Goal: Task Accomplishment & Management: Manage account settings

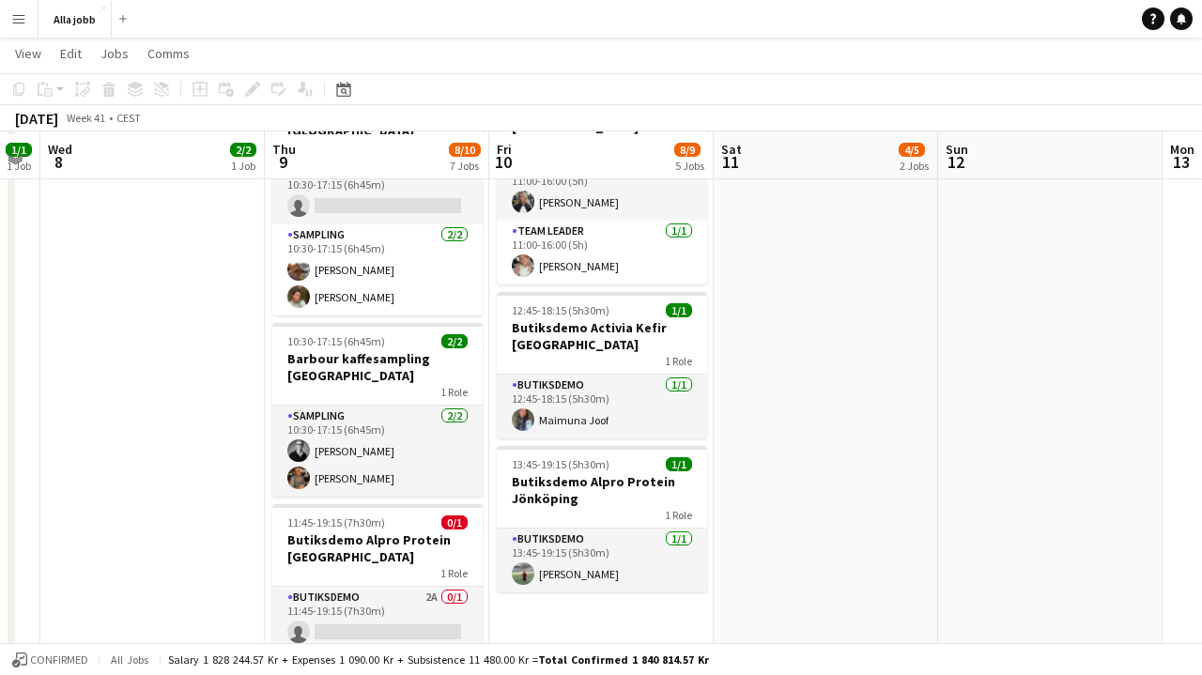
scroll to position [581, 0]
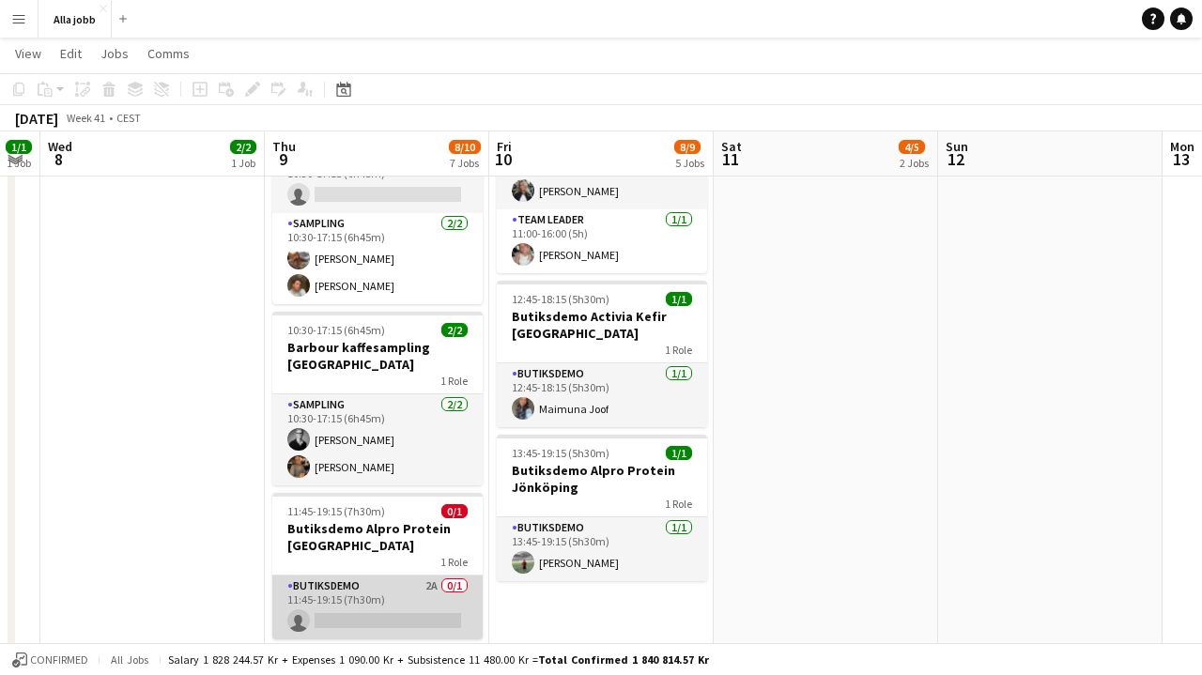
click at [392, 577] on app-card-role "Butiksdemo 2A 0/1 11:45-19:15 (7h30m) single-neutral-actions" at bounding box center [377, 608] width 210 height 64
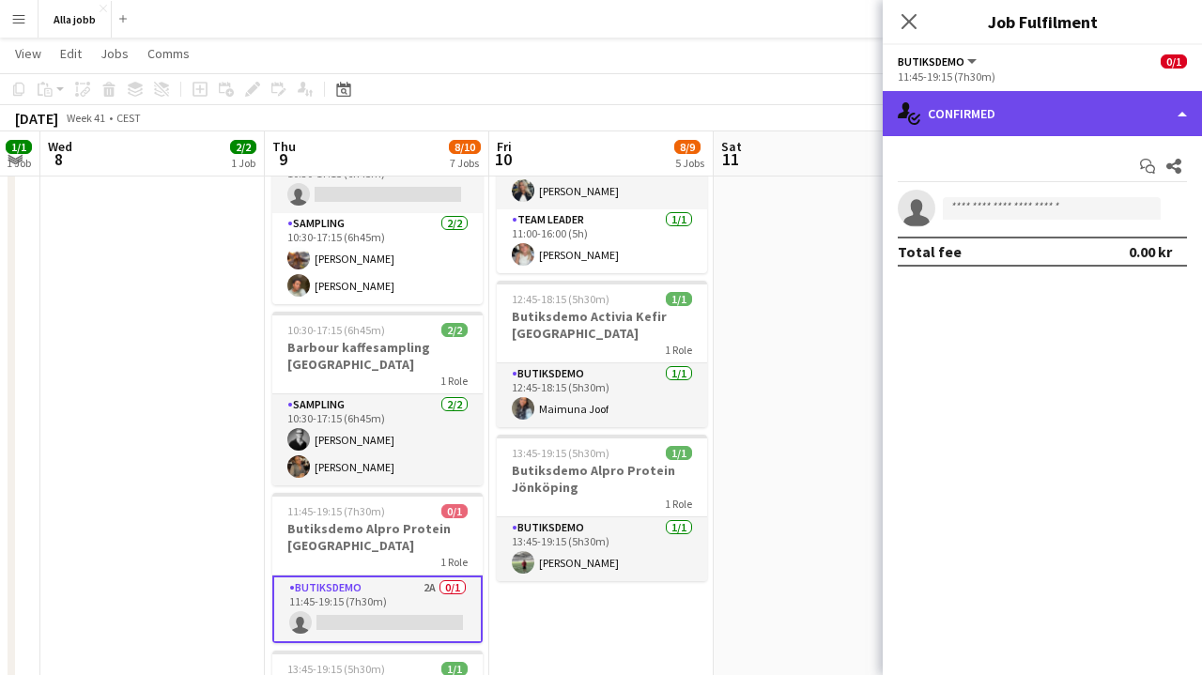
click at [1056, 123] on div "single-neutral-actions-check-2 Confirmed" at bounding box center [1042, 113] width 319 height 45
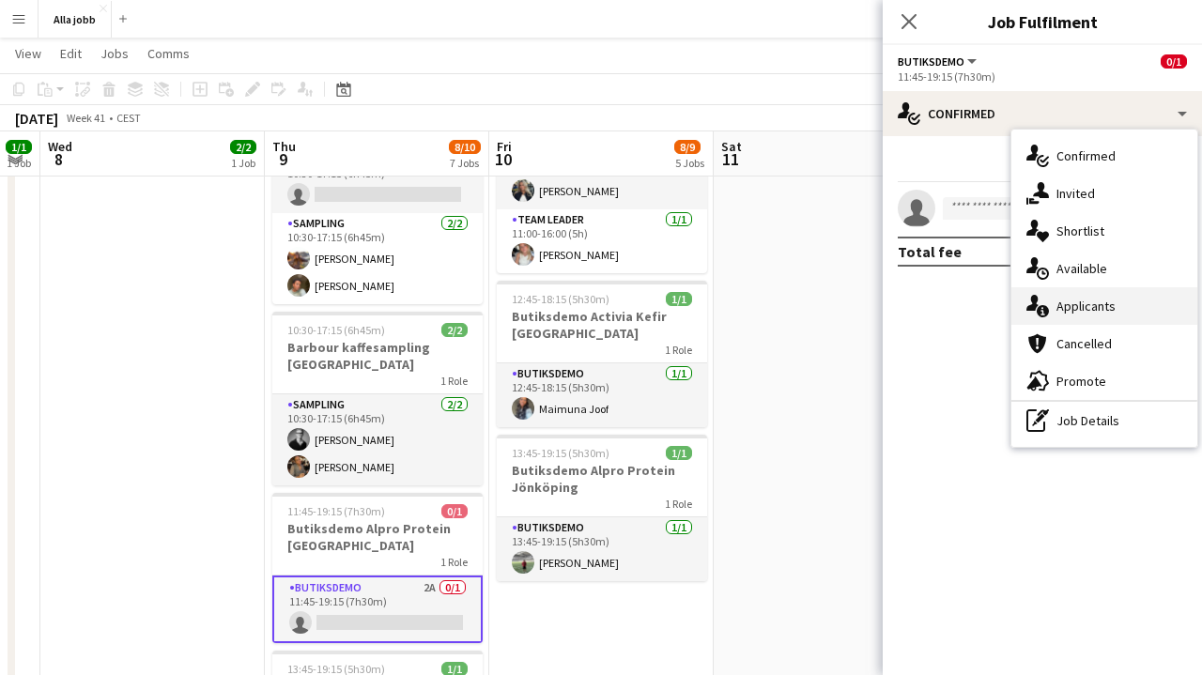
click at [1100, 302] on span "Applicants" at bounding box center [1085, 306] width 59 height 17
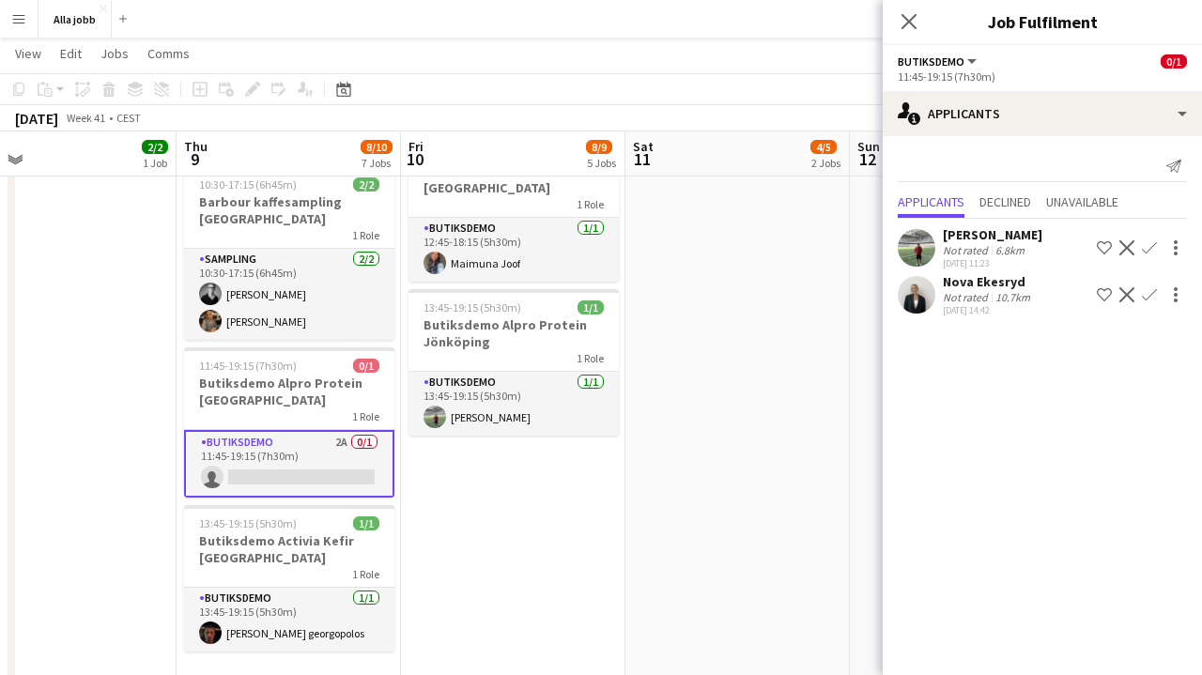
scroll to position [0, 747]
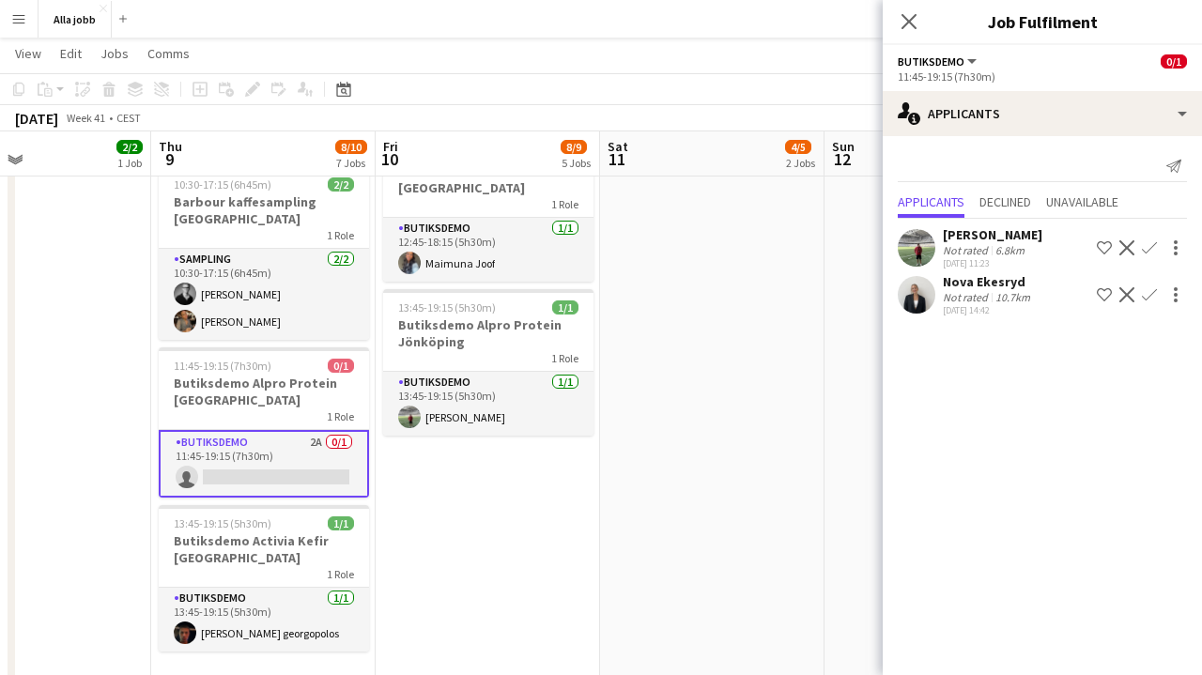
click at [1153, 245] on app-icon "Confirm" at bounding box center [1149, 247] width 15 height 15
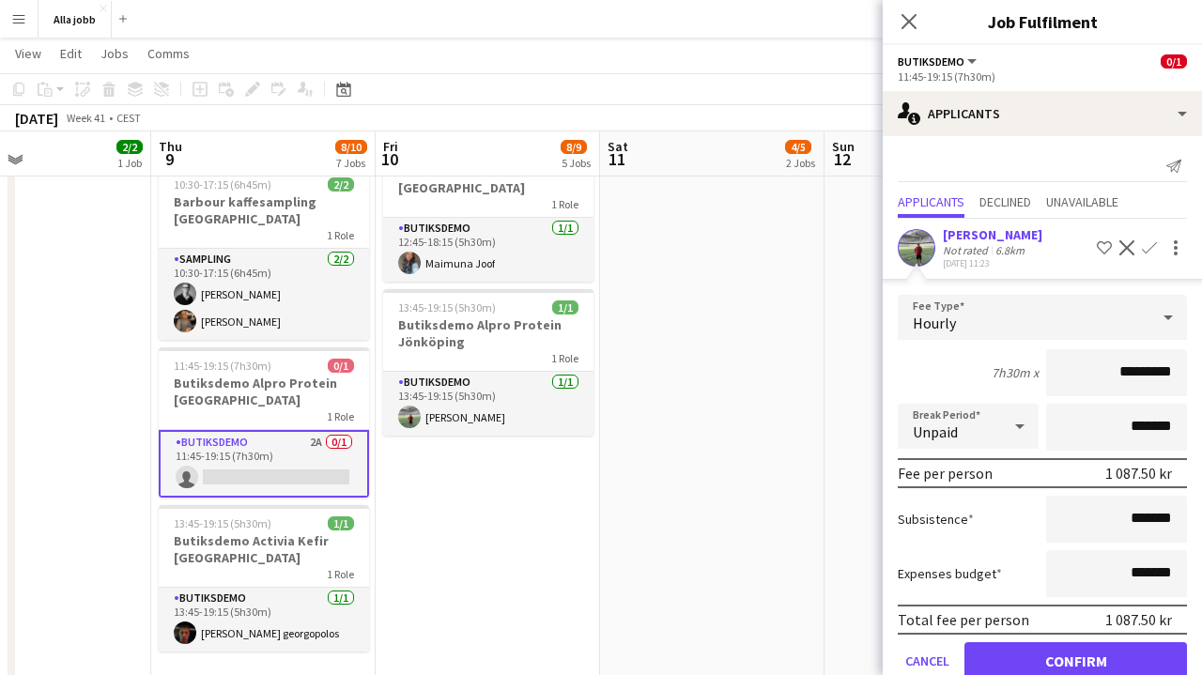
click at [721, 535] on app-date-cell "10:30-17:15 (6h45m) 2/3 Barbour kaffesampling Köpenhamn 2 Roles Drift 0/1 10:30…" at bounding box center [712, 105] width 224 height 1242
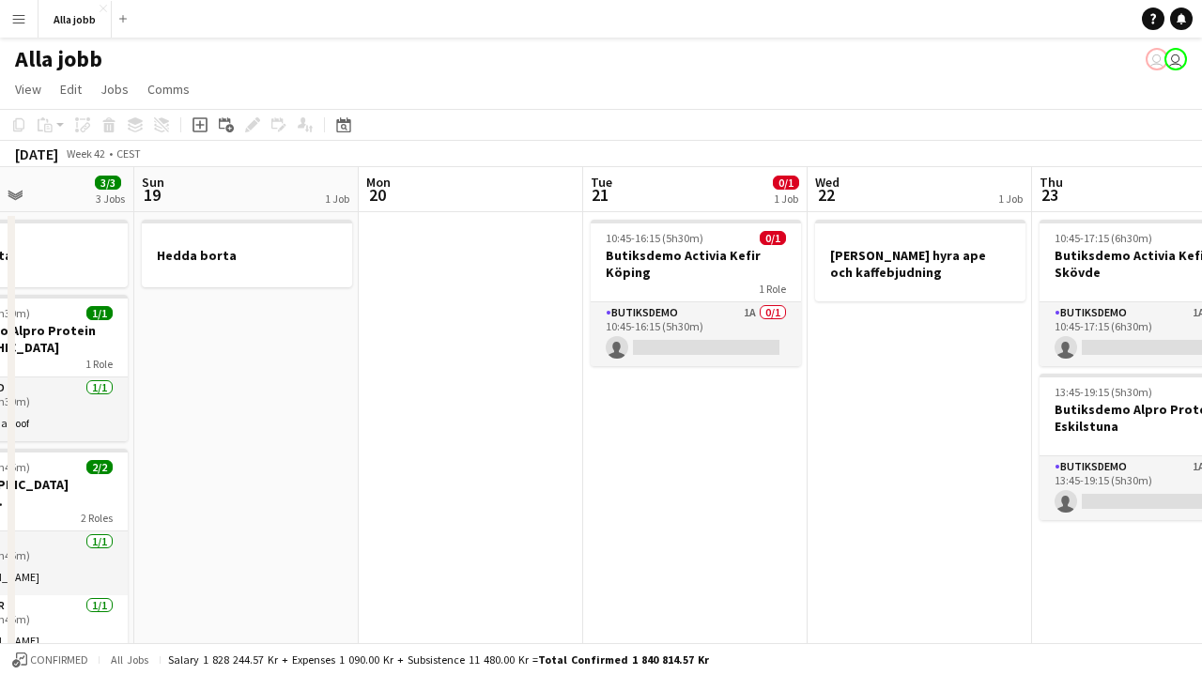
scroll to position [0, 0]
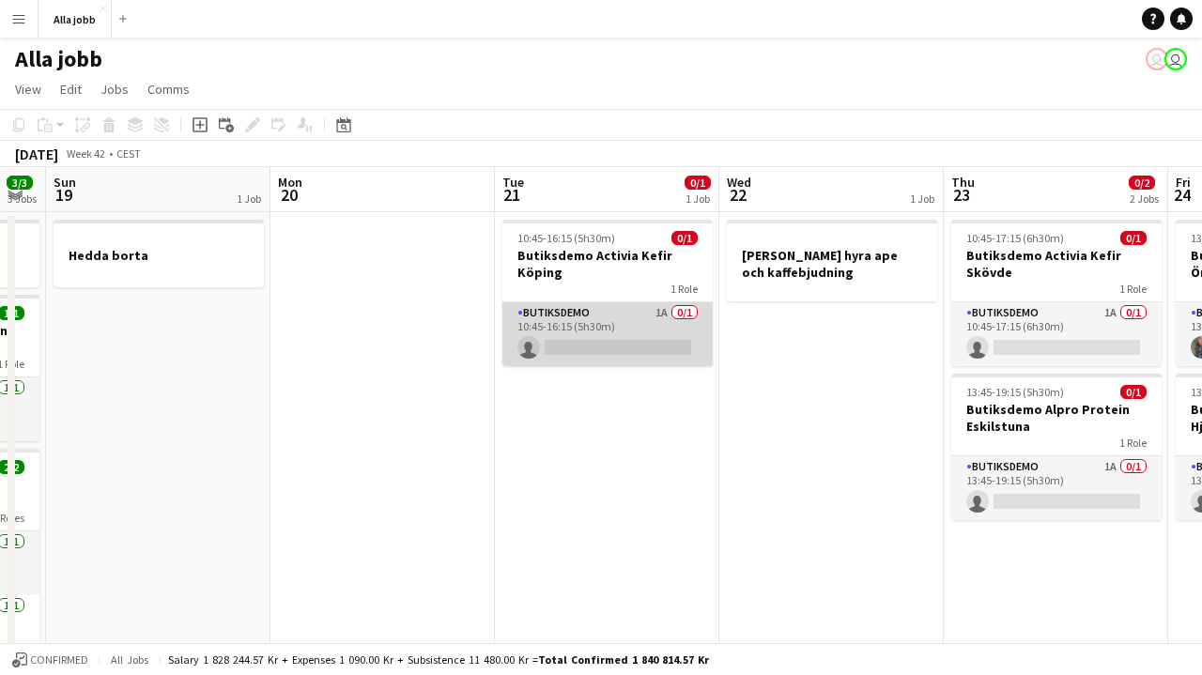
click at [621, 330] on app-card-role "Butiksdemo 1A 0/1 10:45-16:15 (5h30m) single-neutral-actions" at bounding box center [607, 334] width 210 height 64
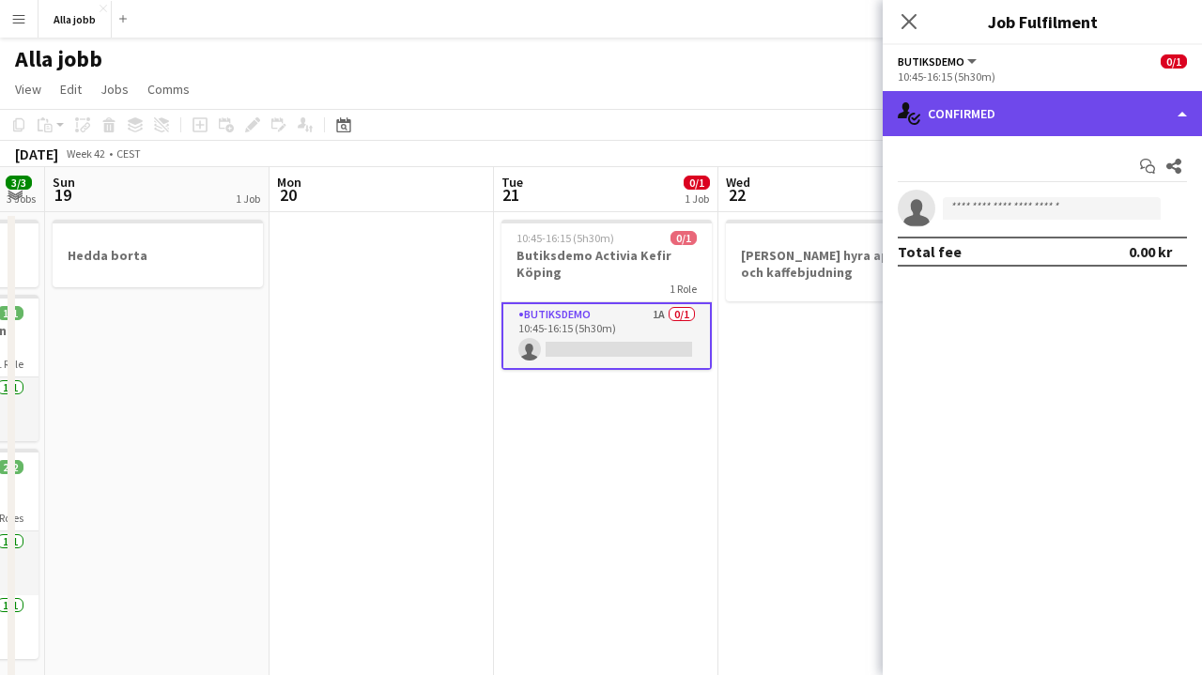
click at [1068, 100] on div "single-neutral-actions-check-2 Confirmed" at bounding box center [1042, 113] width 319 height 45
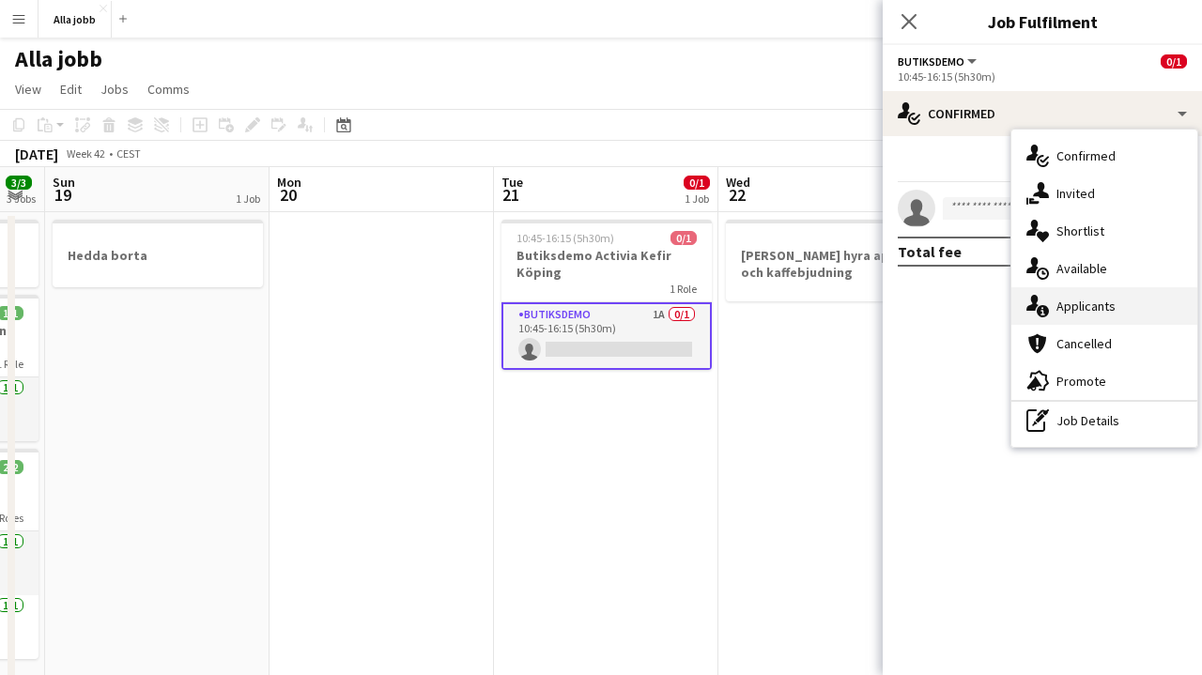
click at [1097, 307] on span "Applicants" at bounding box center [1085, 306] width 59 height 17
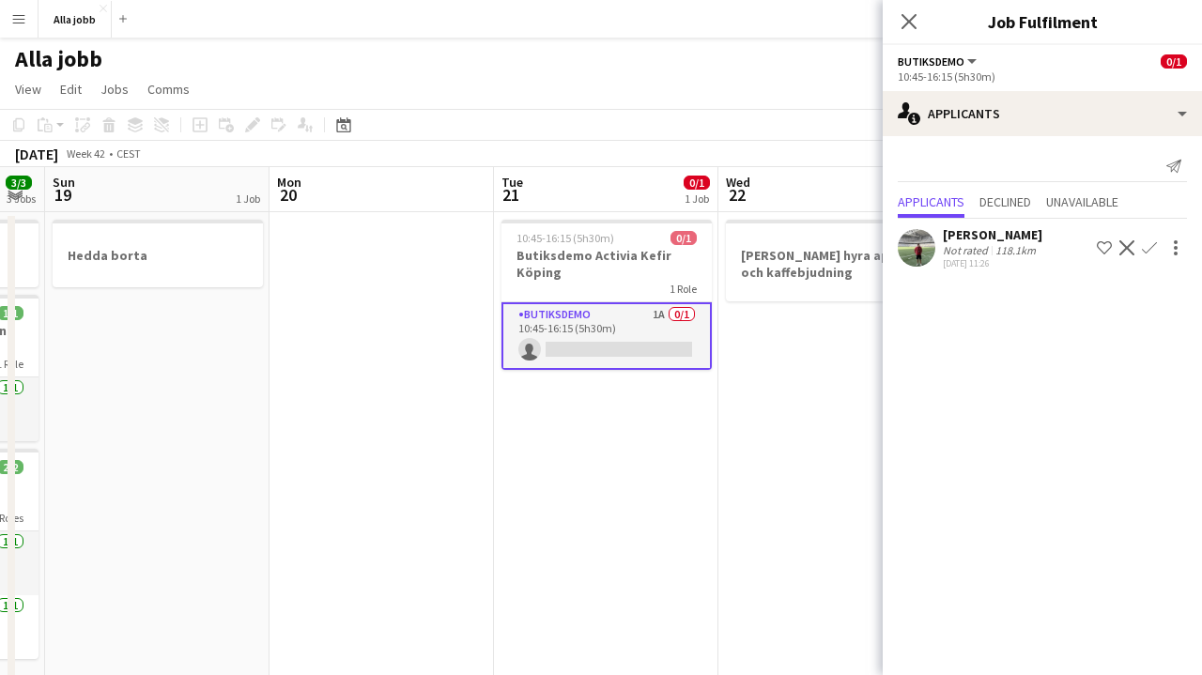
click at [1147, 246] on app-icon "Confirm" at bounding box center [1149, 247] width 15 height 15
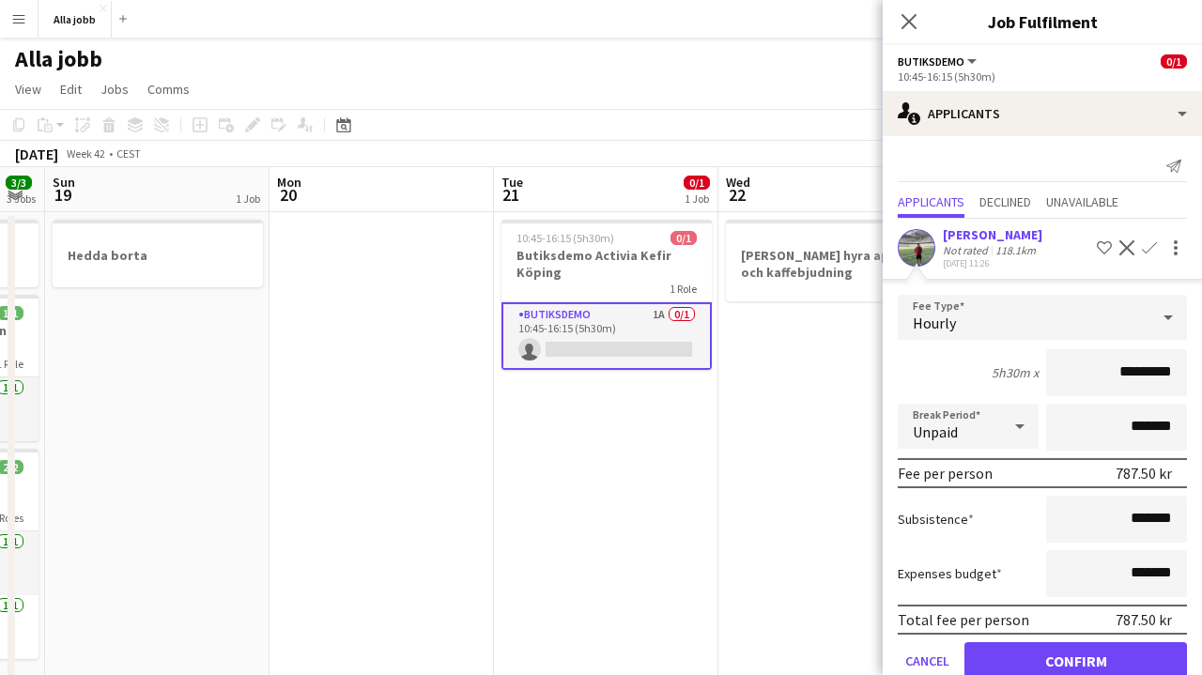
click at [1045, 657] on button "Confirm" at bounding box center [1075, 661] width 223 height 38
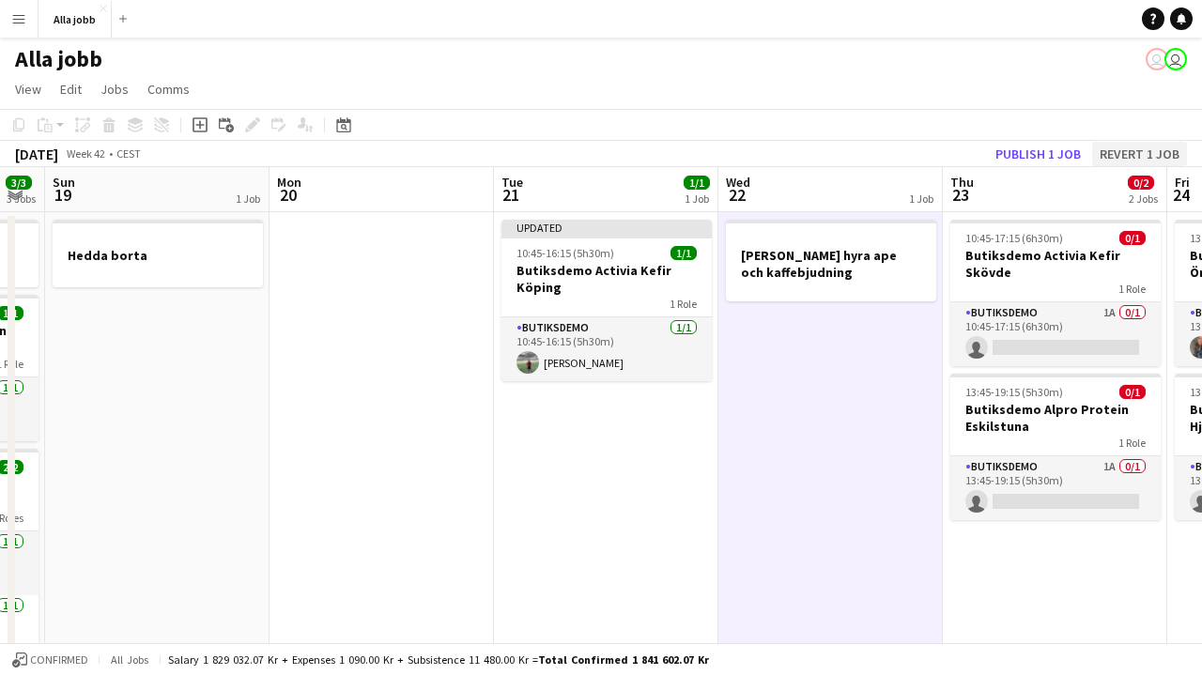
click at [1132, 150] on button "Revert 1 job" at bounding box center [1139, 154] width 95 height 24
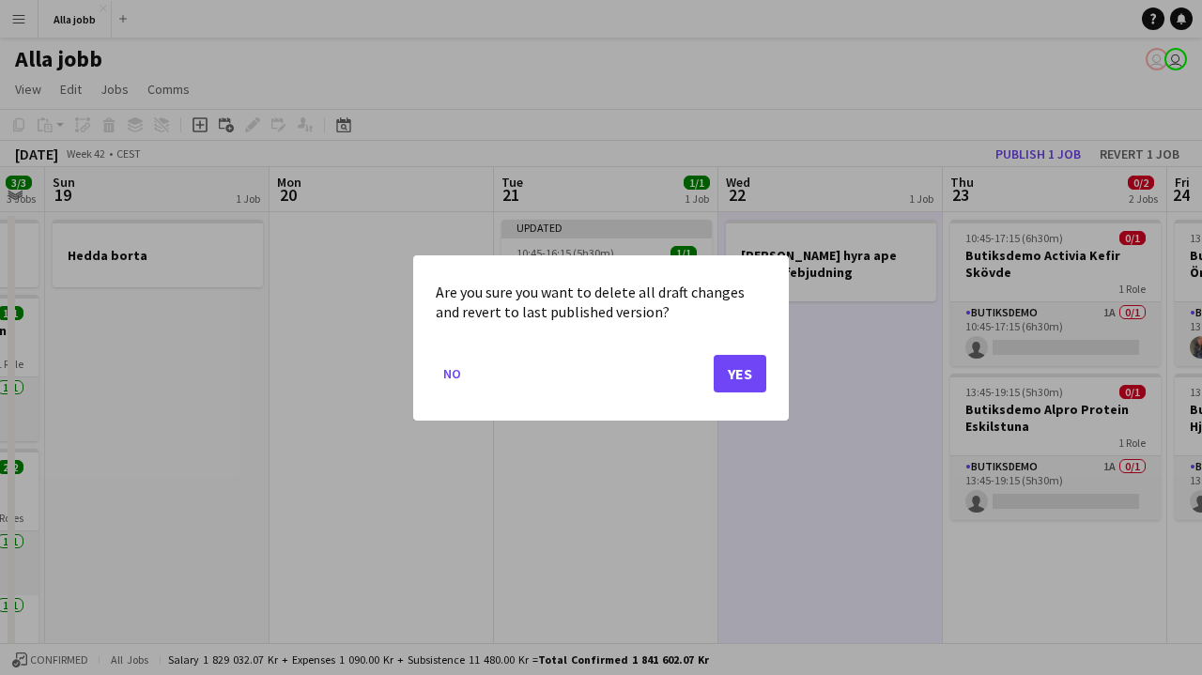
click at [747, 359] on button "Yes" at bounding box center [740, 373] width 53 height 38
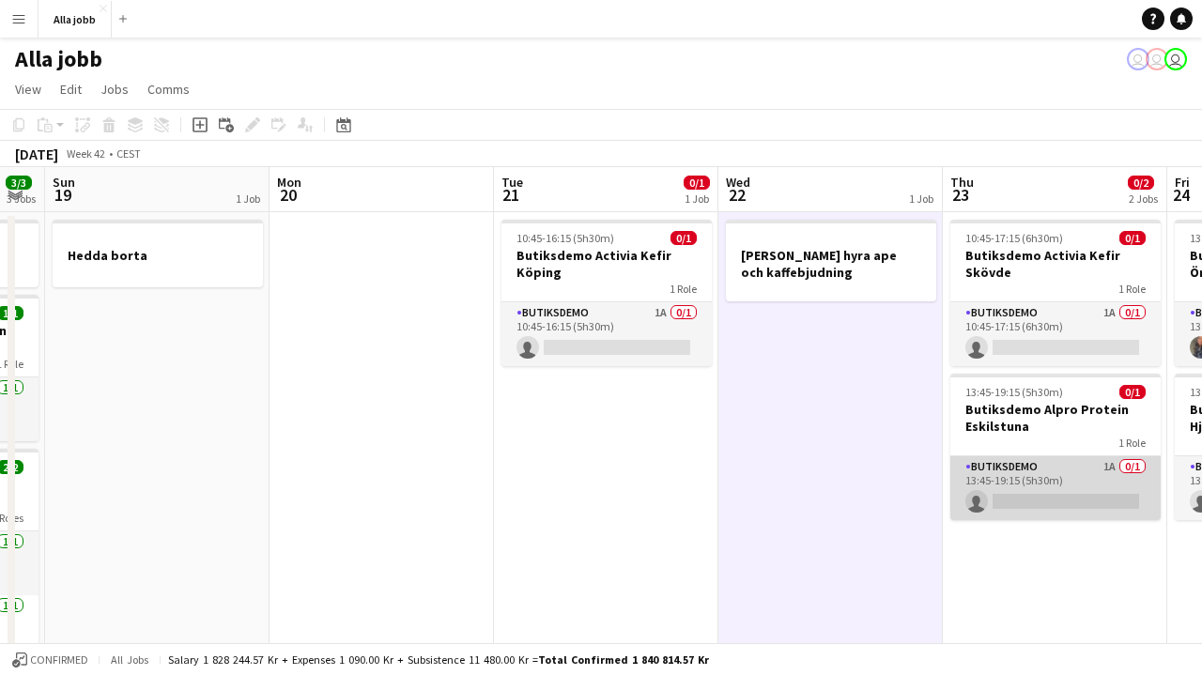
click at [998, 476] on app-card-role "Butiksdemo 1A 0/1 13:45-19:15 (5h30m) single-neutral-actions" at bounding box center [1055, 488] width 210 height 64
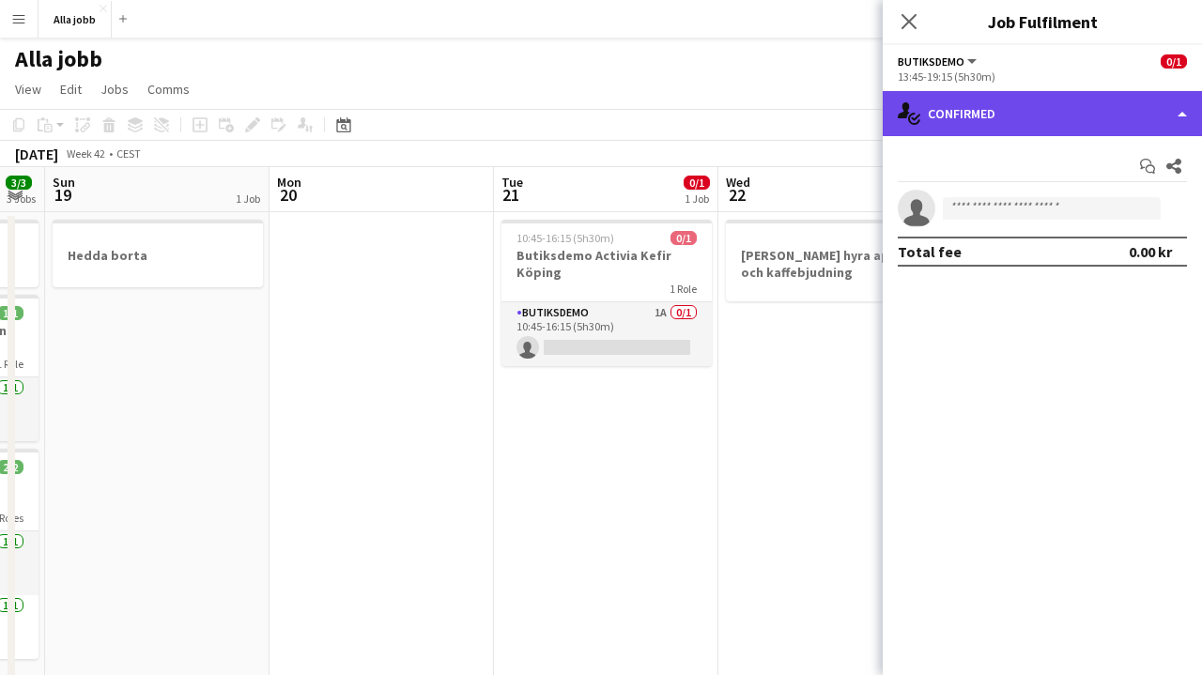
click at [1030, 120] on div "single-neutral-actions-check-2 Confirmed" at bounding box center [1042, 113] width 319 height 45
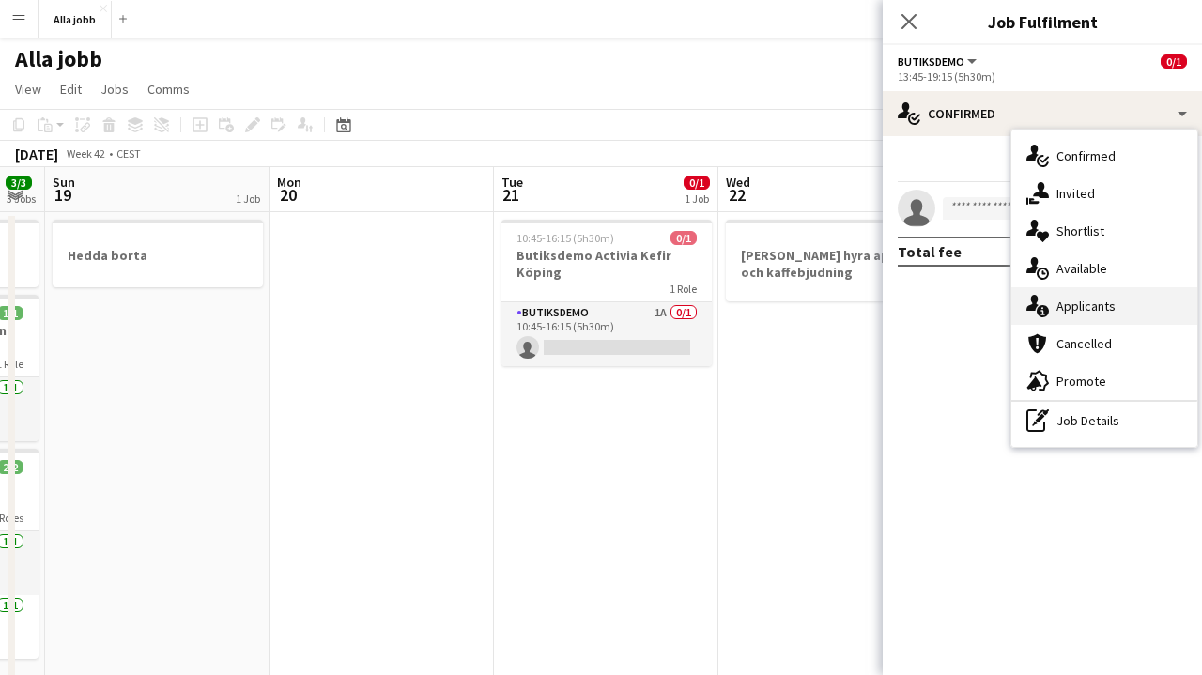
click at [1073, 310] on span "Applicants" at bounding box center [1085, 306] width 59 height 17
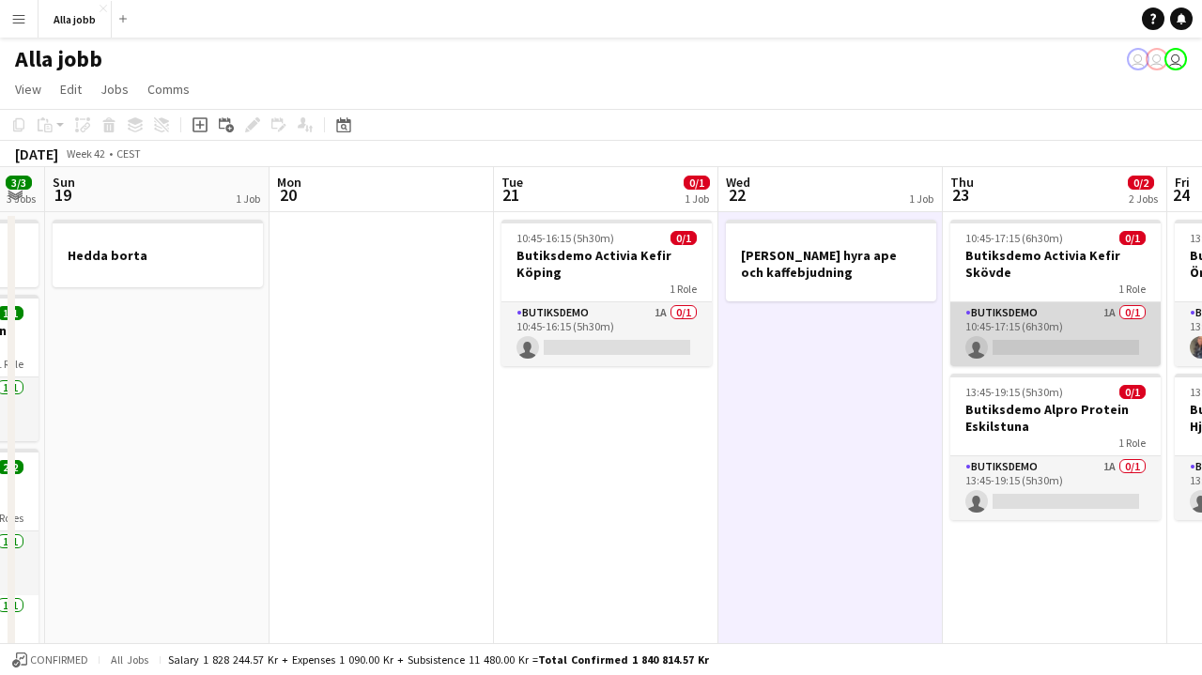
click at [1042, 346] on app-card-role "Butiksdemo 1A 0/1 10:45-17:15 (6h30m) single-neutral-actions" at bounding box center [1055, 334] width 210 height 64
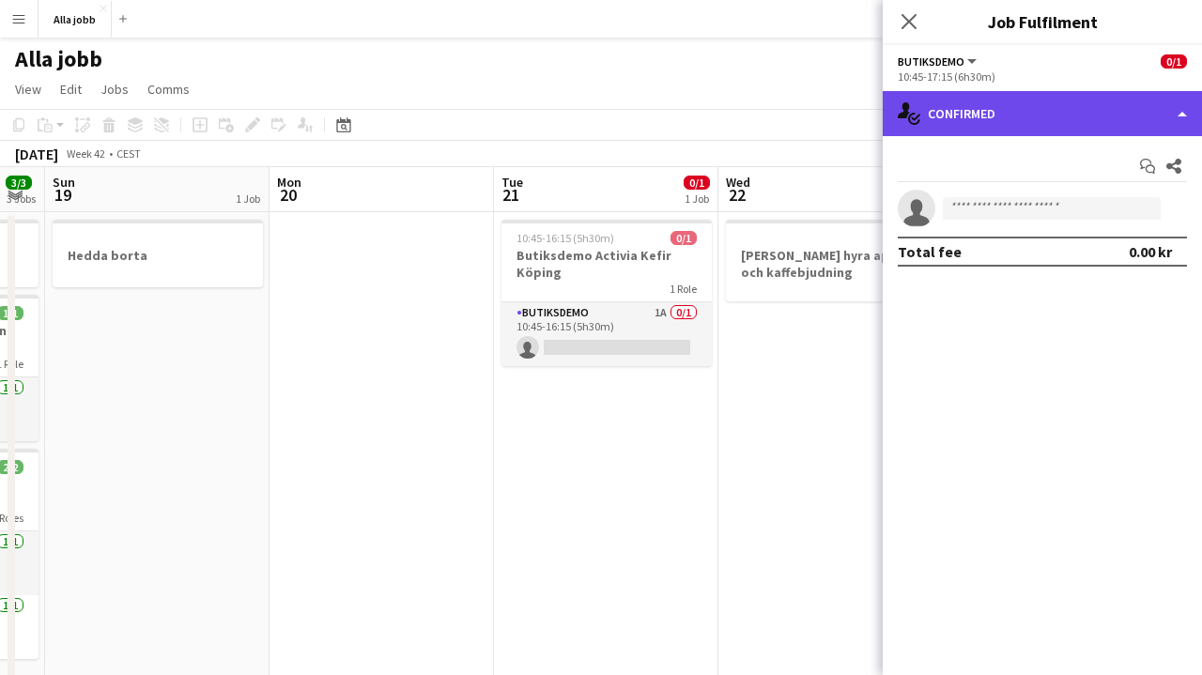
click at [1081, 135] on div "single-neutral-actions-check-2 Confirmed" at bounding box center [1042, 113] width 319 height 45
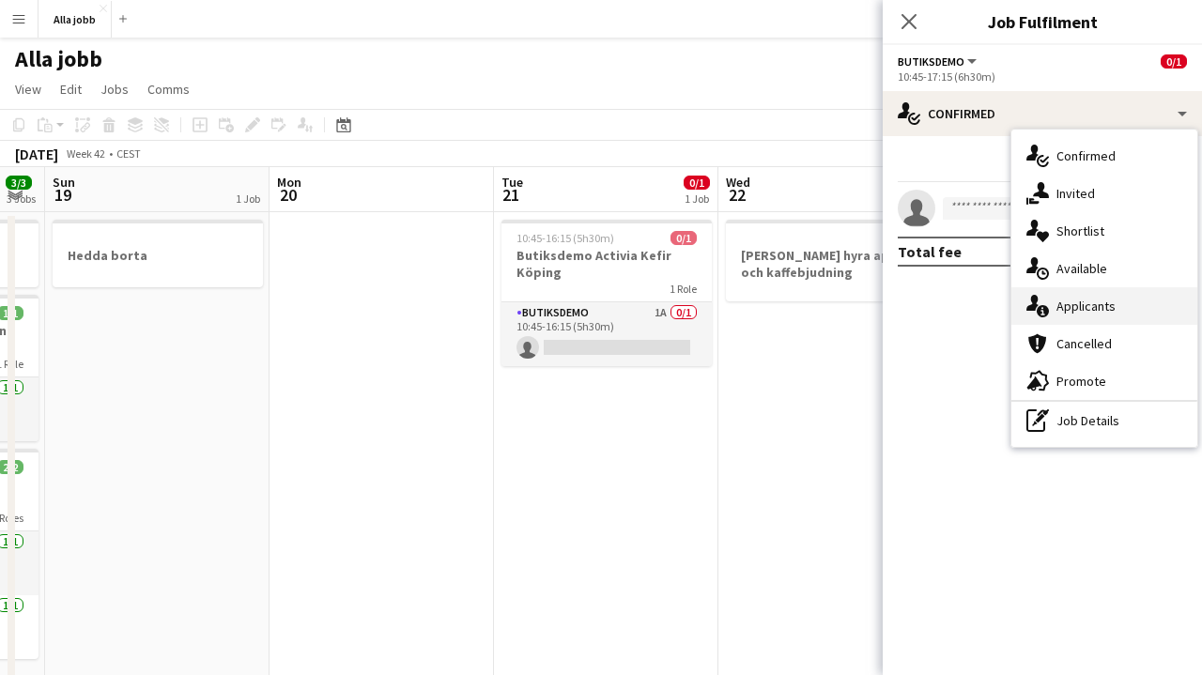
click at [1076, 311] on span "Applicants" at bounding box center [1085, 306] width 59 height 17
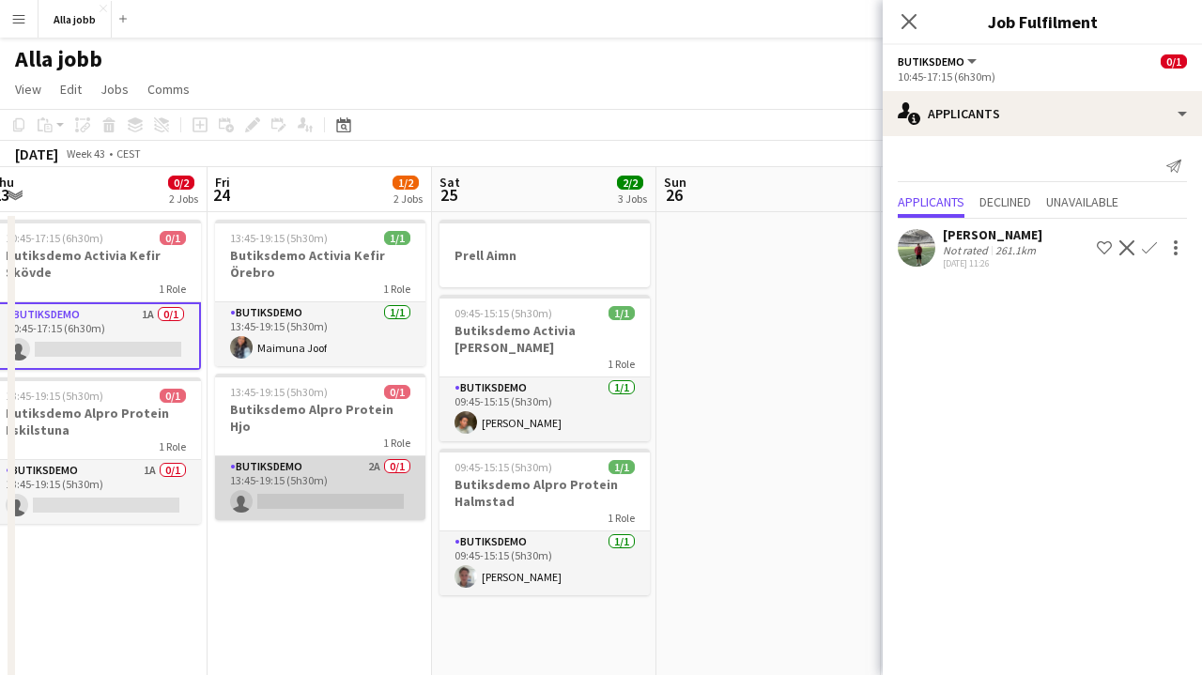
click at [373, 480] on app-card-role "Butiksdemo 2A 0/1 13:45-19:15 (5h30m) single-neutral-actions" at bounding box center [320, 488] width 210 height 64
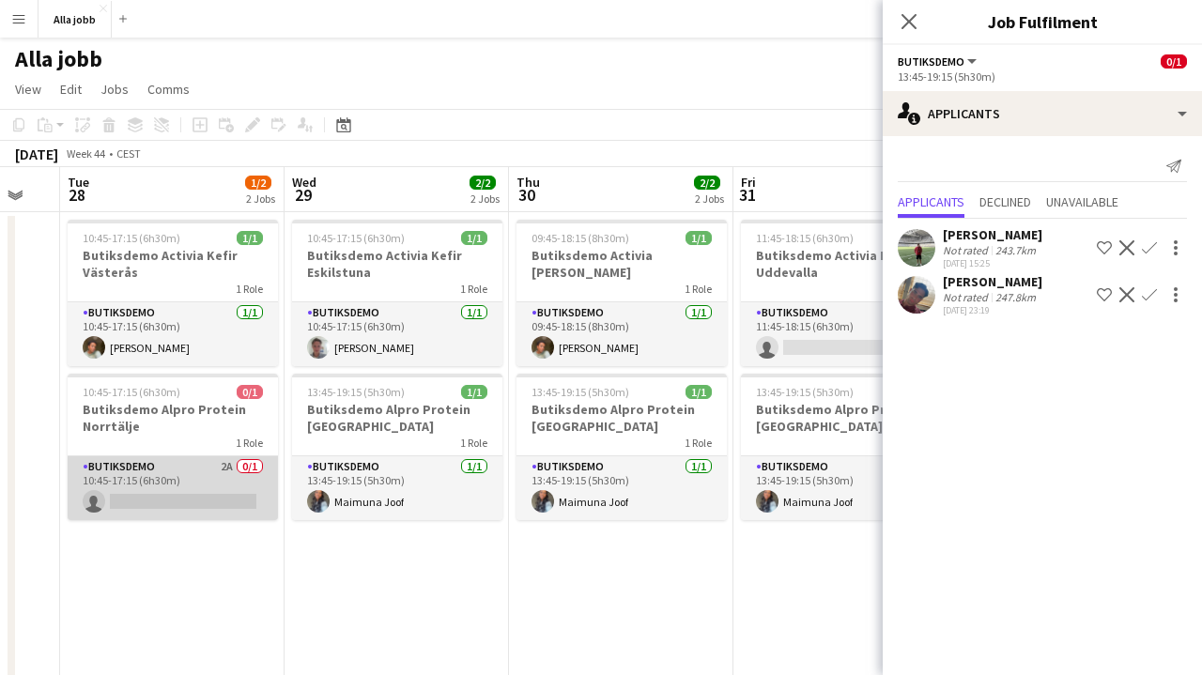
click at [208, 504] on app-card-role "Butiksdemo 2A 0/1 10:45-17:15 (6h30m) single-neutral-actions" at bounding box center [173, 488] width 210 height 64
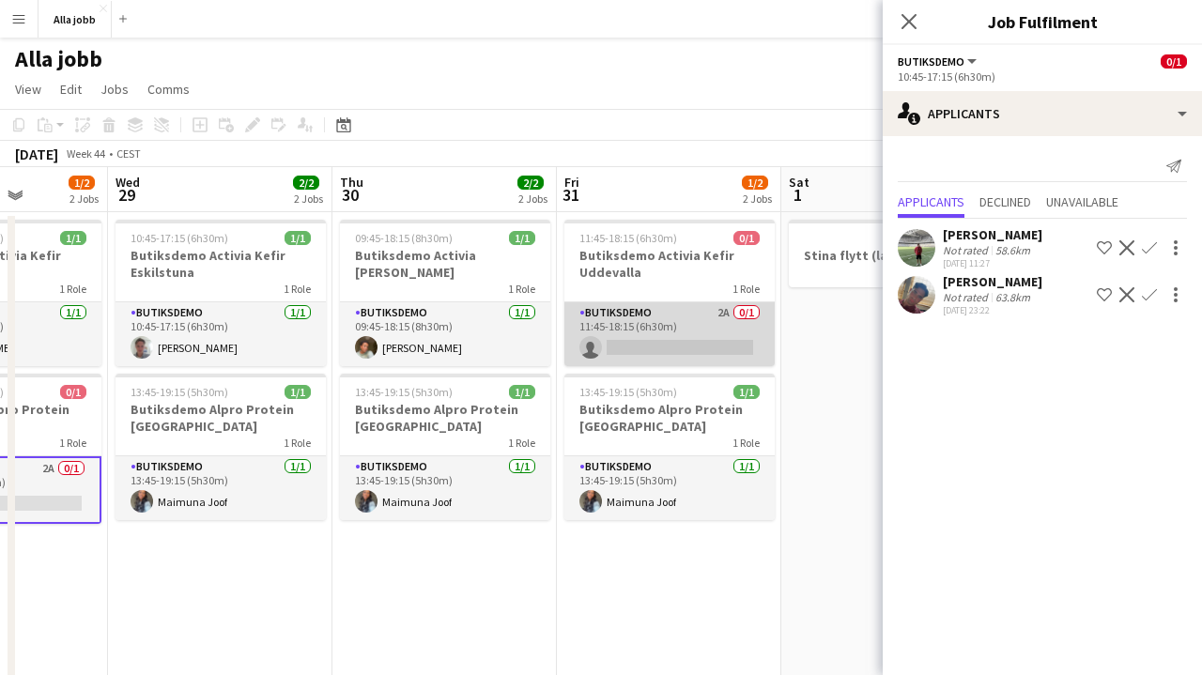
click at [667, 342] on app-card-role "Butiksdemo 2A 0/1 11:45-18:15 (6h30m) single-neutral-actions" at bounding box center [669, 334] width 210 height 64
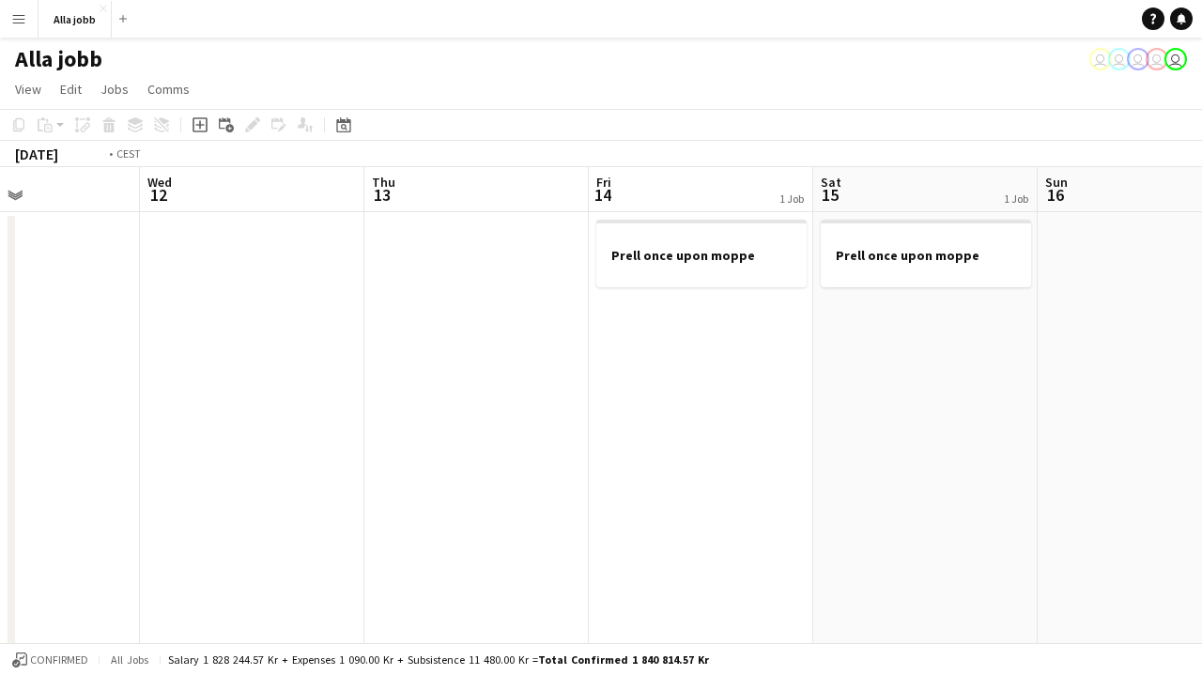
scroll to position [0, 472]
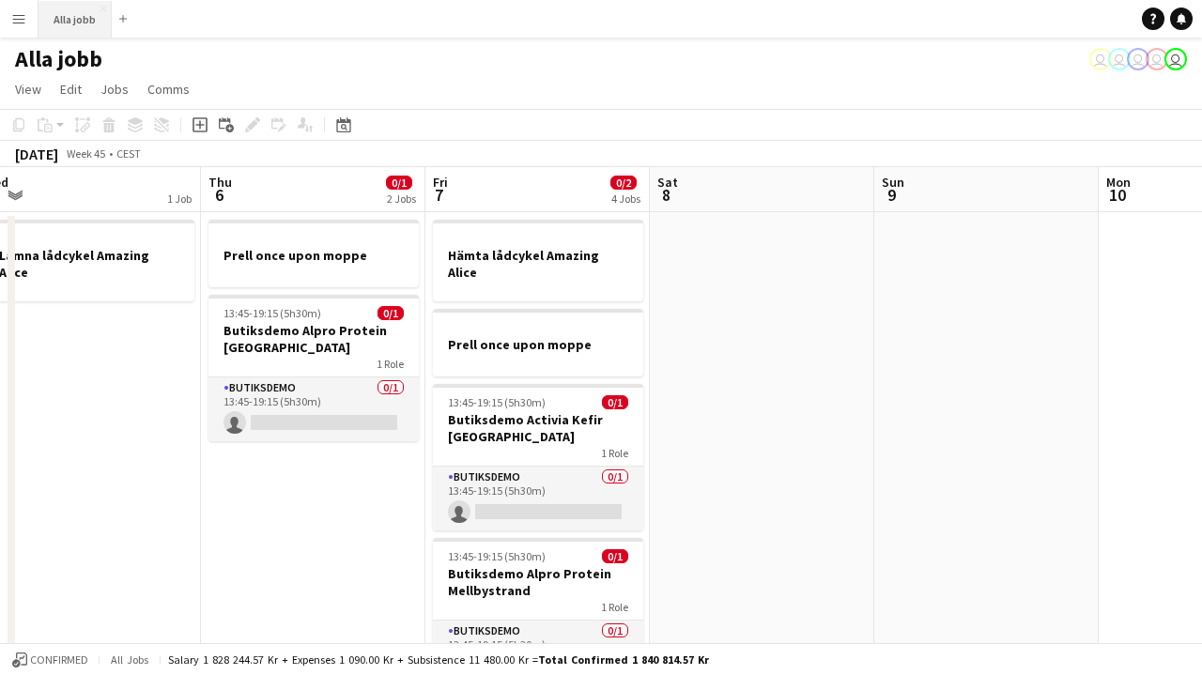
click at [81, 27] on button "Alla jobb Close" at bounding box center [74, 19] width 73 height 37
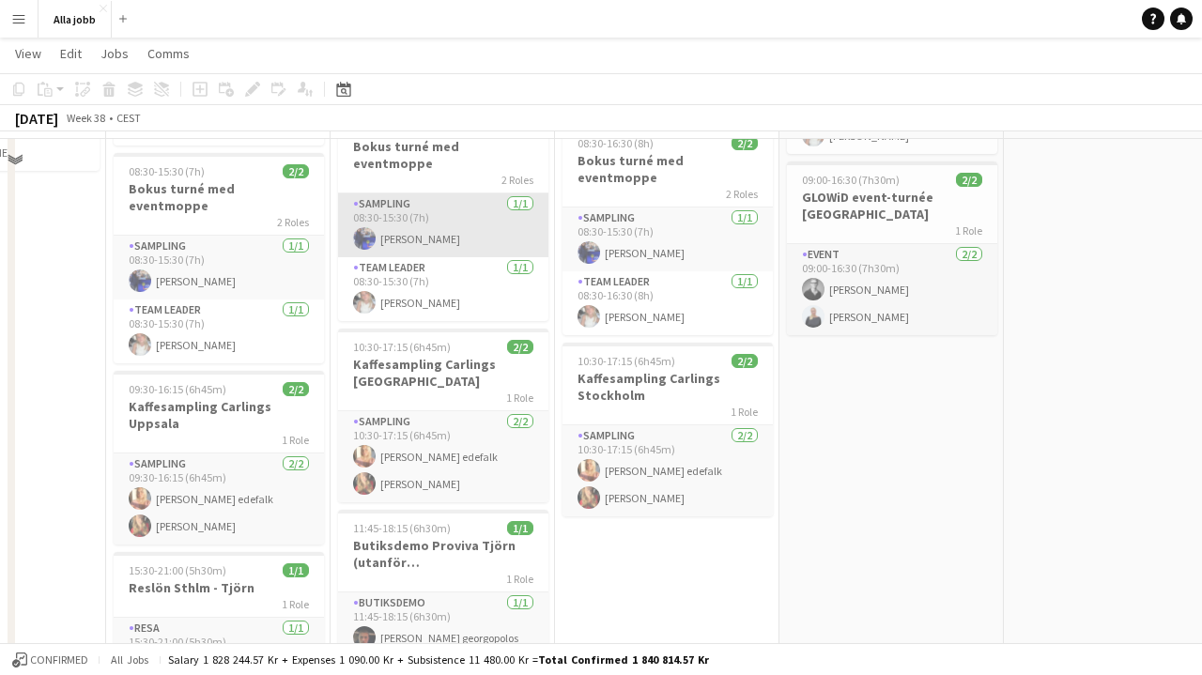
scroll to position [268, 0]
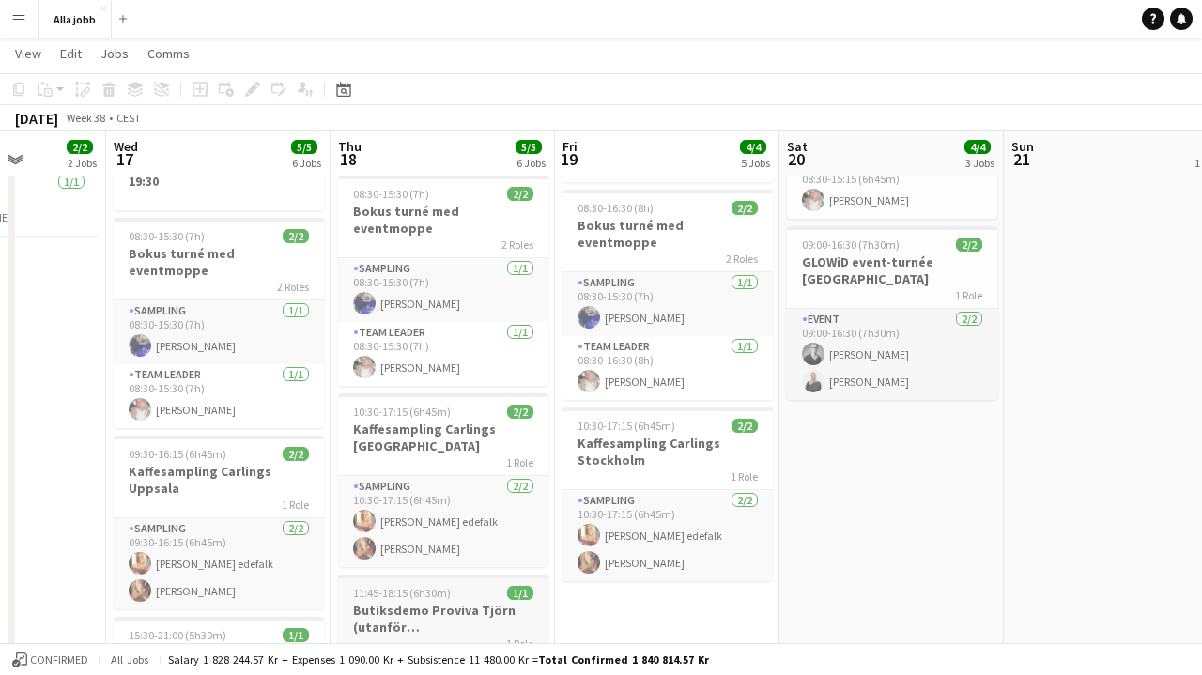
click at [410, 602] on h3 "Butiksdemo Proviva Tjörn (utanför [GEOGRAPHIC_DATA])" at bounding box center [443, 619] width 210 height 34
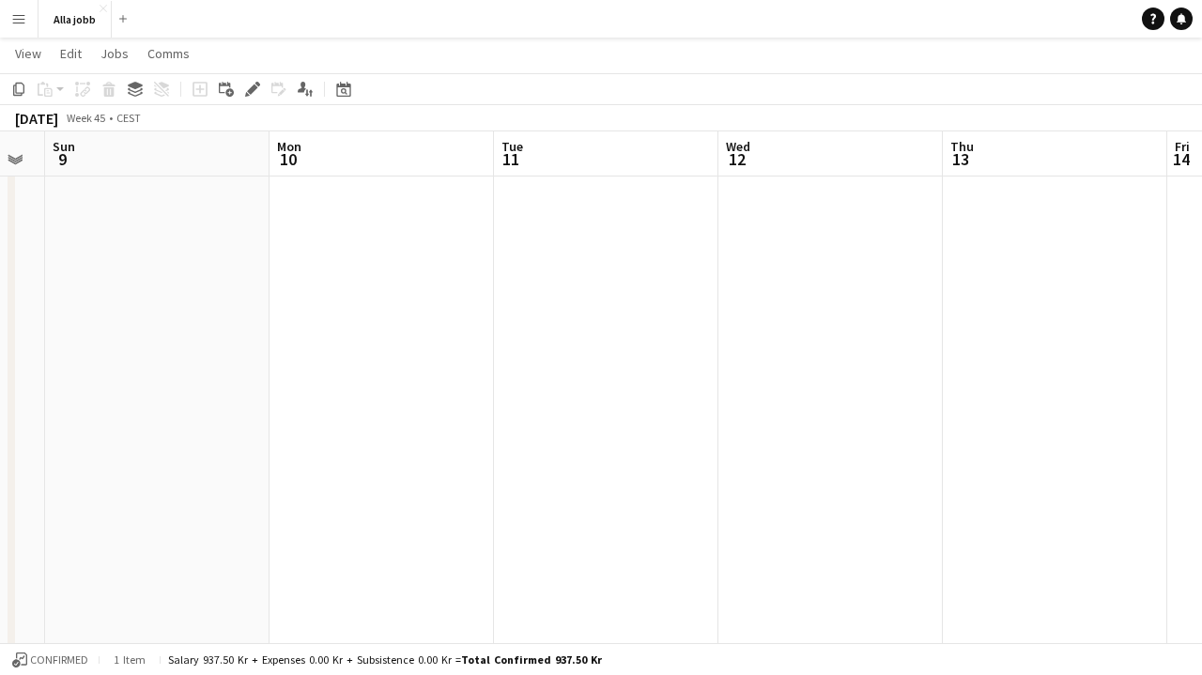
scroll to position [0, 890]
click at [988, 351] on app-date-cell at bounding box center [1017, 564] width 224 height 1242
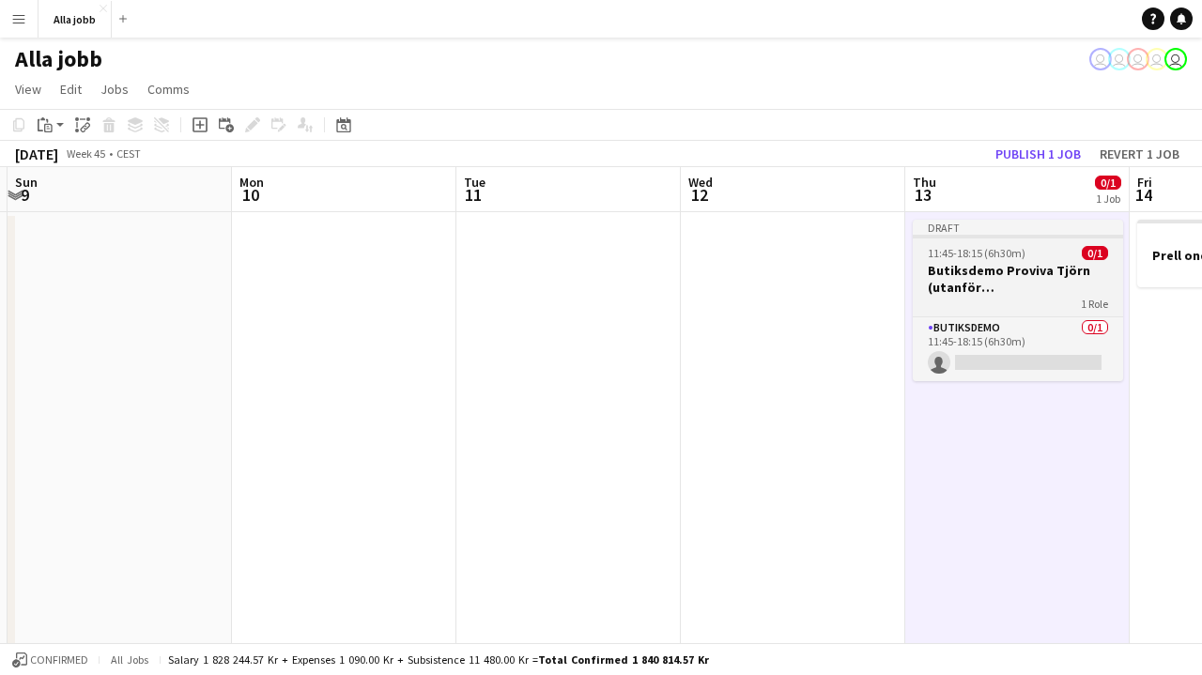
scroll to position [0, 0]
click at [1004, 256] on span "11:45-18:15 (6h30m)" at bounding box center [977, 253] width 98 height 14
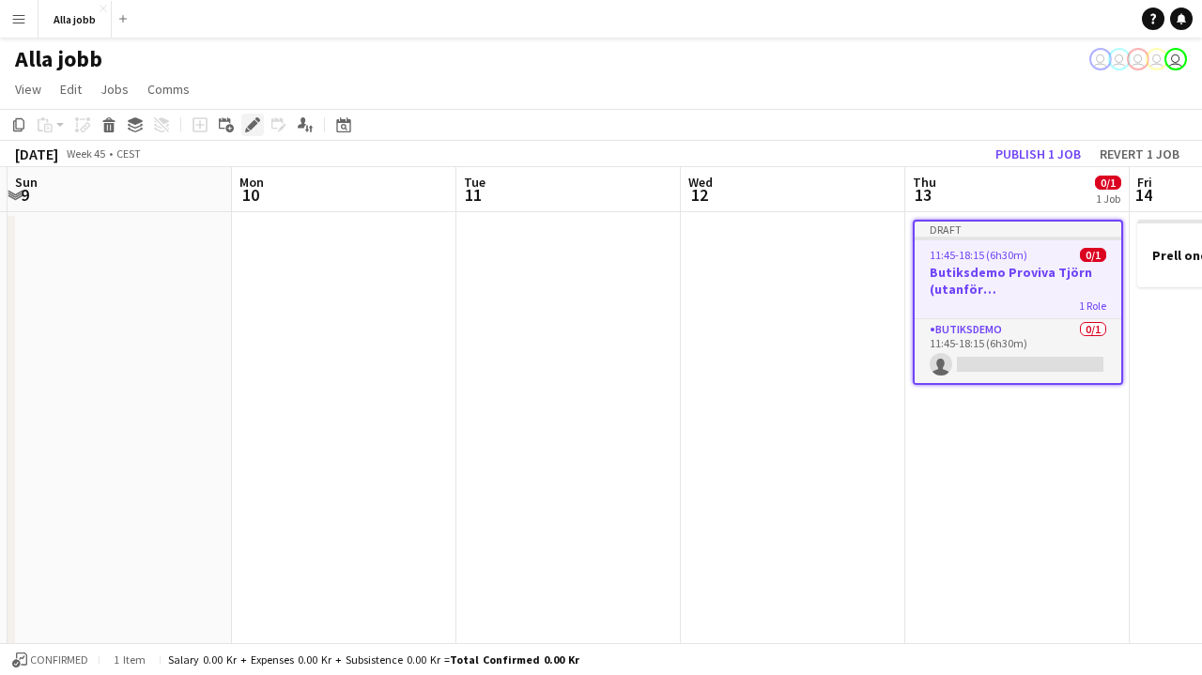
click at [256, 131] on icon "Edit" at bounding box center [252, 124] width 15 height 15
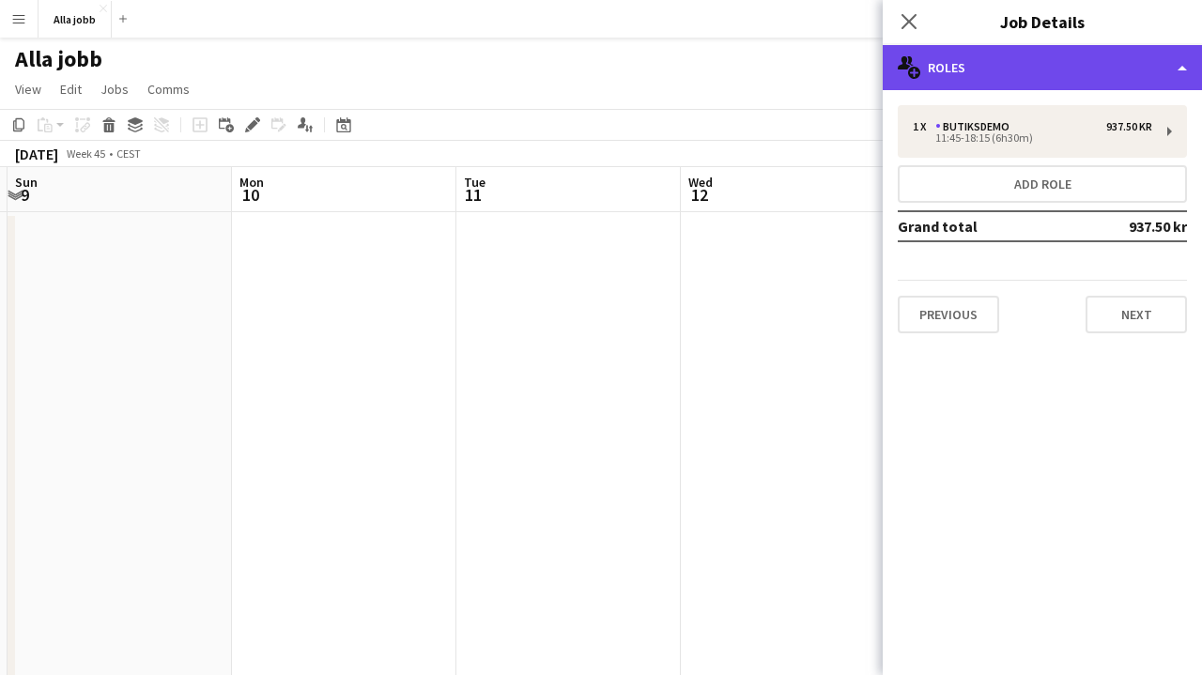
click at [923, 54] on div "multiple-users-add Roles" at bounding box center [1042, 67] width 319 height 45
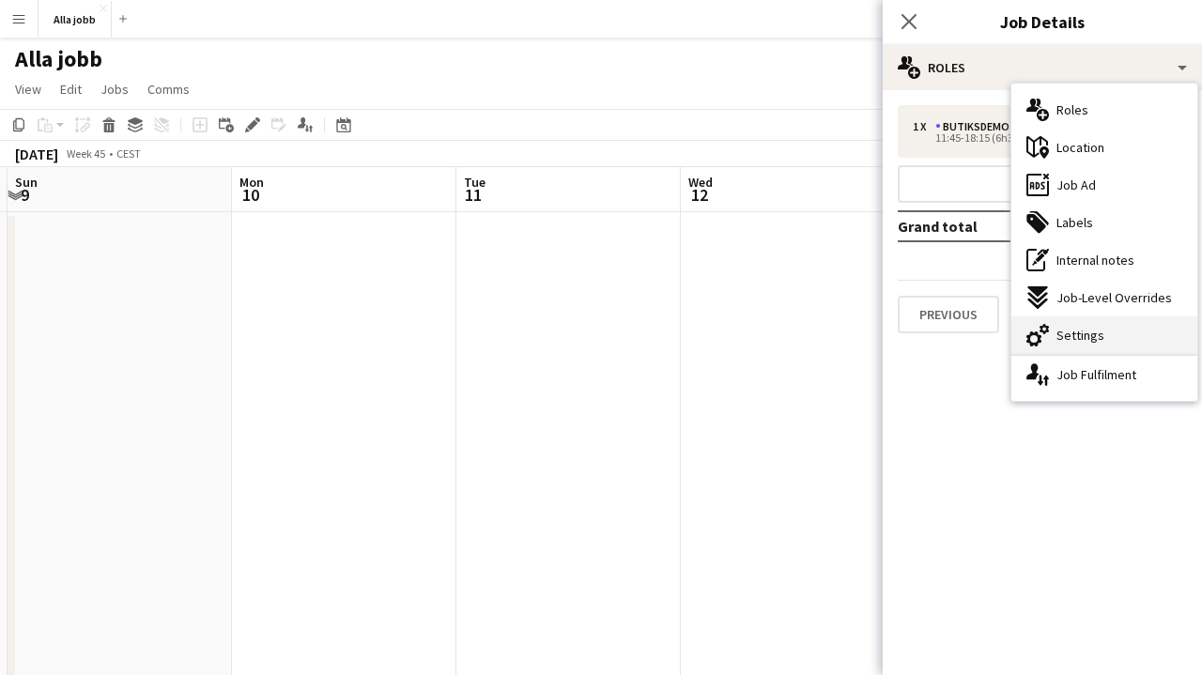
click at [1040, 326] on icon "cog-double-3" at bounding box center [1037, 335] width 23 height 23
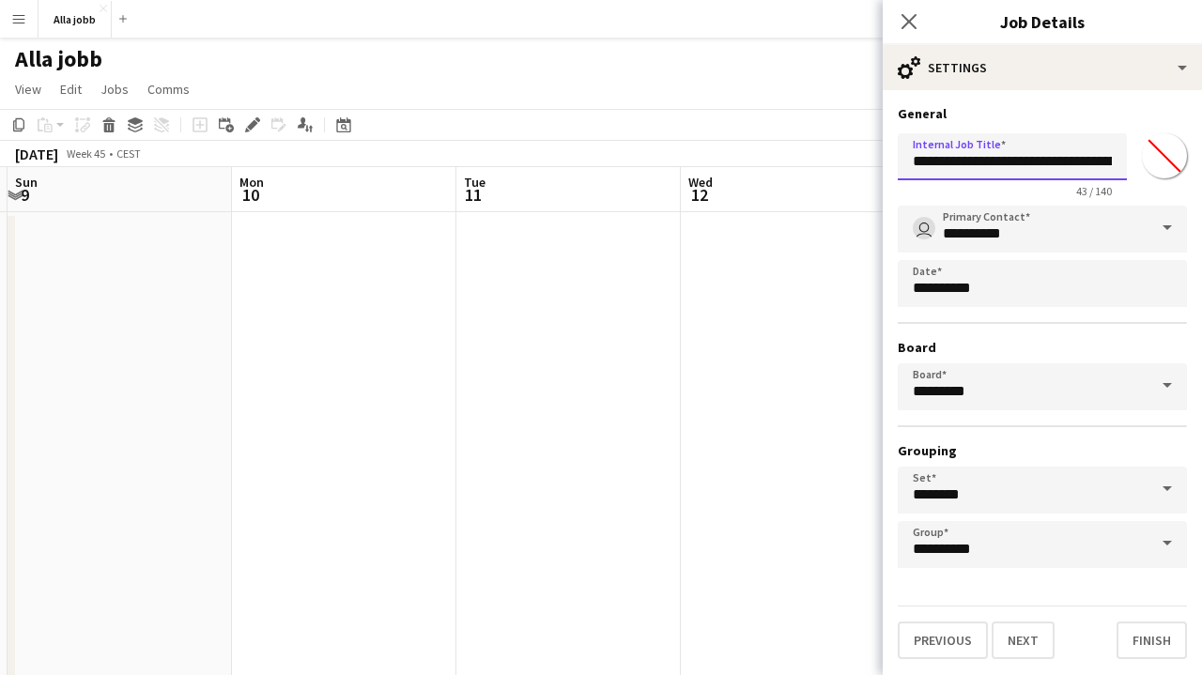
click at [1054, 164] on input "**********" at bounding box center [1012, 156] width 229 height 47
click at [1047, 162] on input "**********" at bounding box center [1012, 156] width 229 height 47
drag, startPoint x: 1042, startPoint y: 162, endPoint x: 1179, endPoint y: 161, distance: 137.1
click at [1179, 162] on div "**********" at bounding box center [1042, 162] width 289 height 72
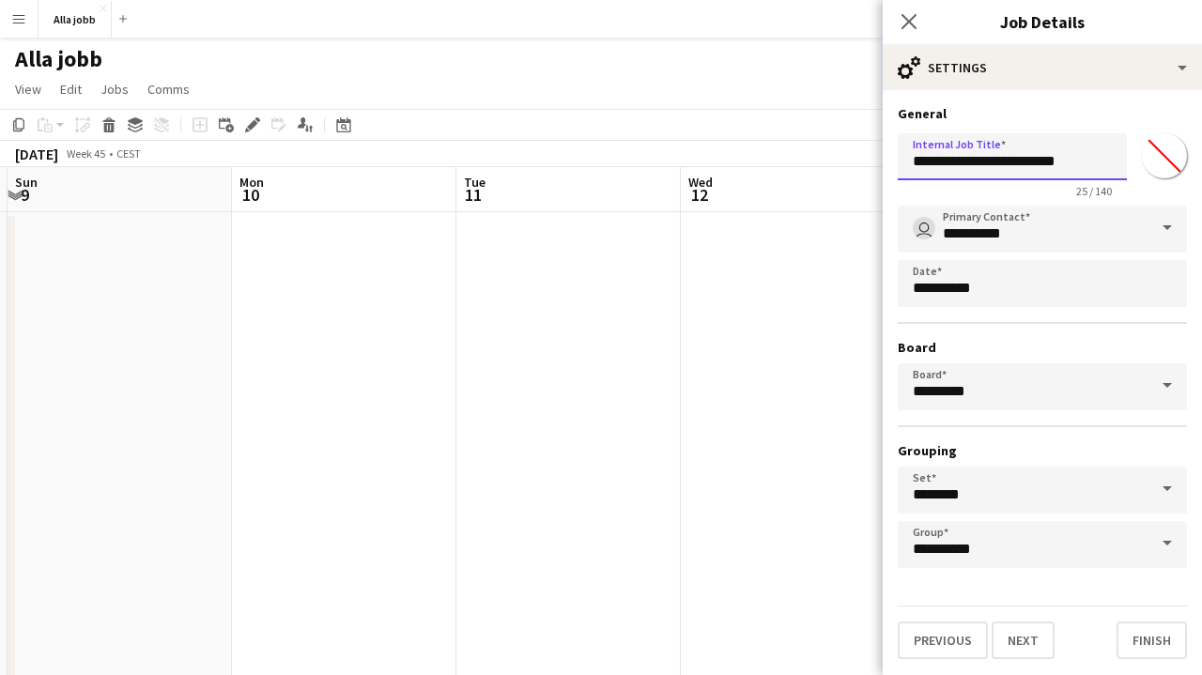
click at [1059, 162] on input "**********" at bounding box center [1012, 156] width 229 height 47
type input "**********"
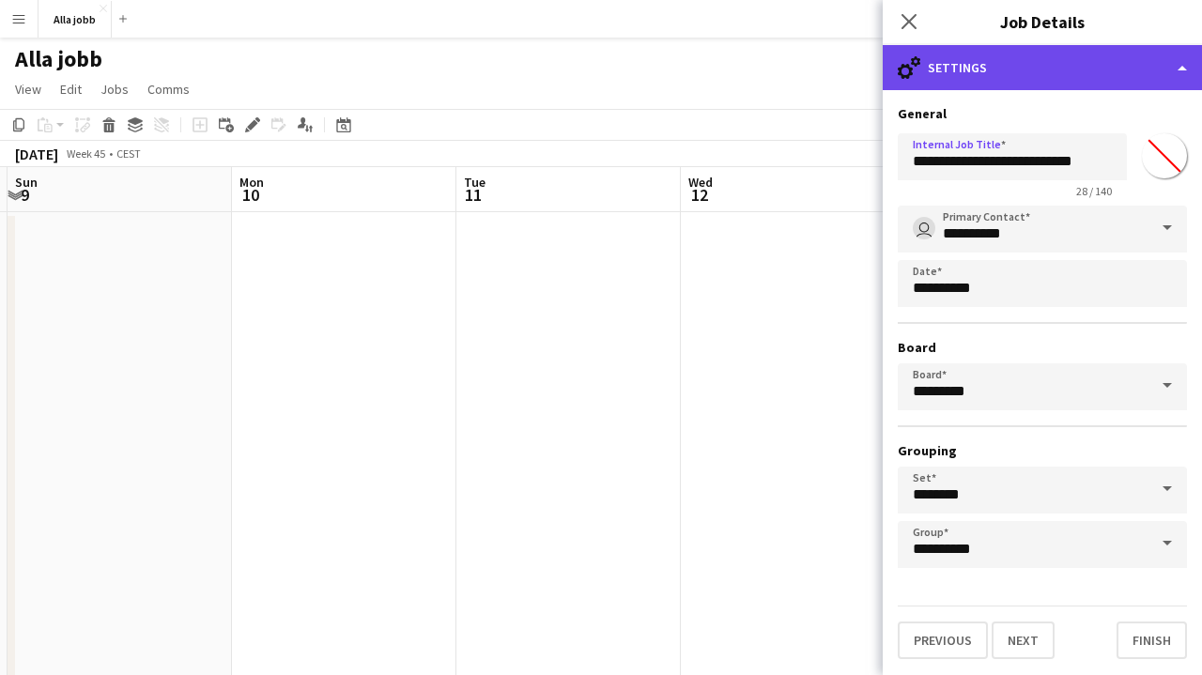
click at [1087, 66] on div "cog-double-3 Settings" at bounding box center [1042, 67] width 319 height 45
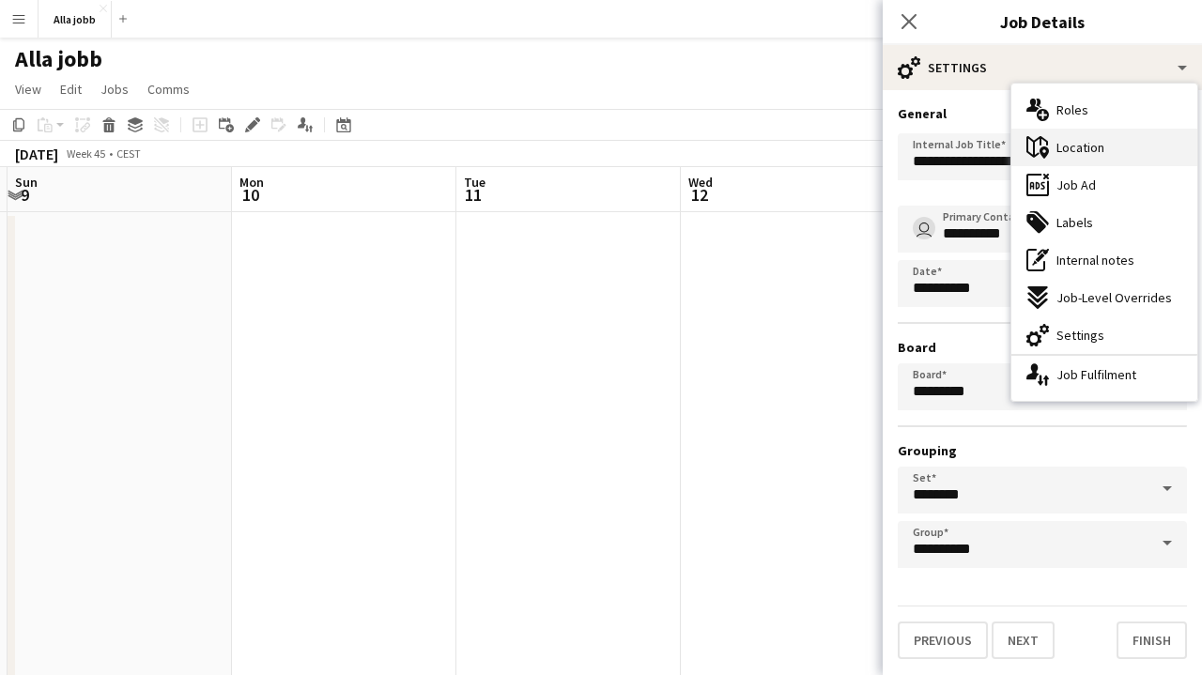
click at [1116, 154] on div "maps-pin-1 Location" at bounding box center [1104, 148] width 186 height 38
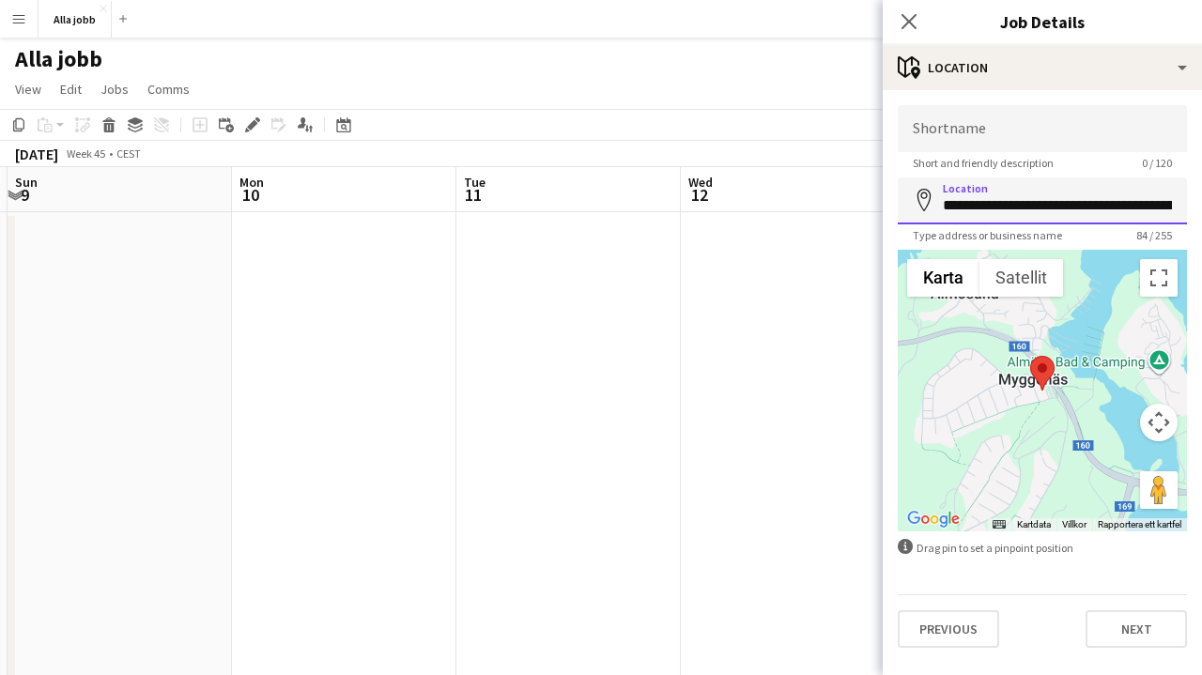
click at [1023, 207] on input "**********" at bounding box center [1042, 200] width 289 height 47
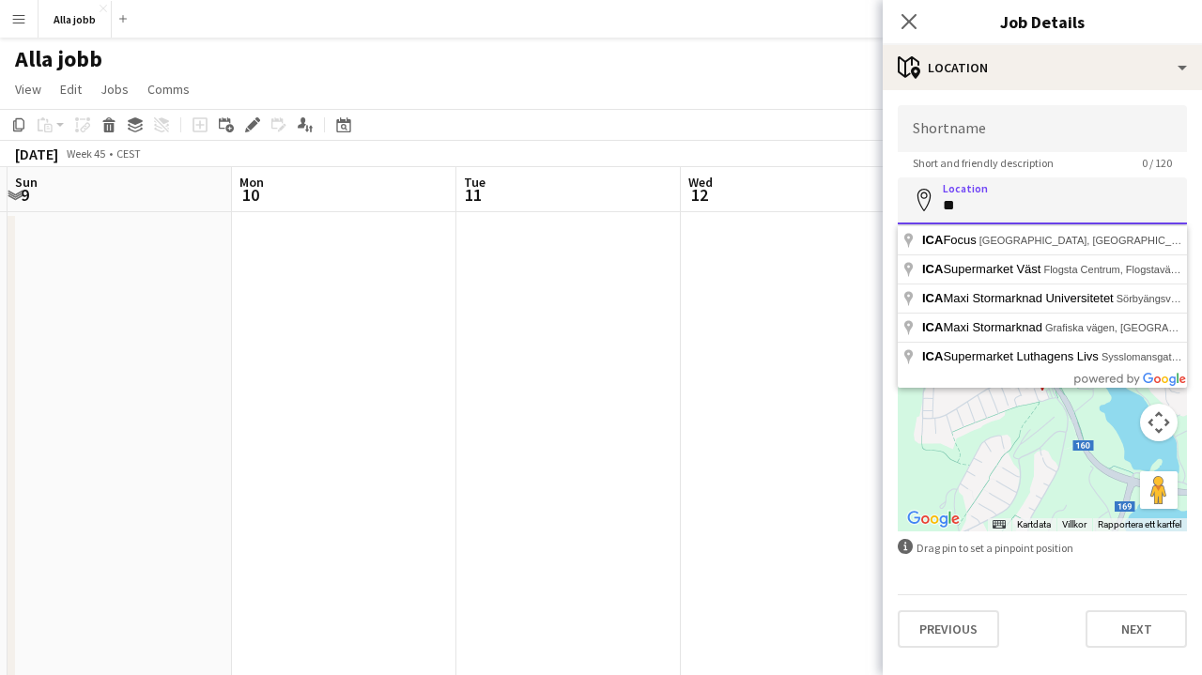
type input "*"
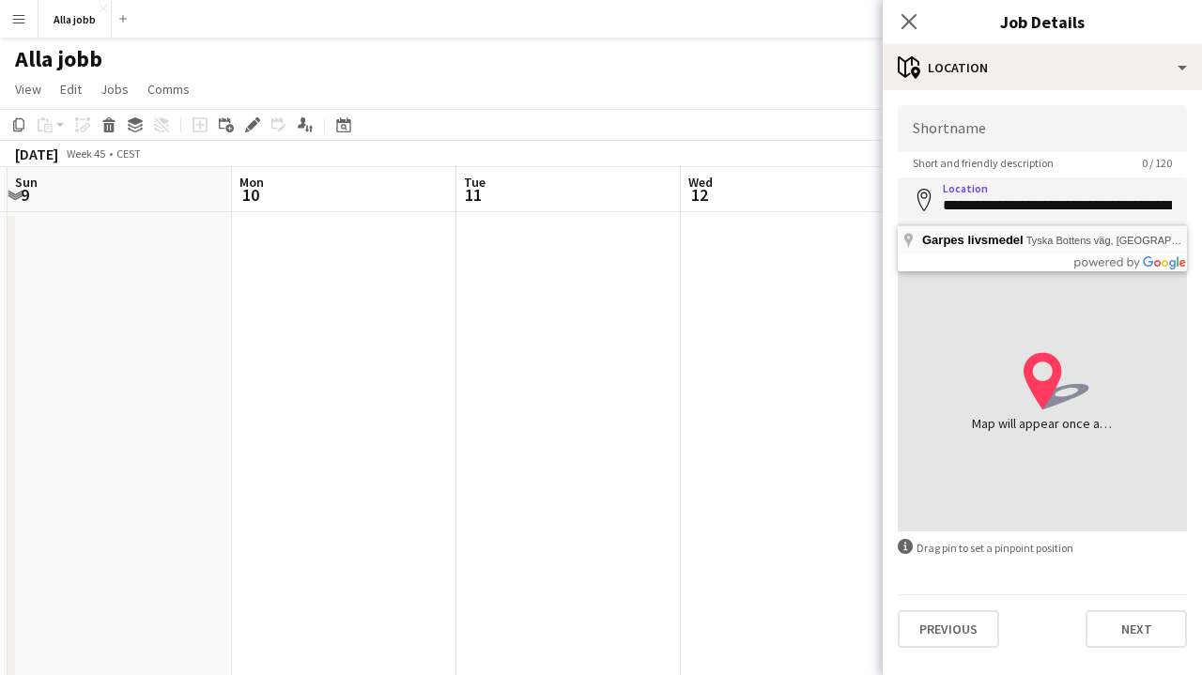
type input "**********"
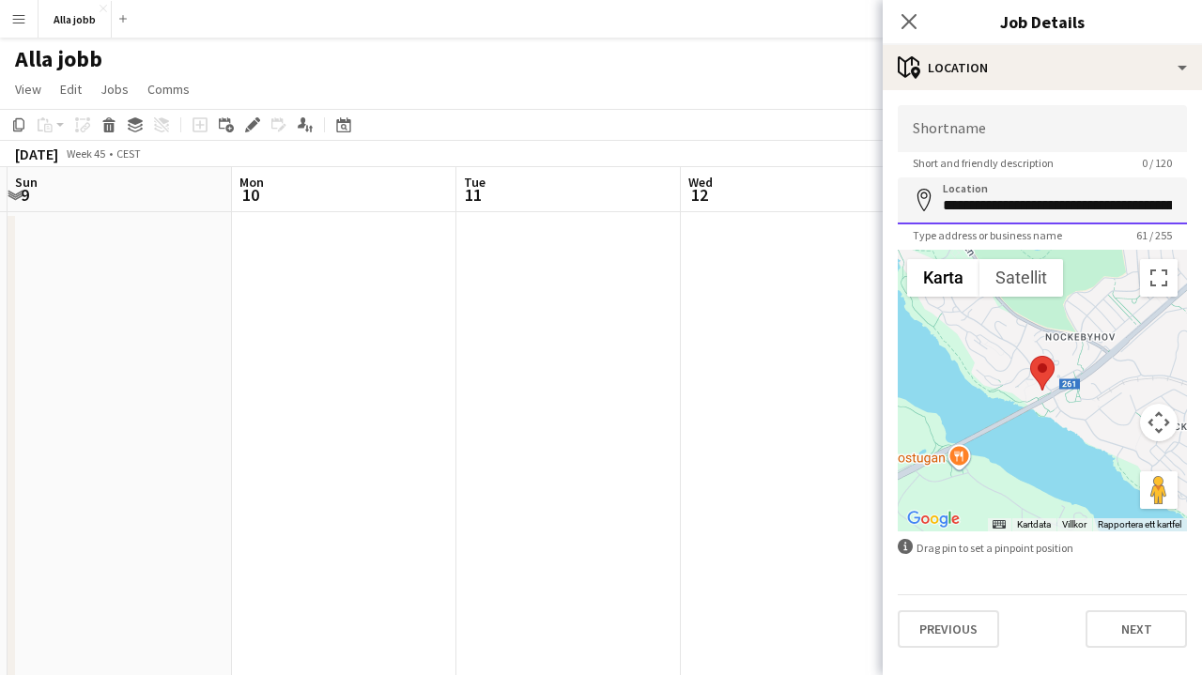
click at [1000, 208] on input "**********" at bounding box center [1042, 200] width 289 height 47
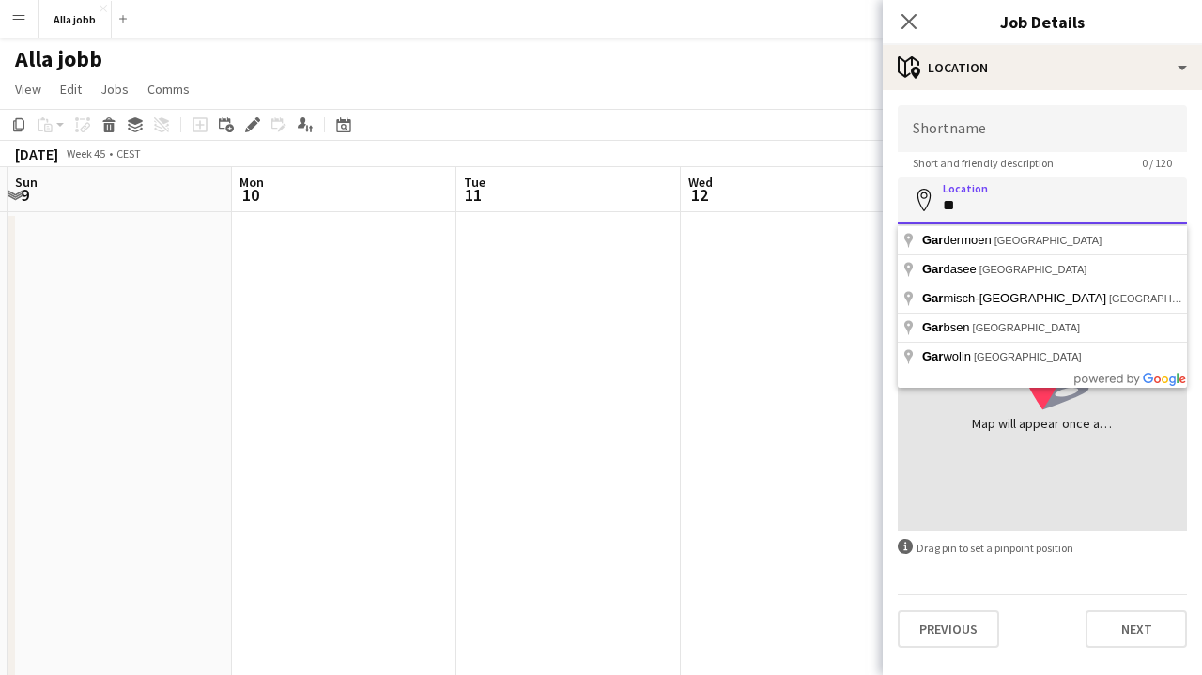
type input "*"
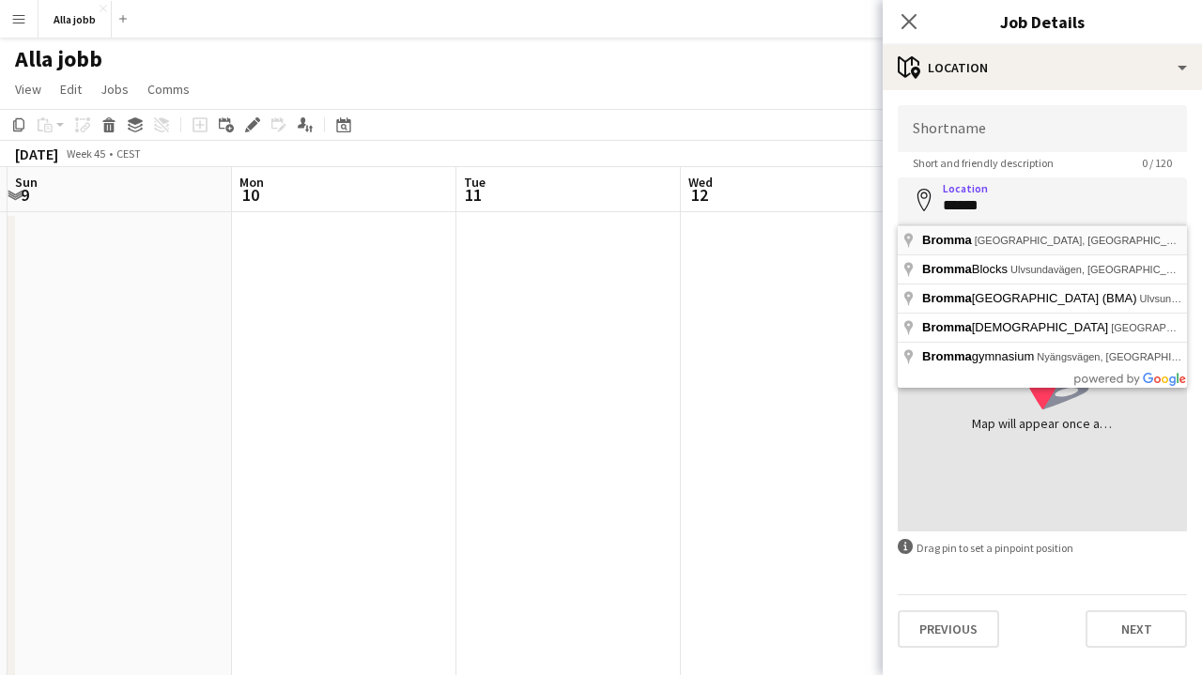
type input "**********"
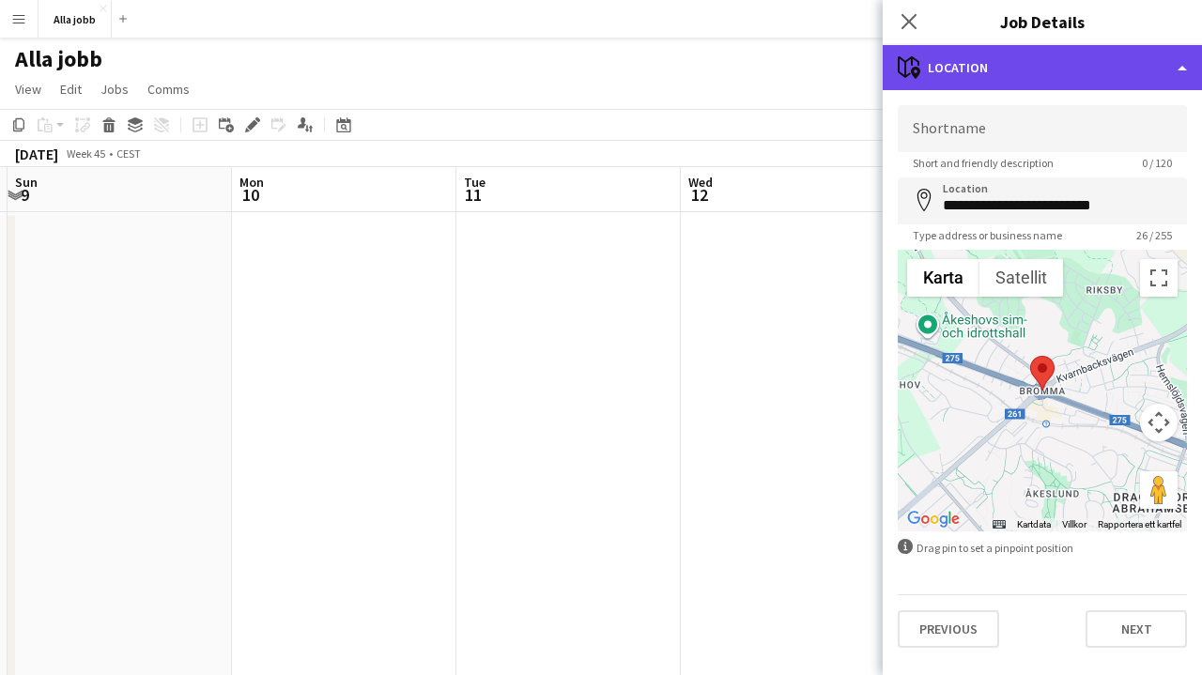
click at [1014, 85] on div "maps-pin-1 Location" at bounding box center [1042, 67] width 319 height 45
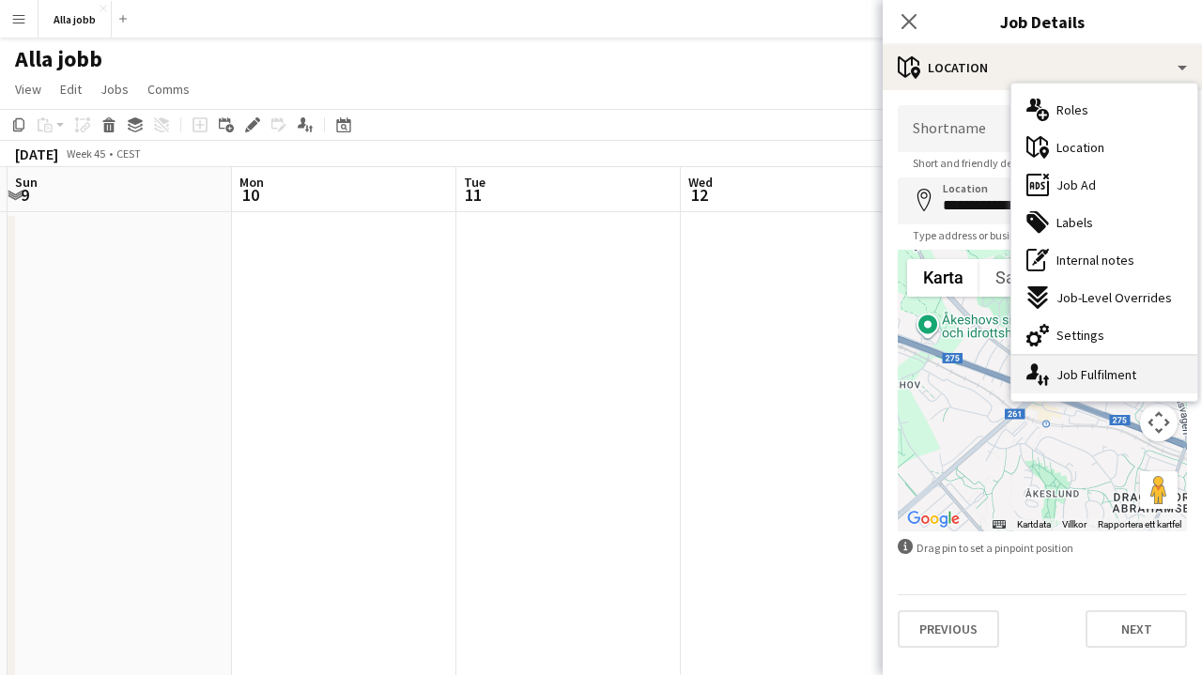
click at [1073, 374] on div "single-neutral-actions-up-down Job Fulfilment" at bounding box center [1104, 375] width 186 height 38
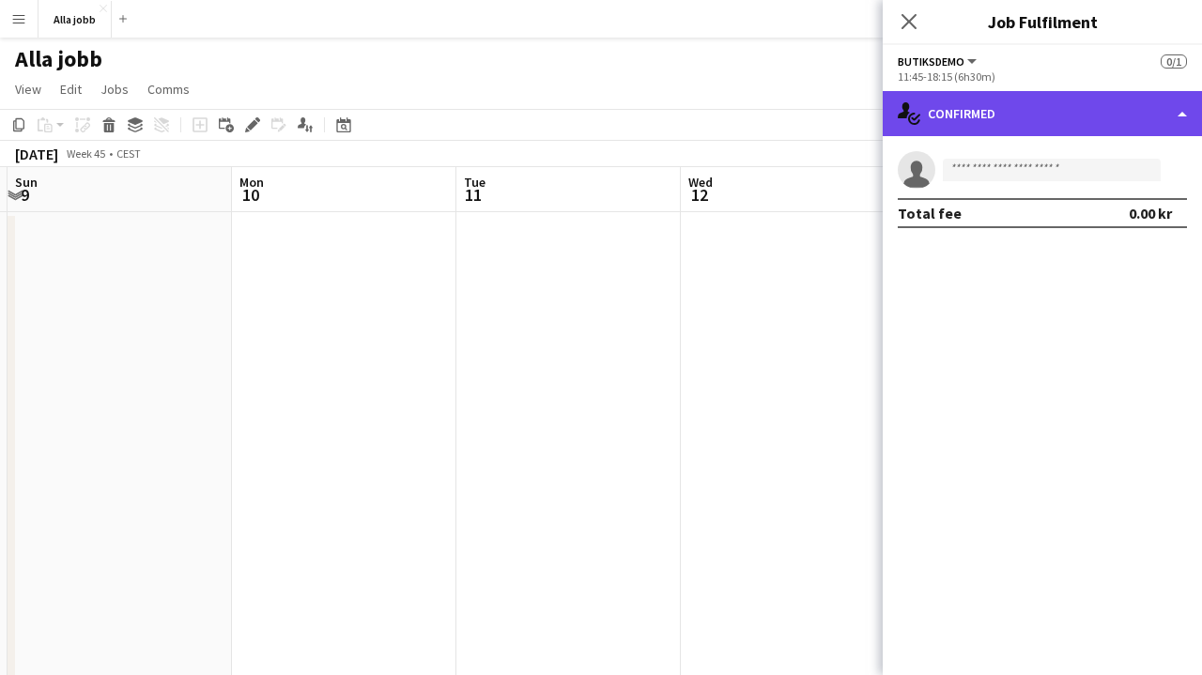
click at [1026, 109] on div "single-neutral-actions-check-2 Confirmed" at bounding box center [1042, 113] width 319 height 45
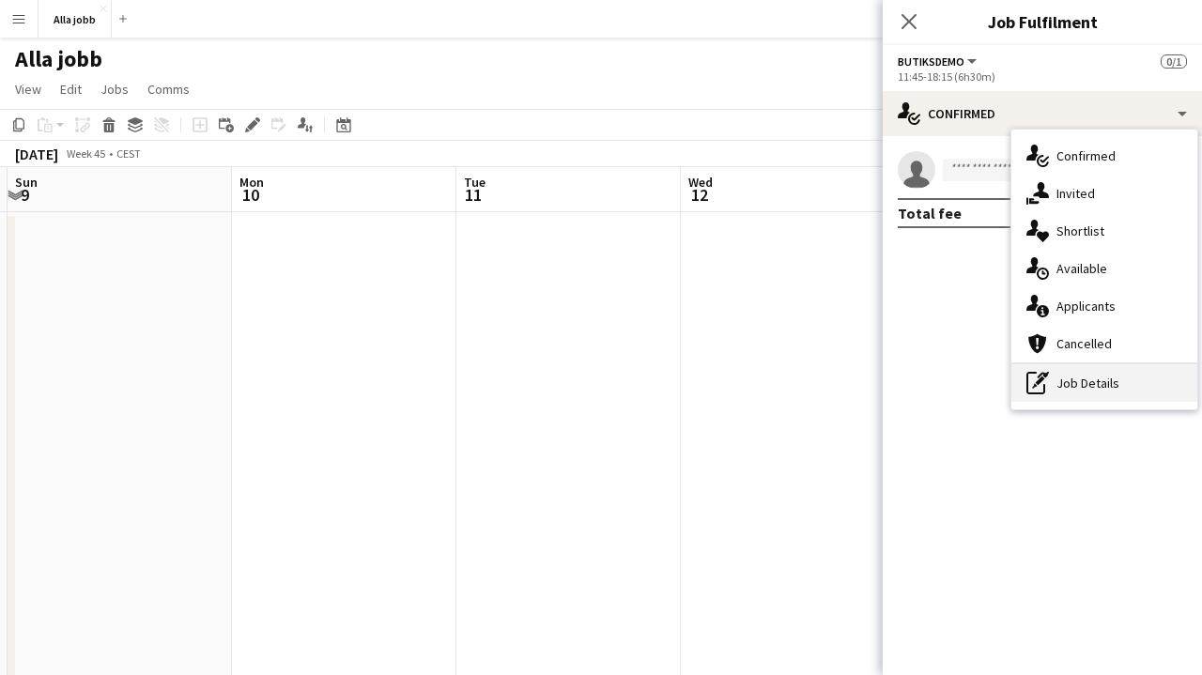
click at [1081, 390] on div "pen-write Job Details" at bounding box center [1104, 383] width 186 height 38
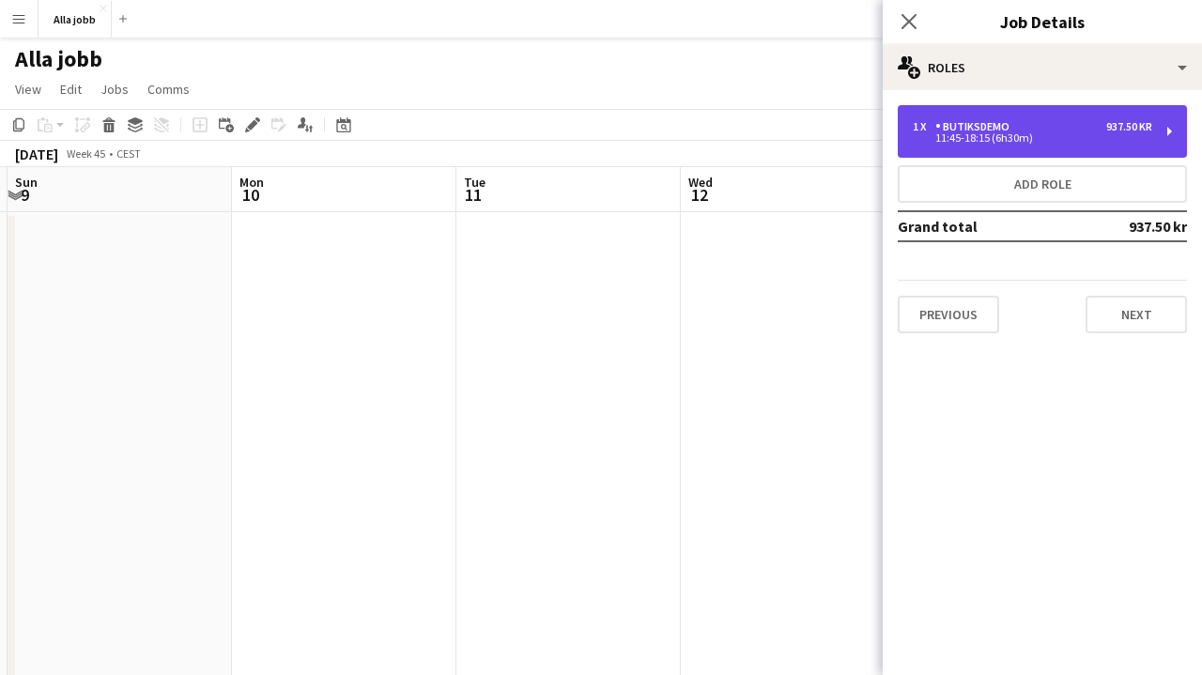
click at [977, 152] on div "1 x Butiksdemo 937.50 kr 11:45-18:15 (6h30m)" at bounding box center [1042, 131] width 289 height 53
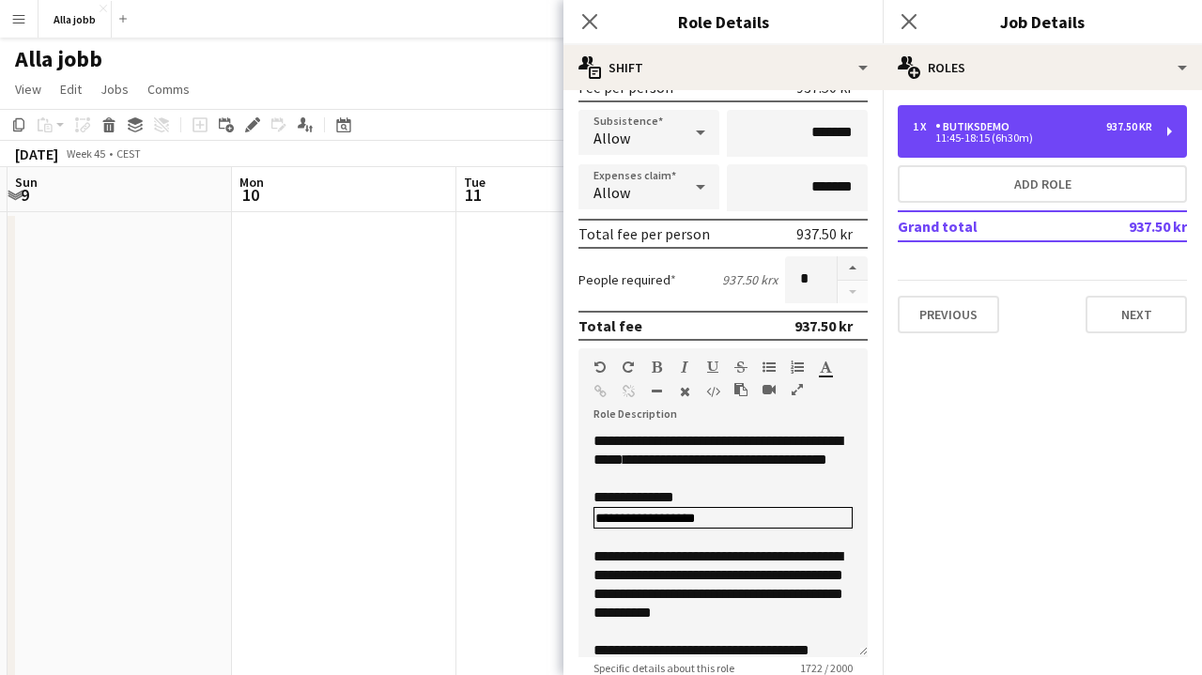
scroll to position [307, 0]
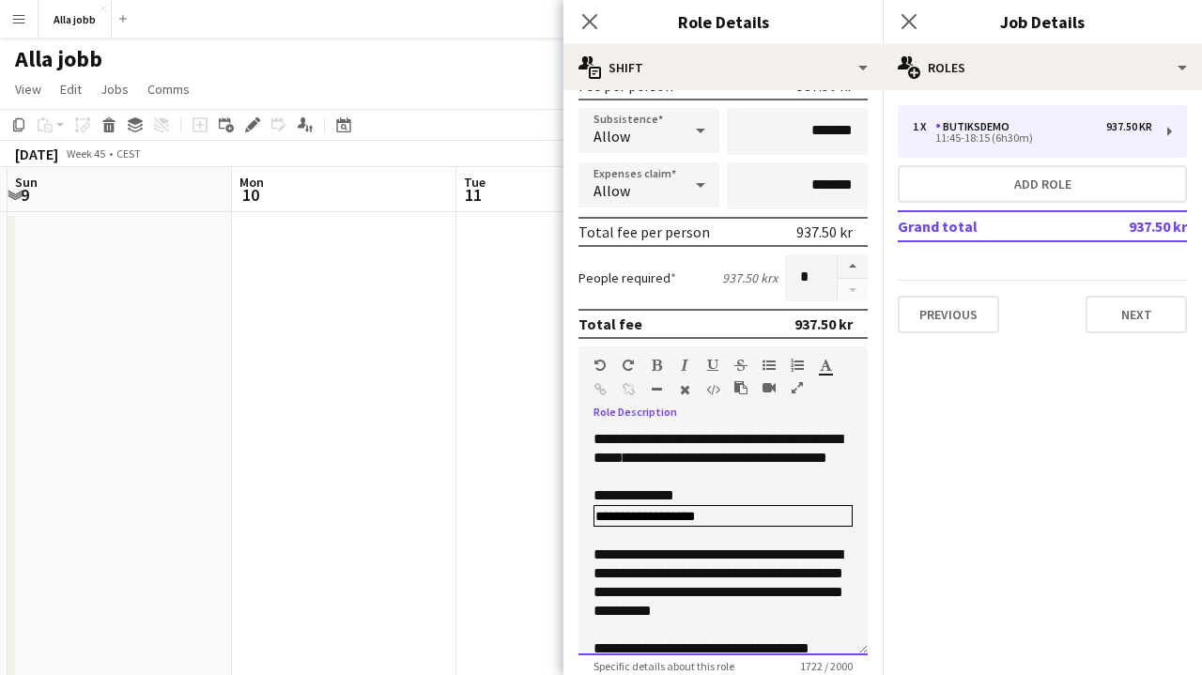
click at [788, 440] on span "**********" at bounding box center [717, 448] width 249 height 33
click at [778, 438] on span "**********" at bounding box center [717, 448] width 249 height 33
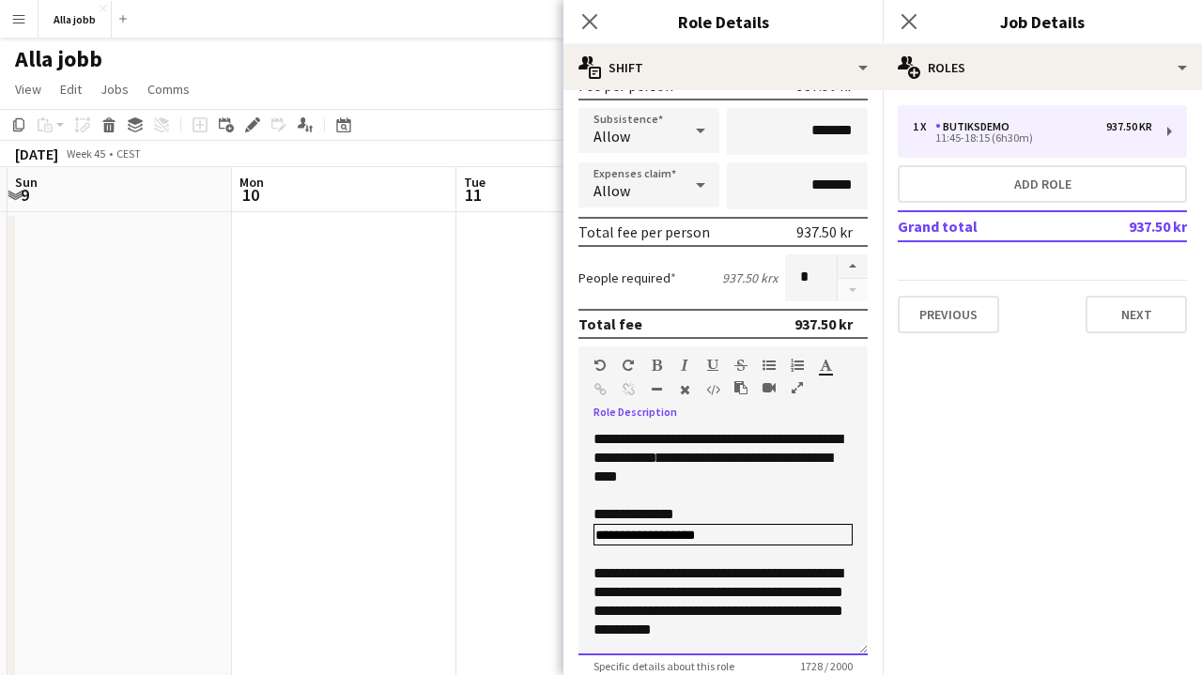
click at [690, 457] on span "**********" at bounding box center [717, 448] width 249 height 33
click at [774, 458] on span "**********" at bounding box center [717, 448] width 249 height 33
click at [695, 477] on span "**********" at bounding box center [709, 467] width 233 height 33
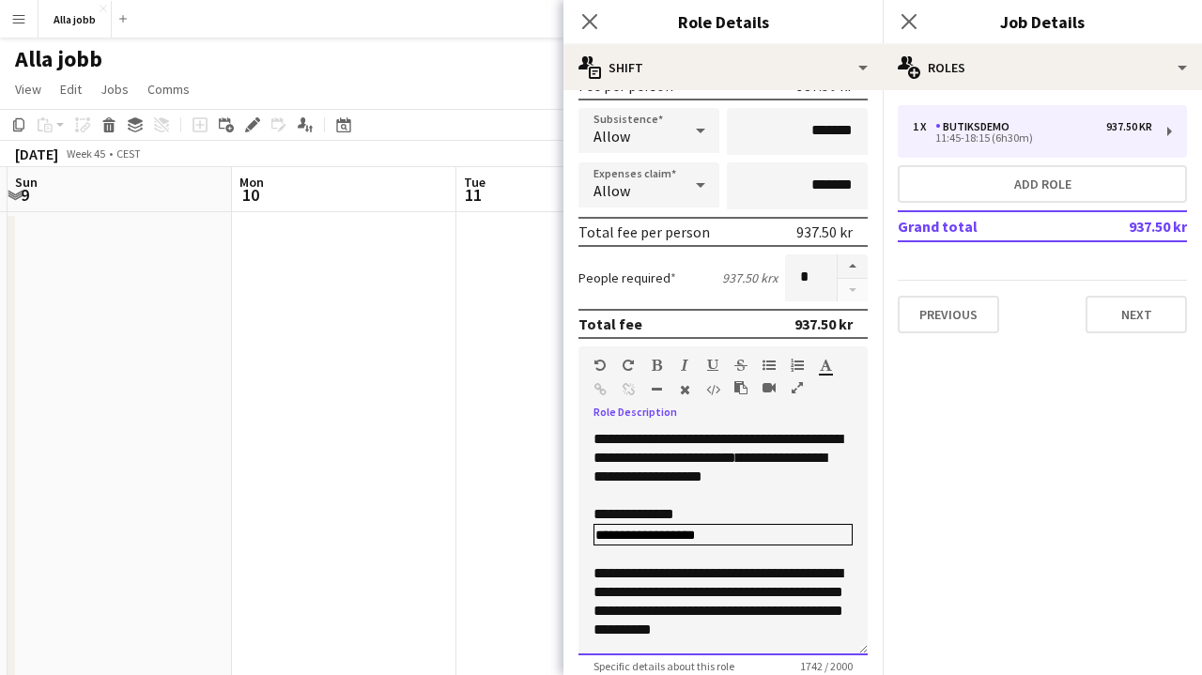
click at [721, 532] on td "**********" at bounding box center [669, 535] width 148 height 19
click at [688, 531] on td "**********" at bounding box center [669, 535] width 148 height 19
click at [662, 536] on pre "**********" at bounding box center [723, 535] width 256 height 19
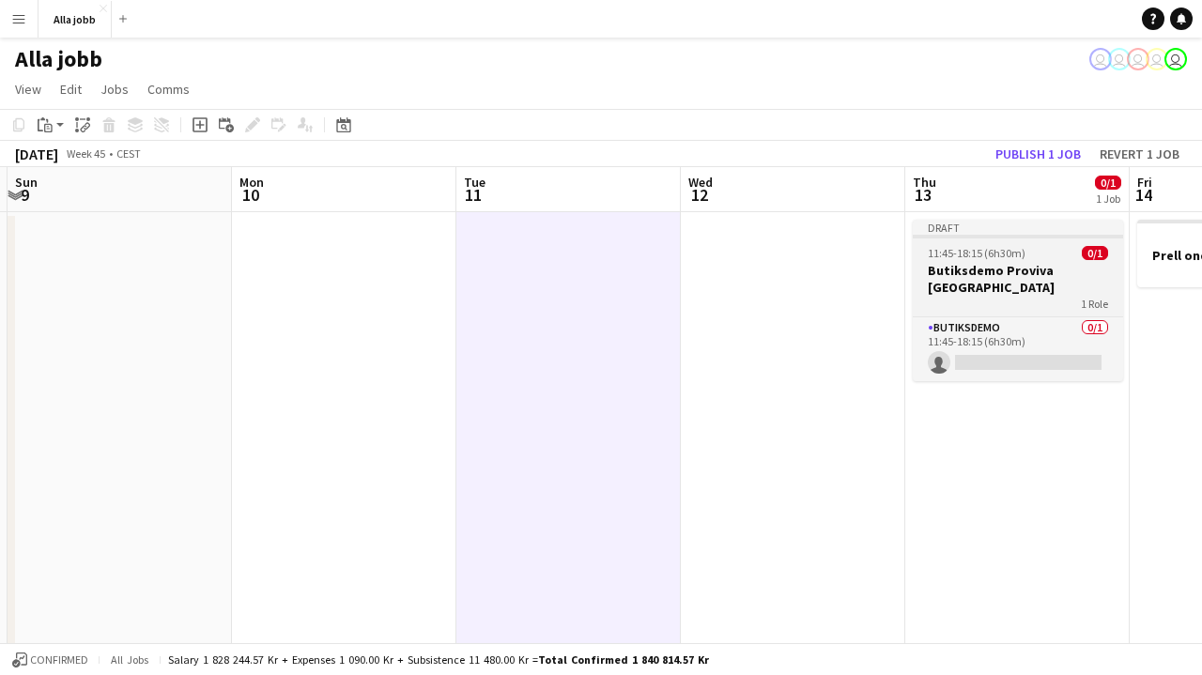
scroll to position [0, 0]
click at [1019, 285] on h3 "Butiksdemo Proviva [GEOGRAPHIC_DATA]" at bounding box center [1018, 279] width 210 height 34
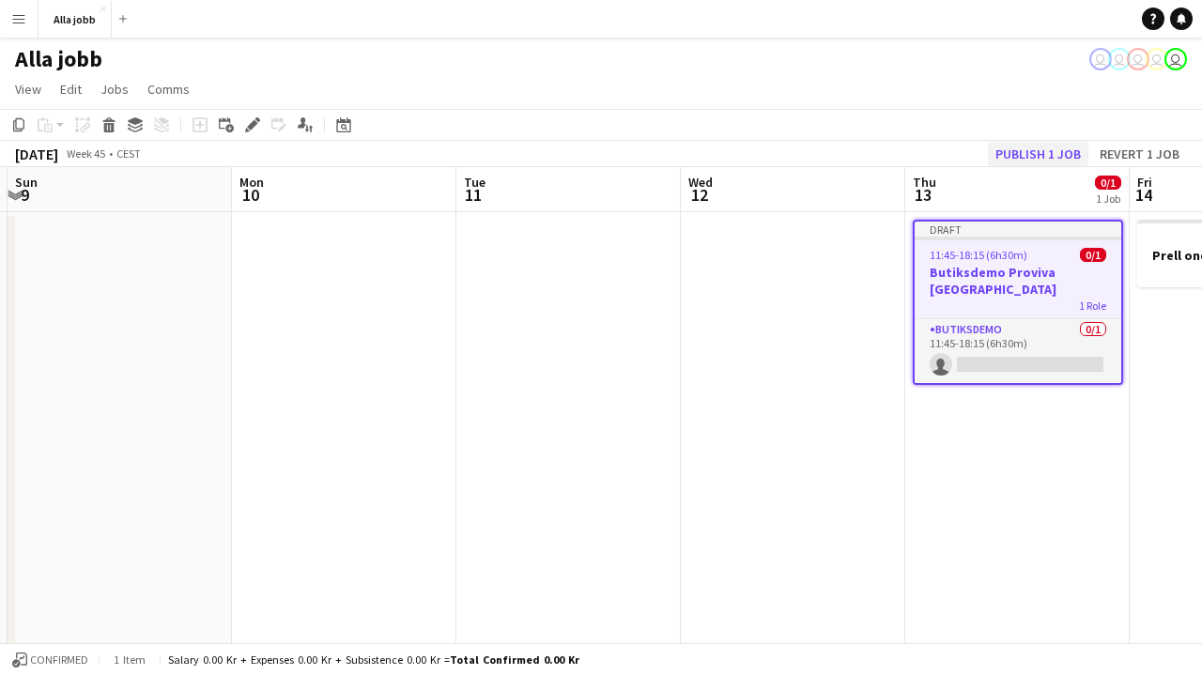
click at [1050, 151] on button "Publish 1 job" at bounding box center [1038, 154] width 100 height 24
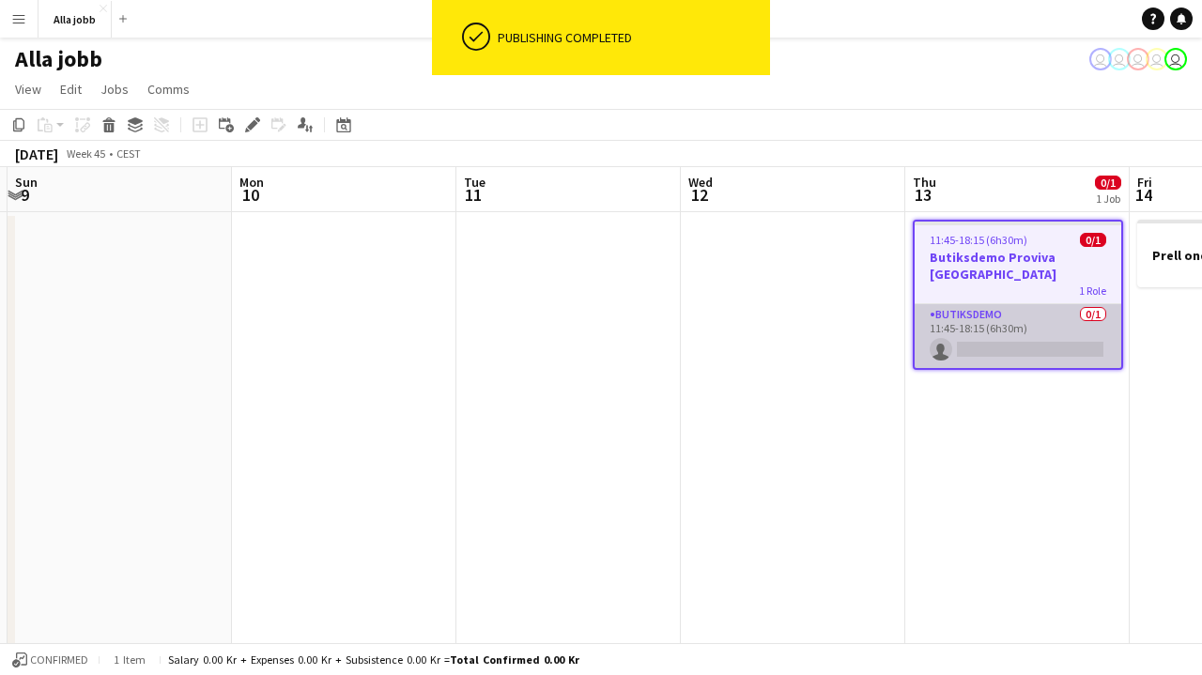
click at [982, 355] on app-card-role "Butiksdemo 0/1 11:45-18:15 (6h30m) single-neutral-actions" at bounding box center [1018, 336] width 207 height 64
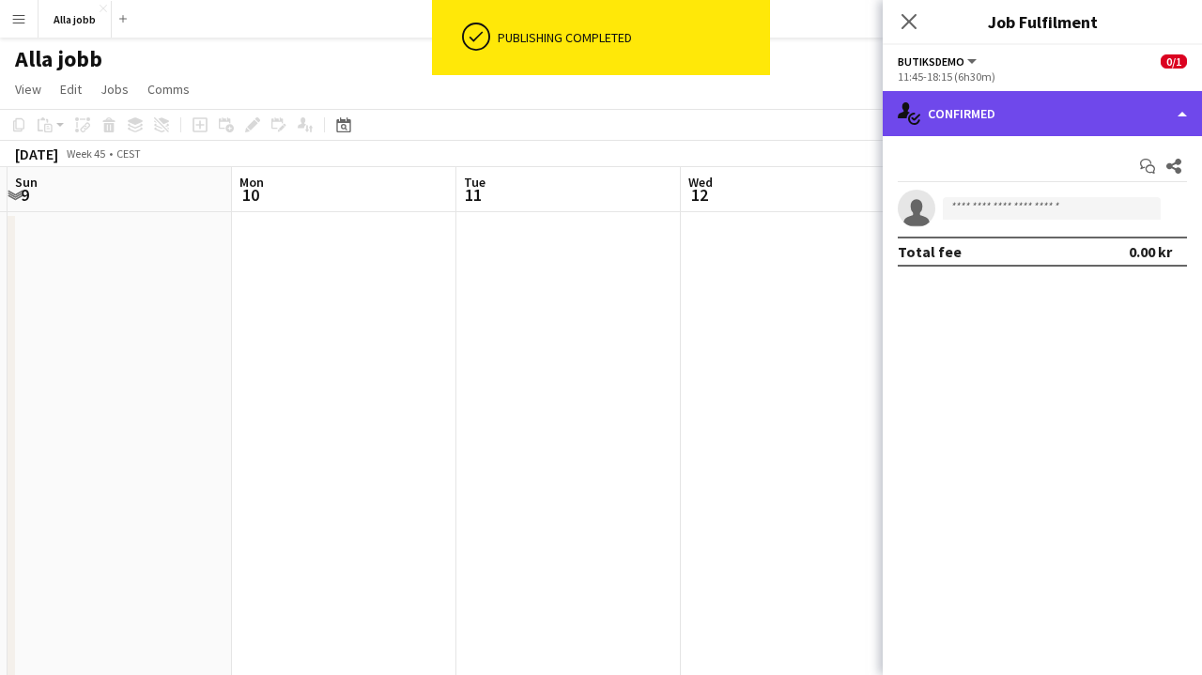
click at [1001, 115] on div "single-neutral-actions-check-2 Confirmed" at bounding box center [1042, 113] width 319 height 45
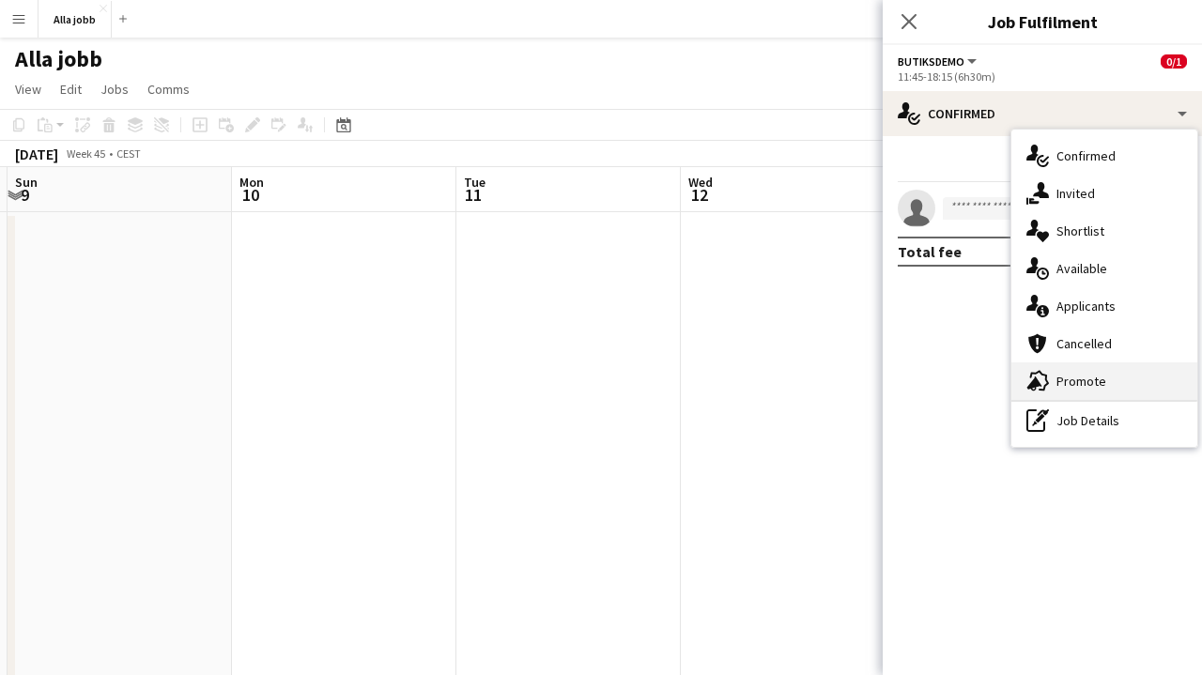
click at [1070, 390] on div "advertising-megaphone Promote" at bounding box center [1104, 381] width 186 height 38
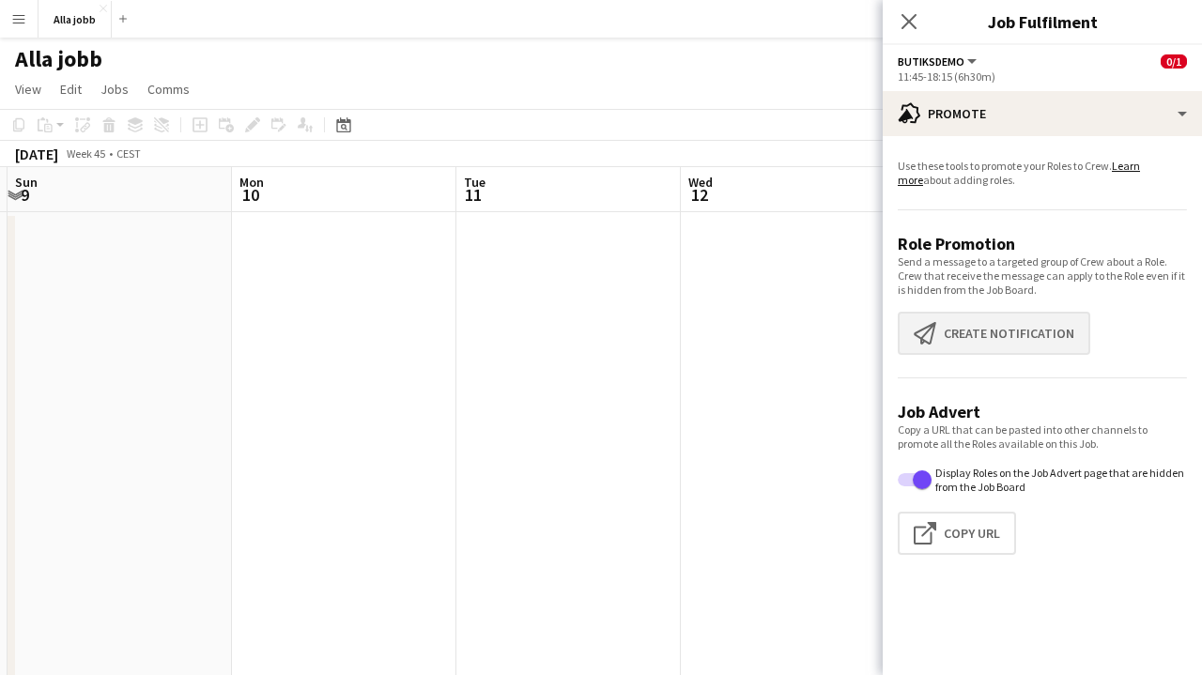
click at [1013, 324] on button "Create notification Create notification" at bounding box center [994, 333] width 192 height 43
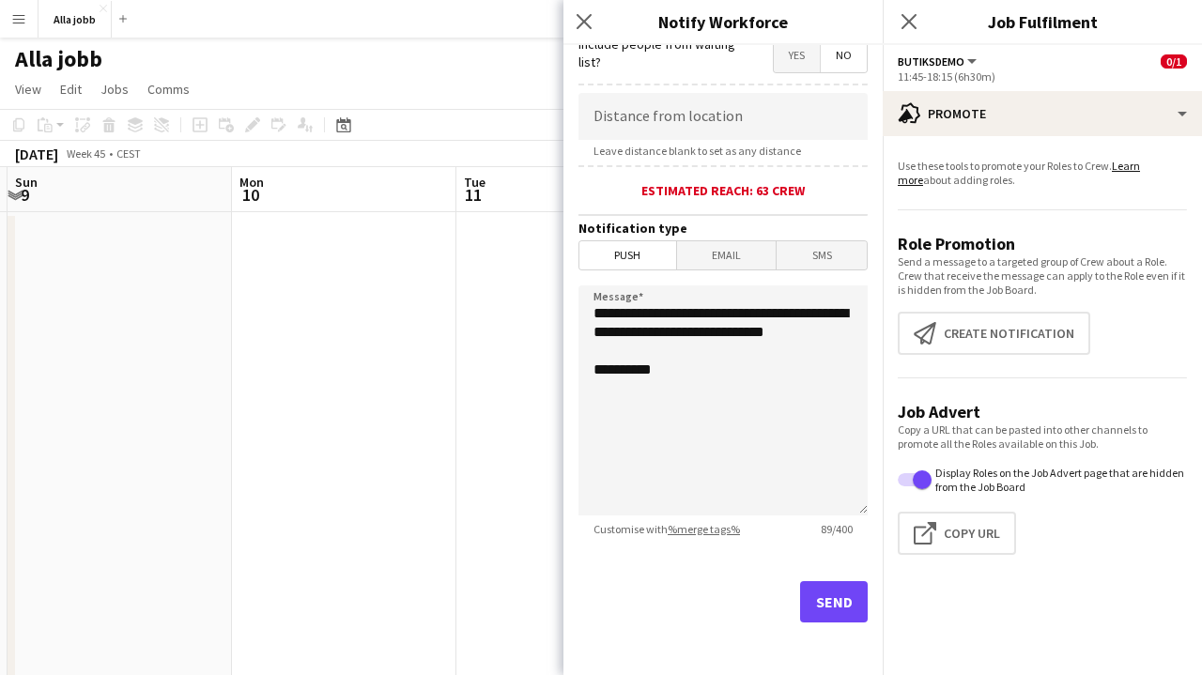
scroll to position [359, 0]
click at [826, 605] on button "Send" at bounding box center [834, 601] width 68 height 41
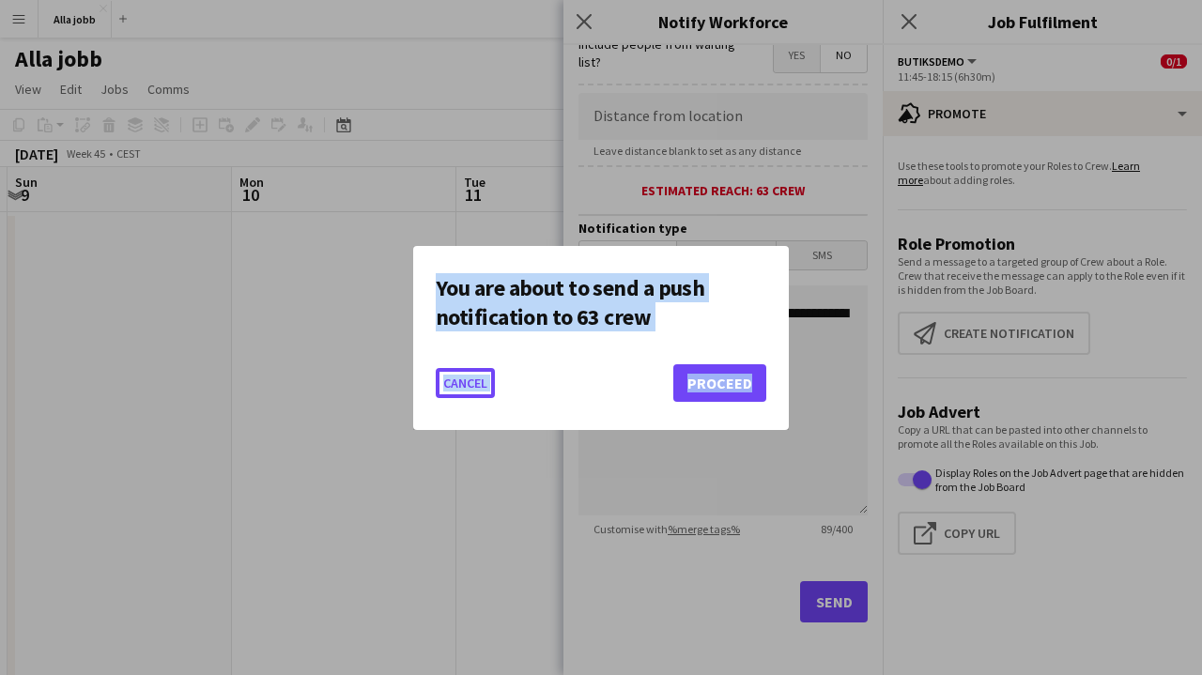
drag, startPoint x: 826, startPoint y: 597, endPoint x: 746, endPoint y: 384, distance: 227.9
click at [746, 384] on div "You are about to send a push notification to 63 crew Cancel Proceed" at bounding box center [601, 337] width 1202 height 675
click at [746, 384] on button "Proceed" at bounding box center [719, 383] width 93 height 38
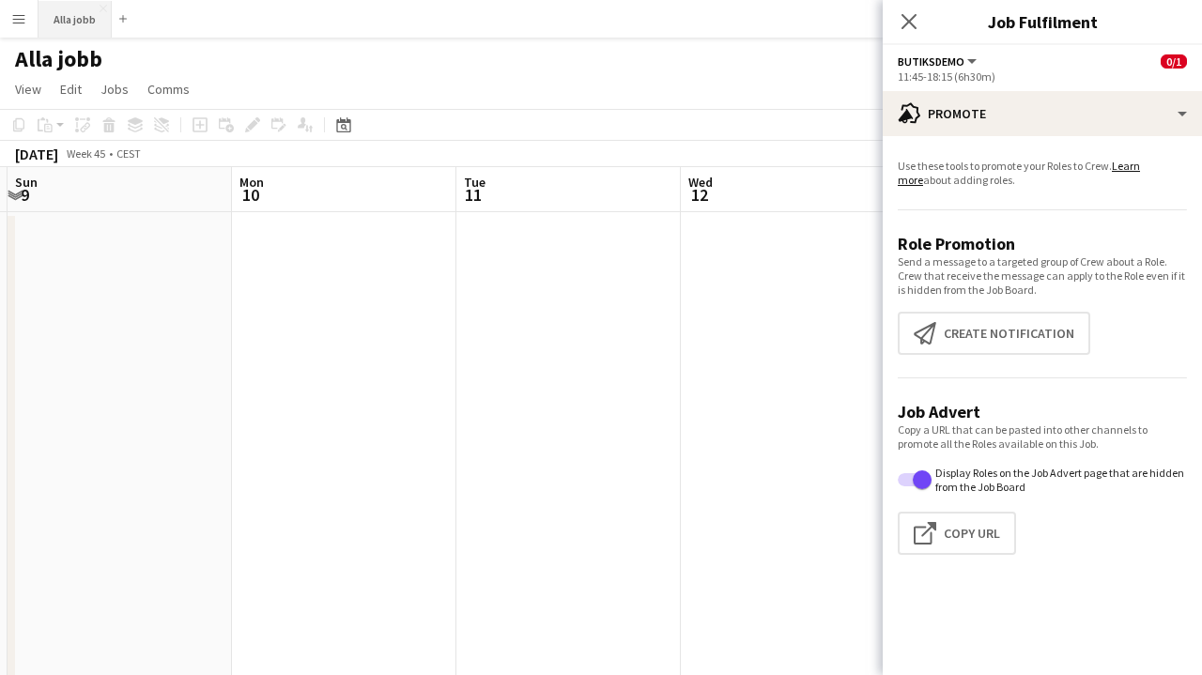
click at [77, 24] on button "Alla jobb Close" at bounding box center [74, 19] width 73 height 37
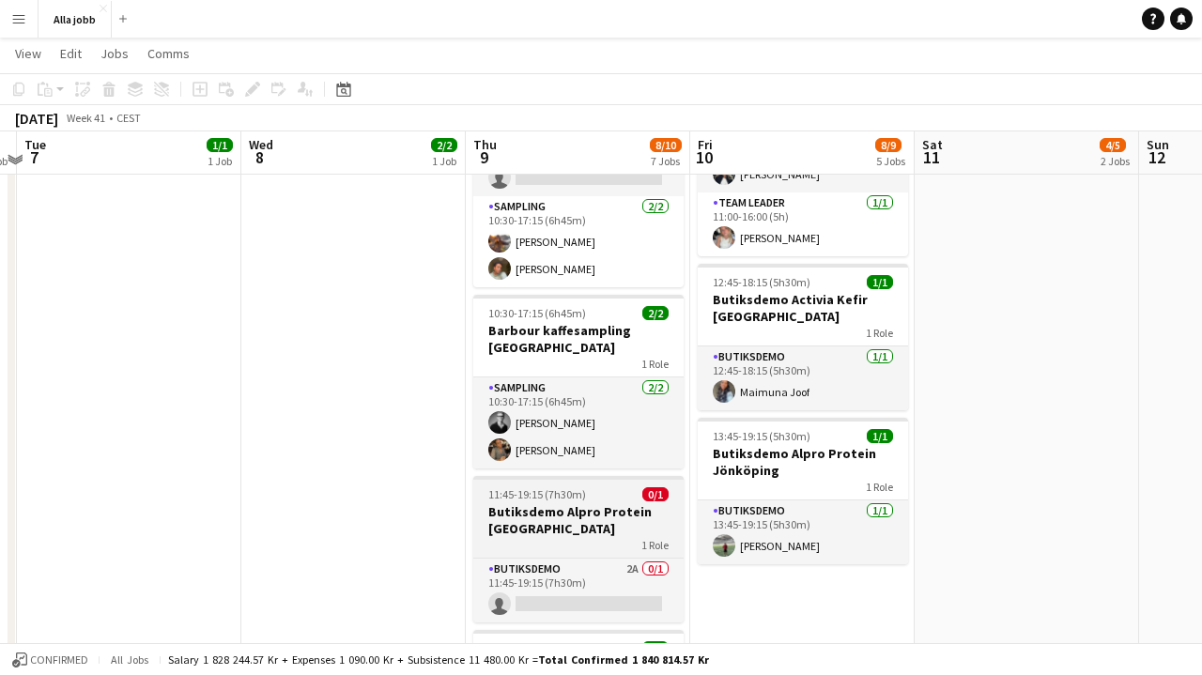
scroll to position [600, 0]
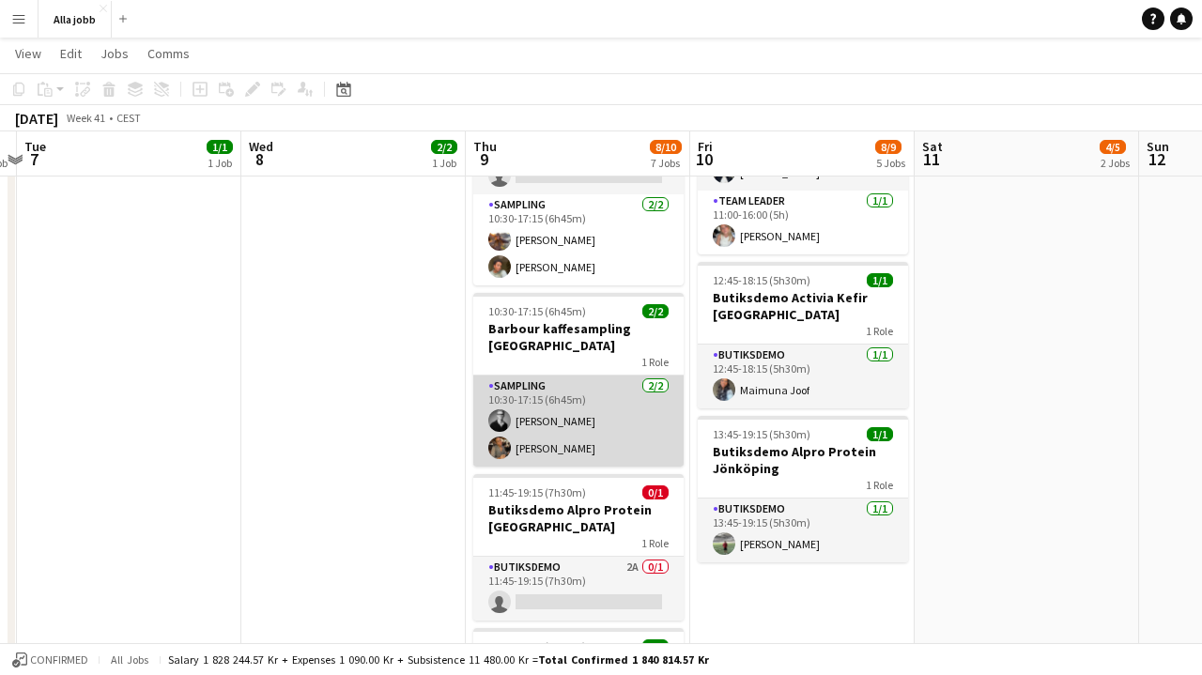
click at [580, 380] on app-card-role "Sampling [DATE] 10:30-17:15 (6h45m) [PERSON_NAME] [PERSON_NAME]" at bounding box center [578, 421] width 210 height 91
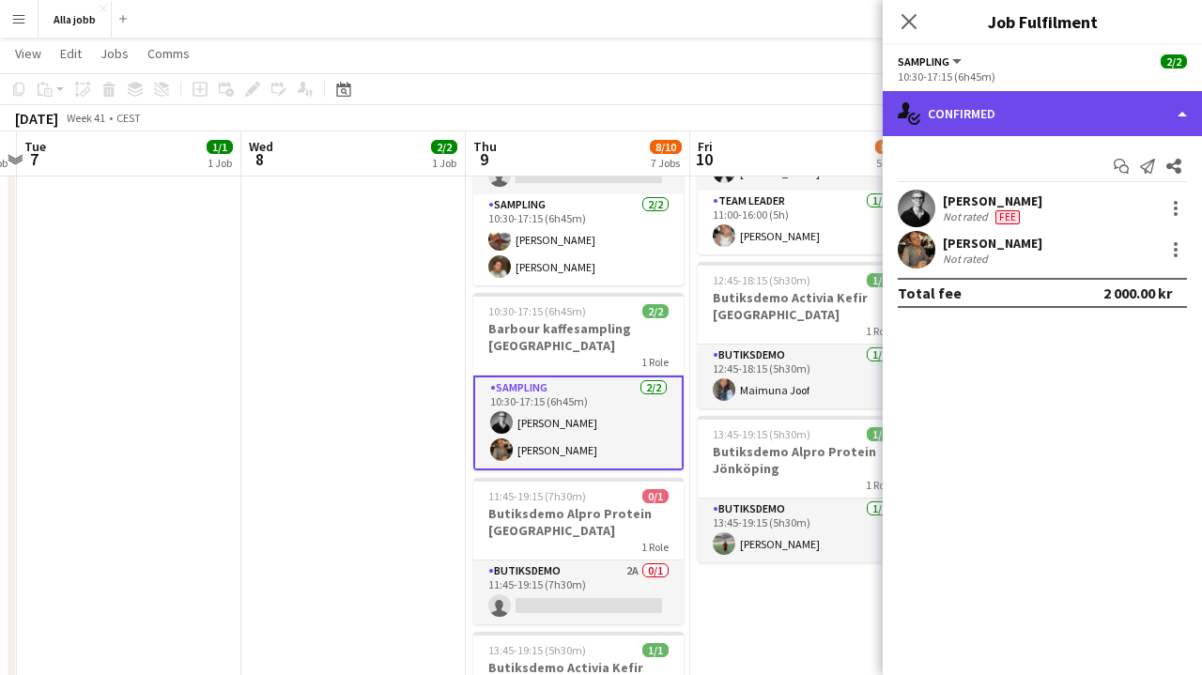
click at [1077, 102] on div "single-neutral-actions-check-2 Confirmed" at bounding box center [1042, 113] width 319 height 45
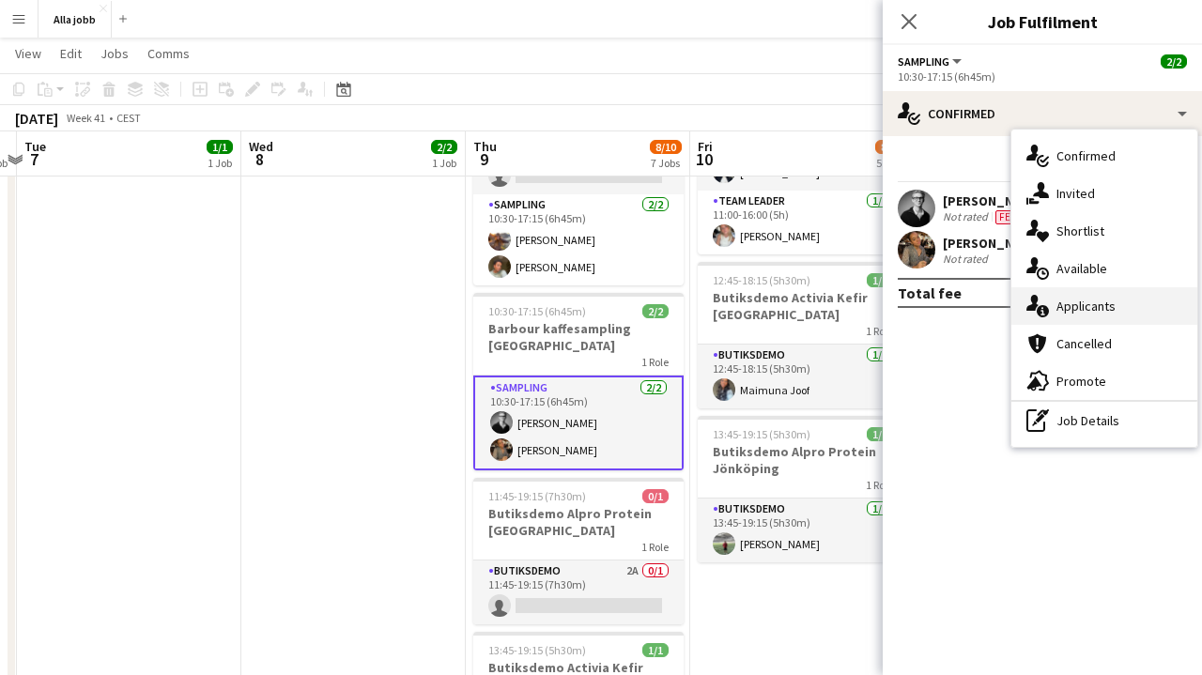
click at [1070, 293] on div "single-neutral-actions-information Applicants" at bounding box center [1104, 306] width 186 height 38
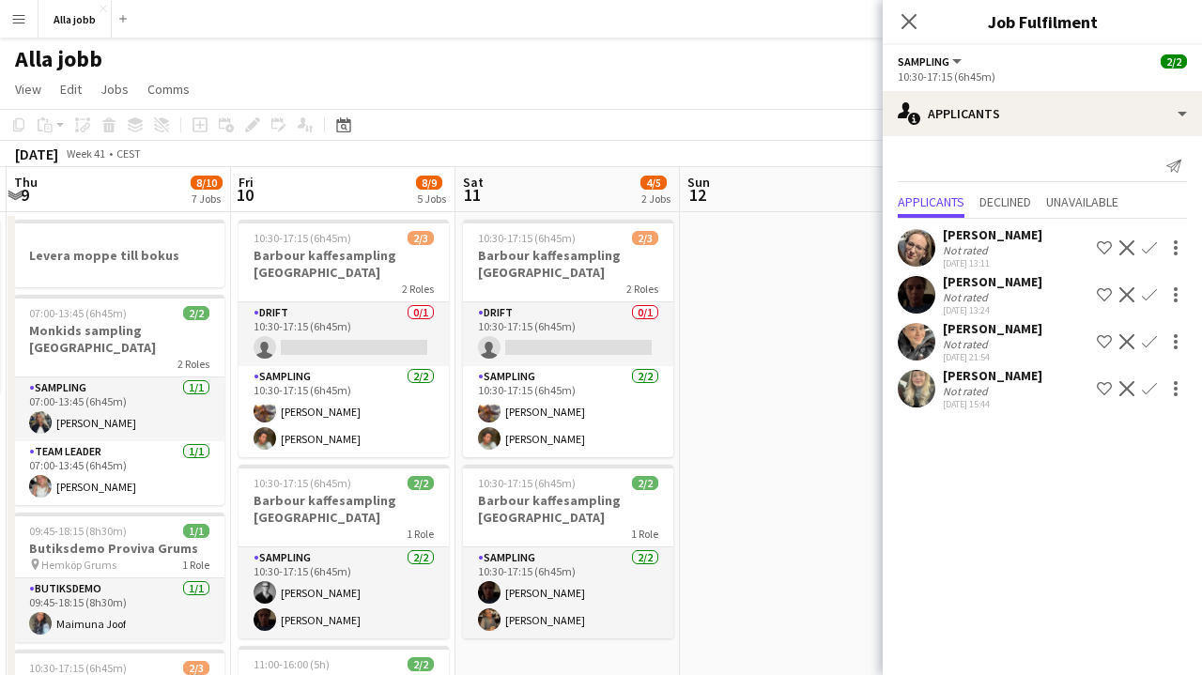
scroll to position [0, 665]
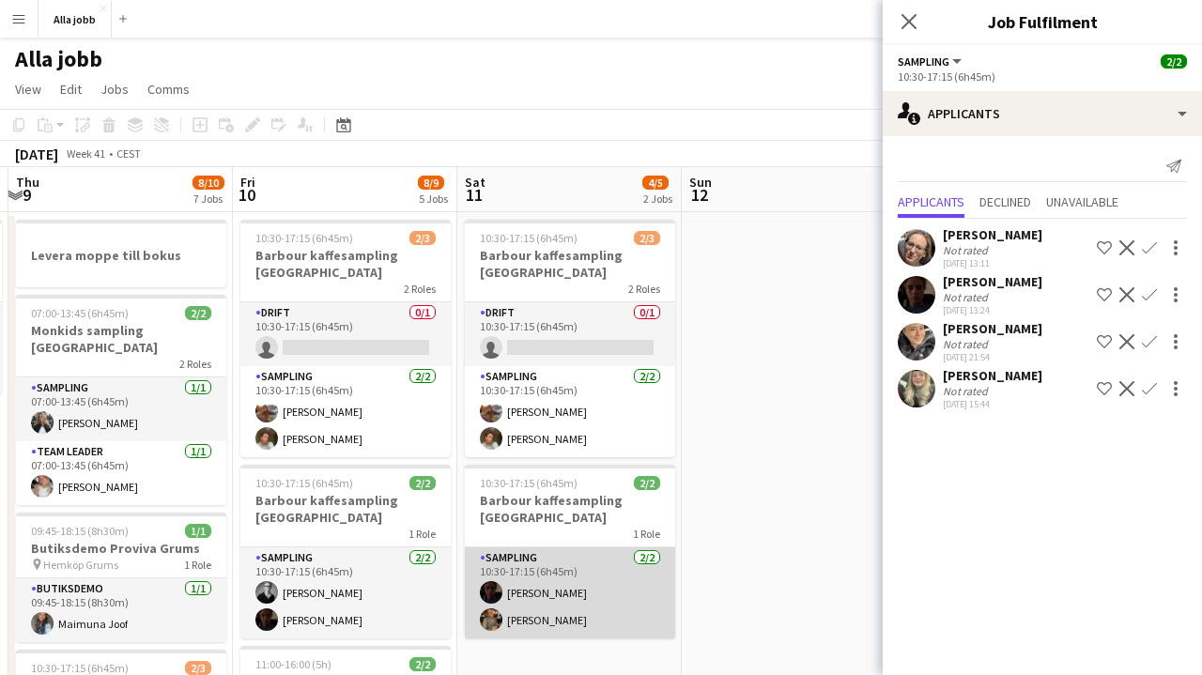
click at [560, 596] on app-card-role "Sampling [DATE] 10:30-17:15 (6h45m) [PERSON_NAME] [PERSON_NAME]" at bounding box center [570, 592] width 210 height 91
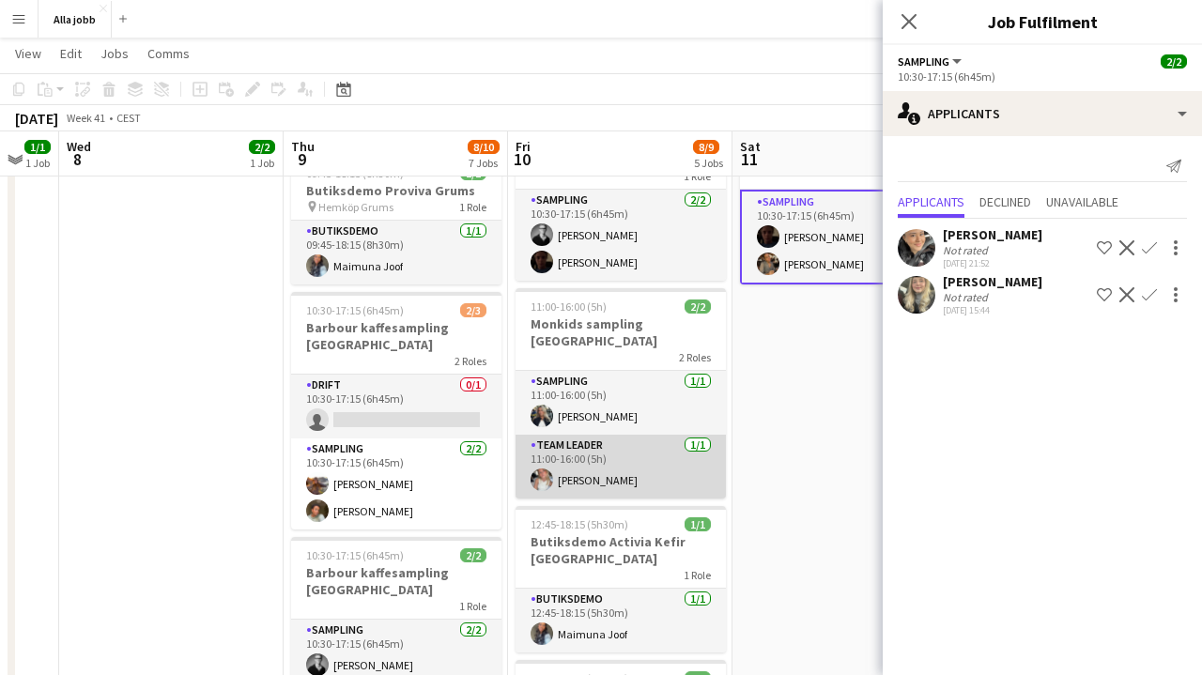
scroll to position [0, 614]
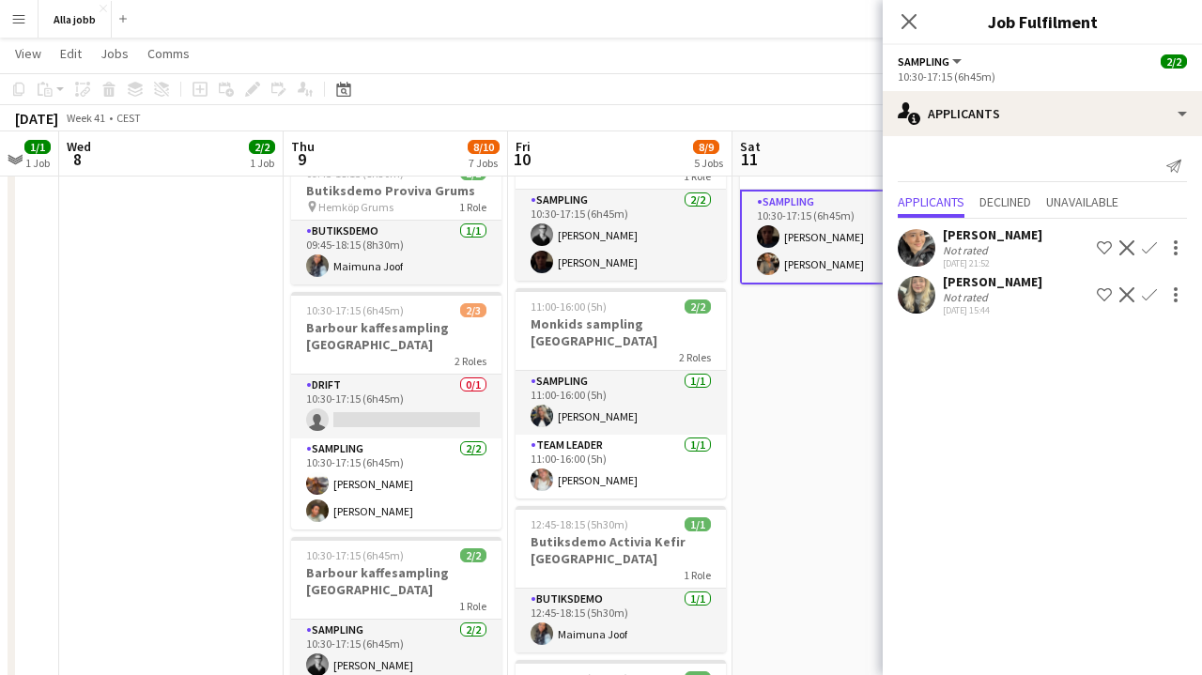
click at [794, 247] on app-card-role "Sampling [DATE] 10:30-17:15 (6h45m) [PERSON_NAME] [PERSON_NAME]" at bounding box center [845, 237] width 210 height 95
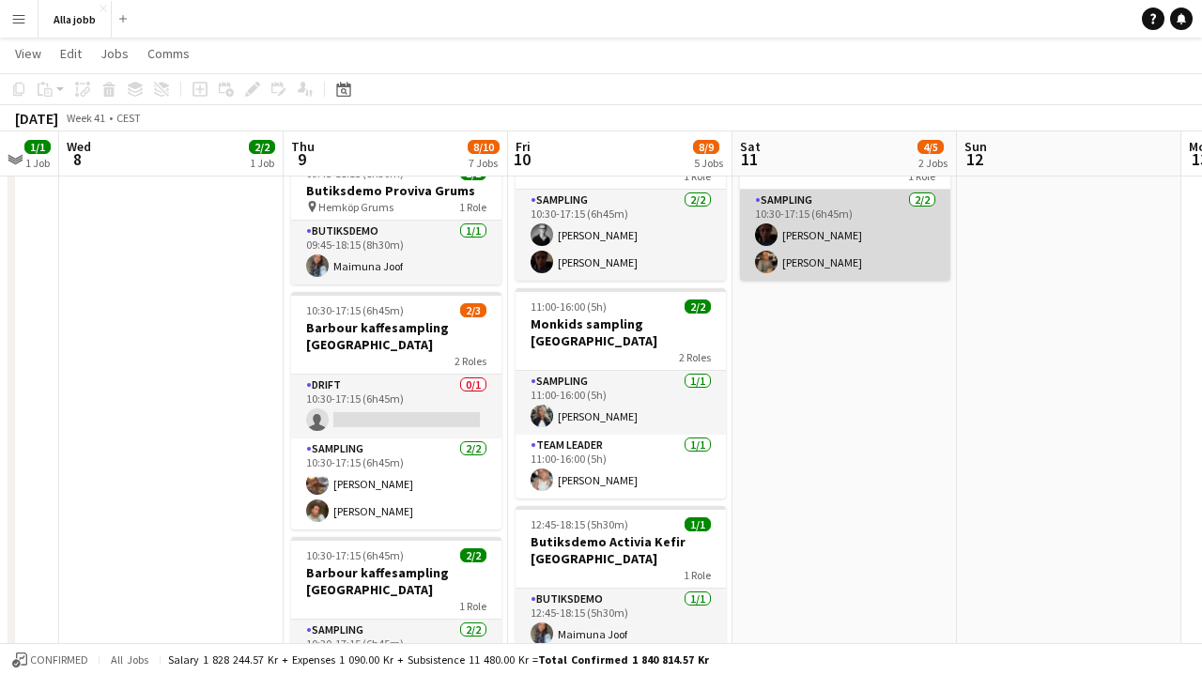
click at [794, 247] on app-card-role "Sampling [DATE] 10:30-17:15 (6h45m) [PERSON_NAME] [PERSON_NAME]" at bounding box center [845, 235] width 210 height 91
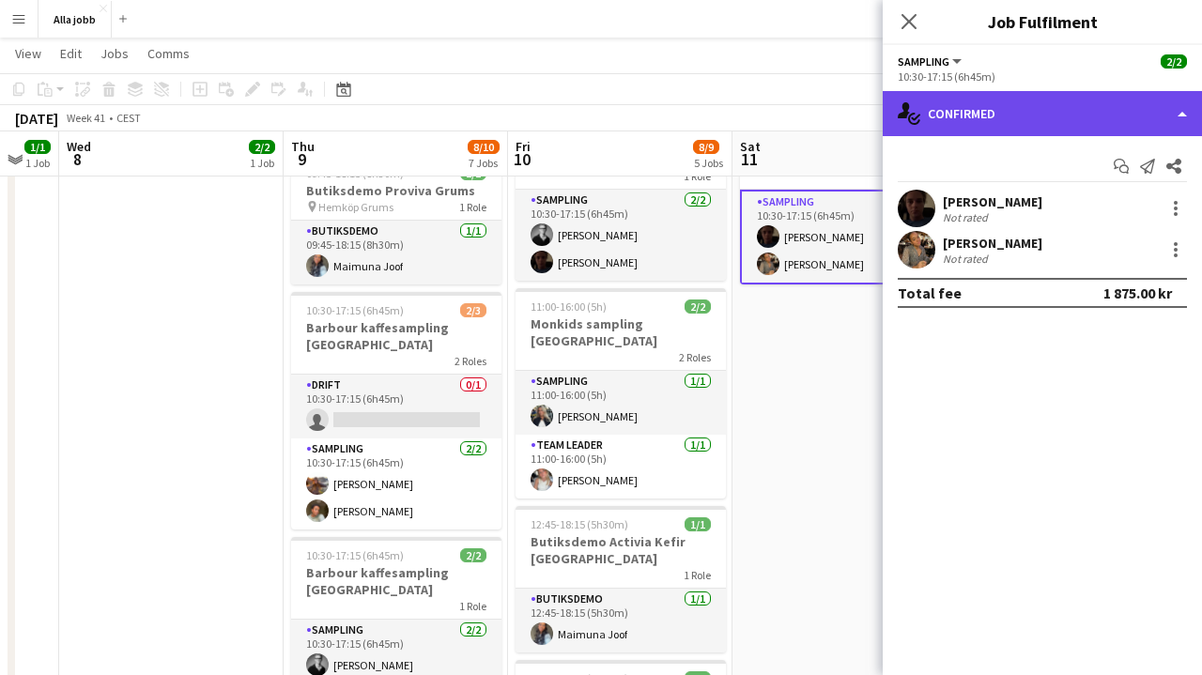
click at [1004, 114] on div "single-neutral-actions-check-2 Confirmed" at bounding box center [1042, 113] width 319 height 45
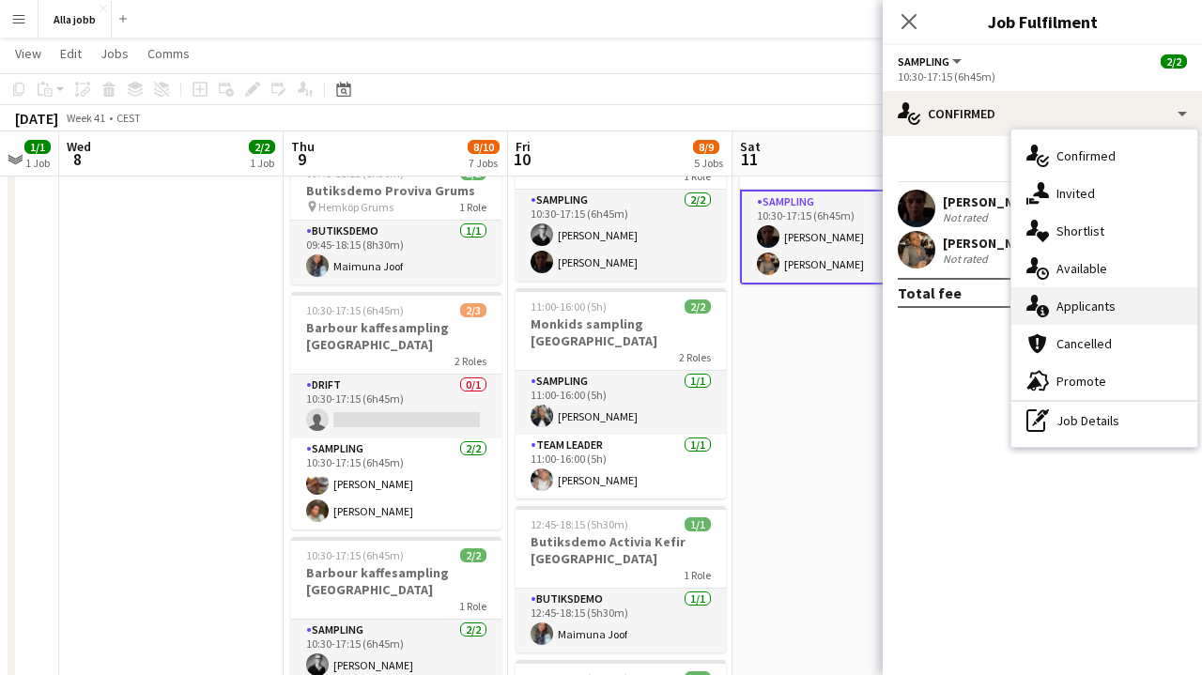
click at [1083, 313] on span "Applicants" at bounding box center [1085, 306] width 59 height 17
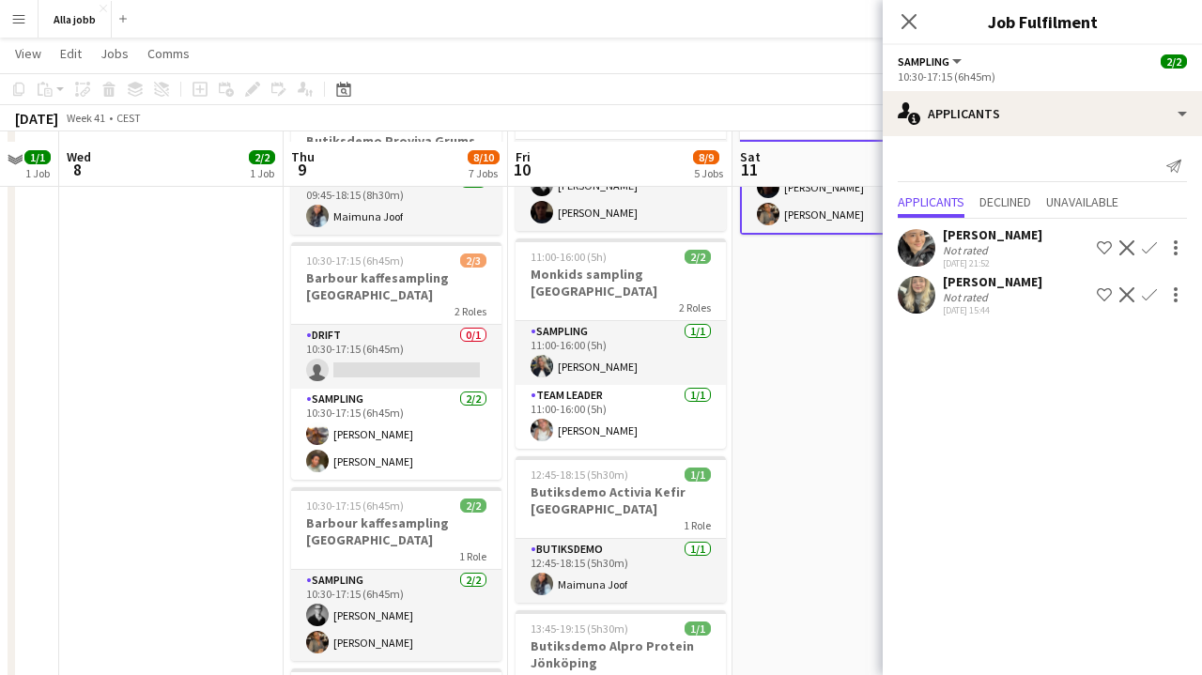
scroll to position [416, 0]
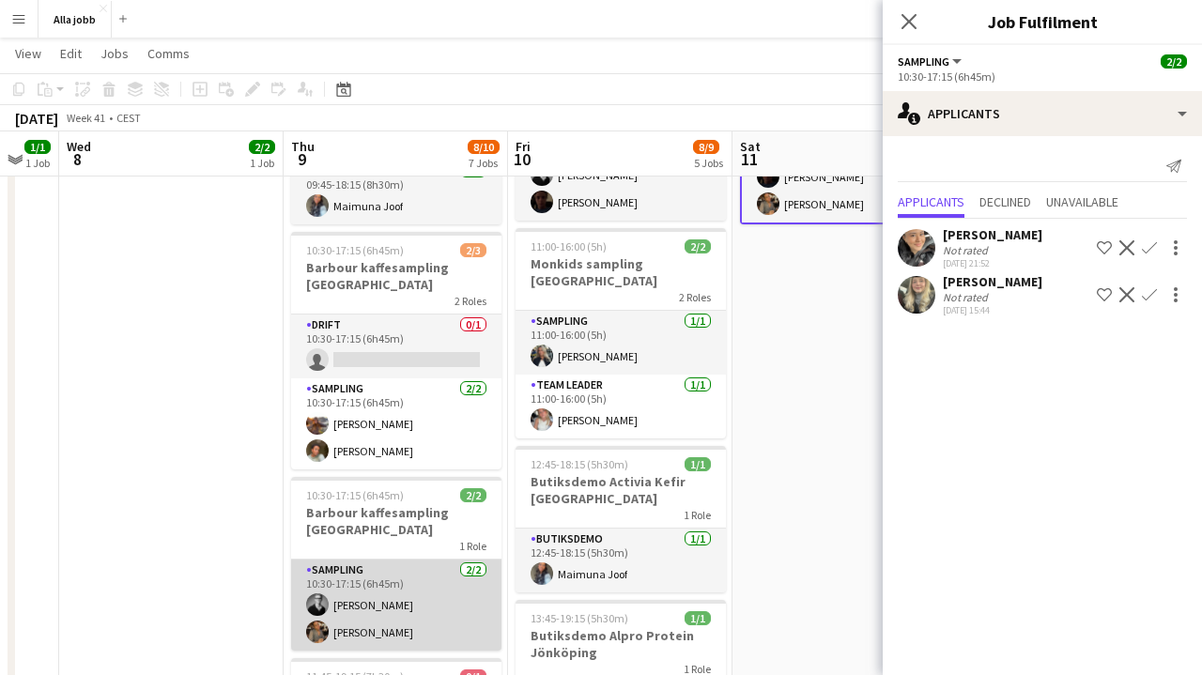
click at [393, 578] on app-card-role "Sampling [DATE] 10:30-17:15 (6h45m) [PERSON_NAME] [PERSON_NAME]" at bounding box center [396, 605] width 210 height 91
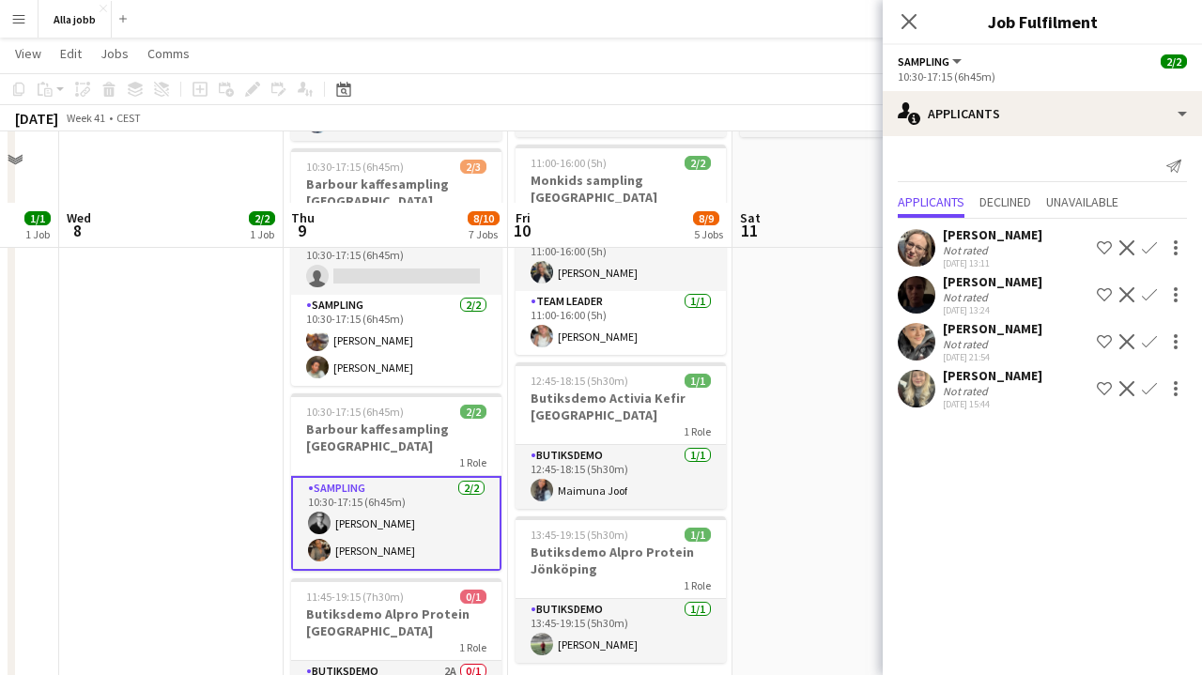
scroll to position [593, 0]
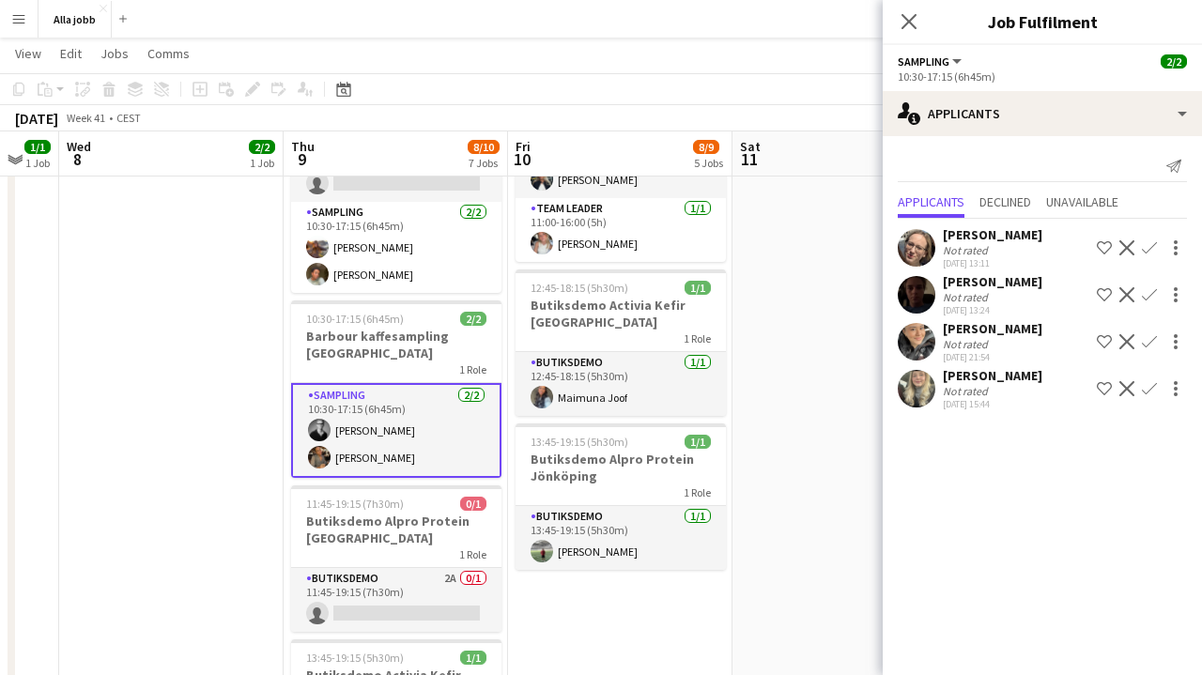
click at [397, 423] on app-card-role "Sampling [DATE] 10:30-17:15 (6h45m) [PERSON_NAME] [PERSON_NAME]" at bounding box center [396, 430] width 210 height 95
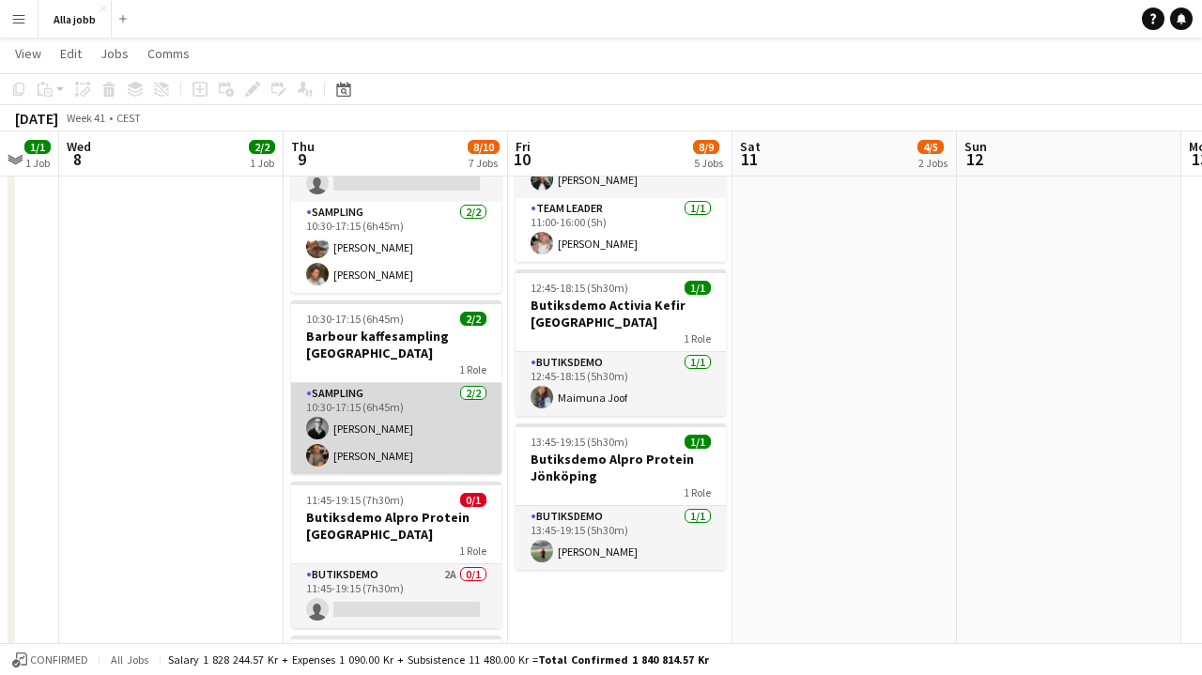
click at [397, 423] on app-card-role "Sampling [DATE] 10:30-17:15 (6h45m) [PERSON_NAME] [PERSON_NAME]" at bounding box center [396, 428] width 210 height 91
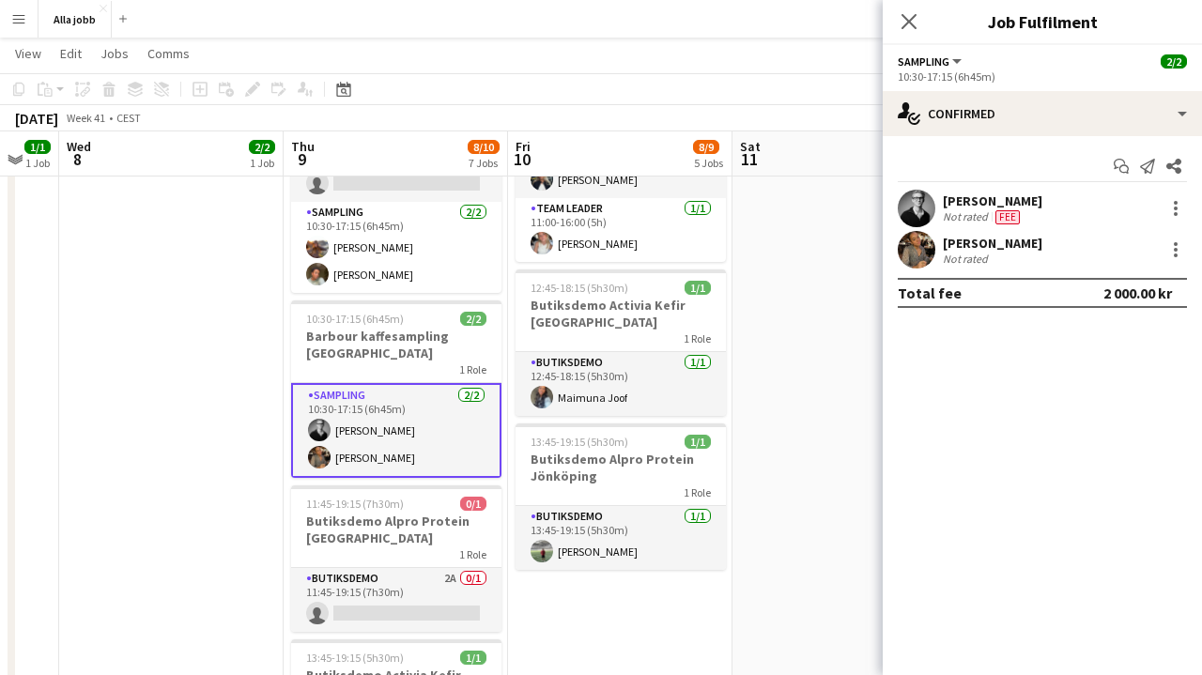
click at [1069, 85] on app-options-switcher "Sampling All roles Sampling [DATE] 10:30-17:15 (6h45m)" at bounding box center [1042, 68] width 319 height 46
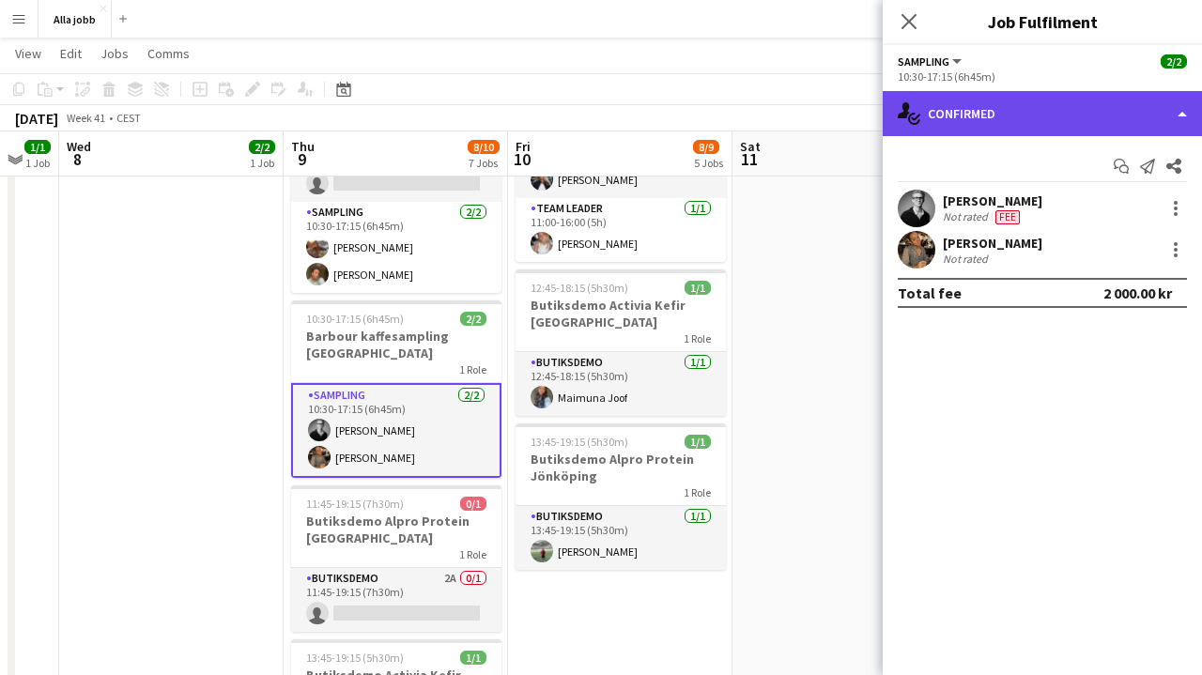
click at [1063, 119] on div "single-neutral-actions-check-2 Confirmed" at bounding box center [1042, 113] width 319 height 45
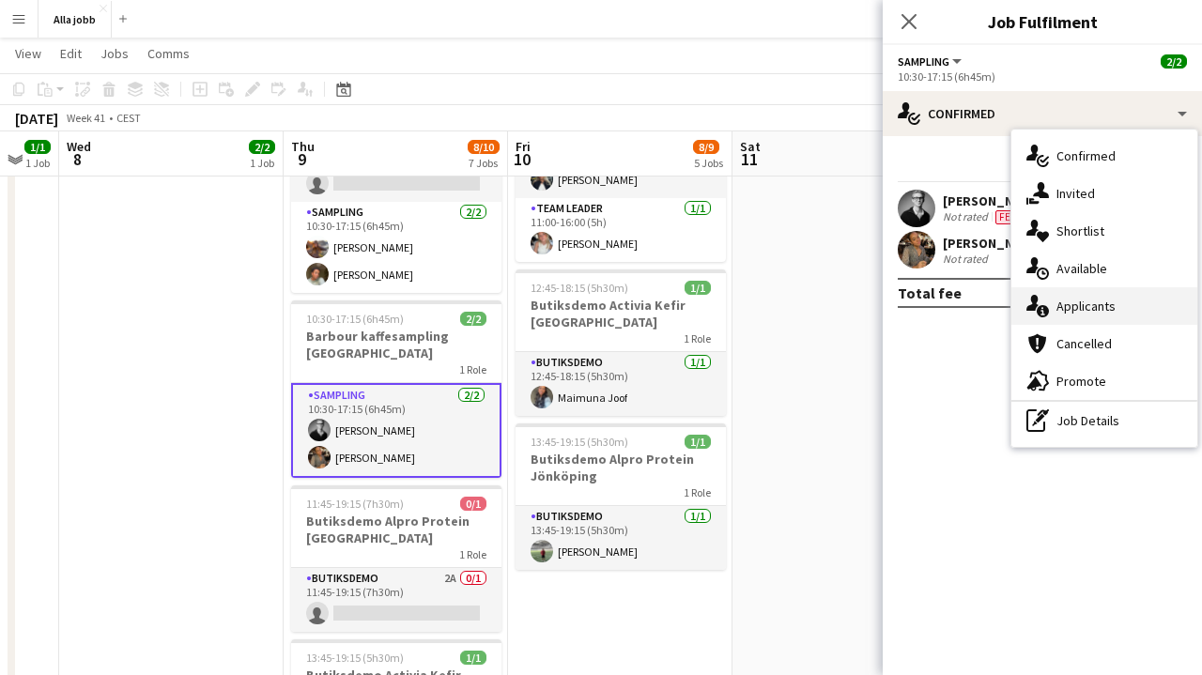
click at [1078, 293] on div "single-neutral-actions-information Applicants" at bounding box center [1104, 306] width 186 height 38
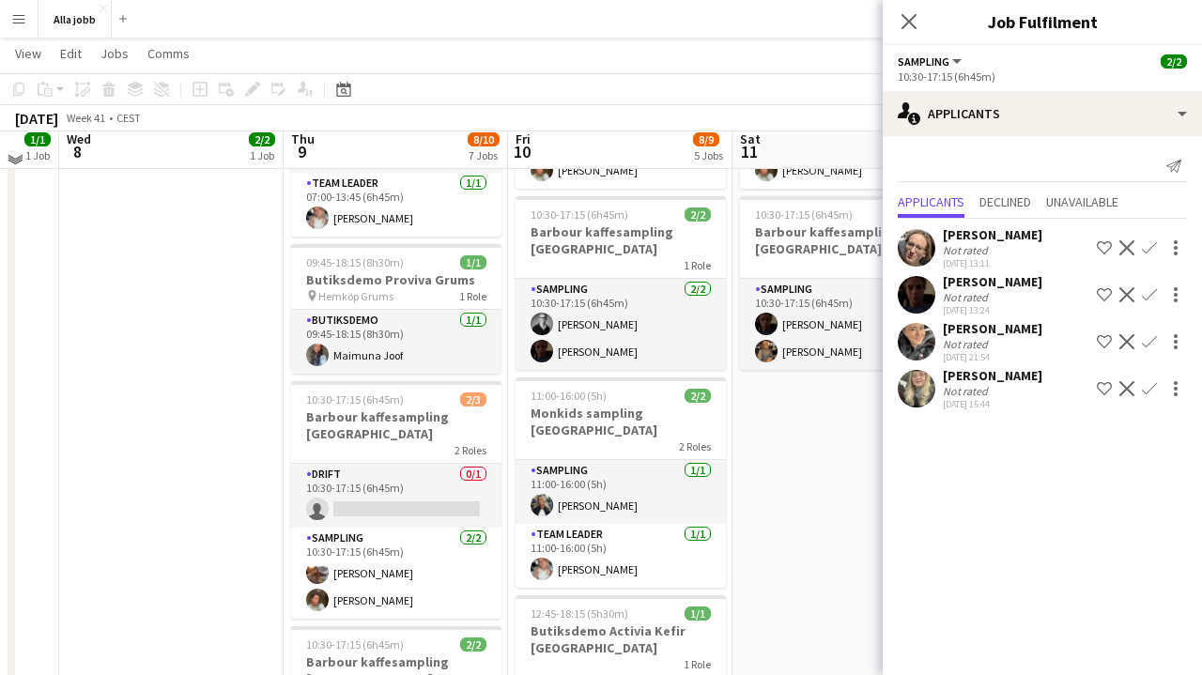
scroll to position [259, 0]
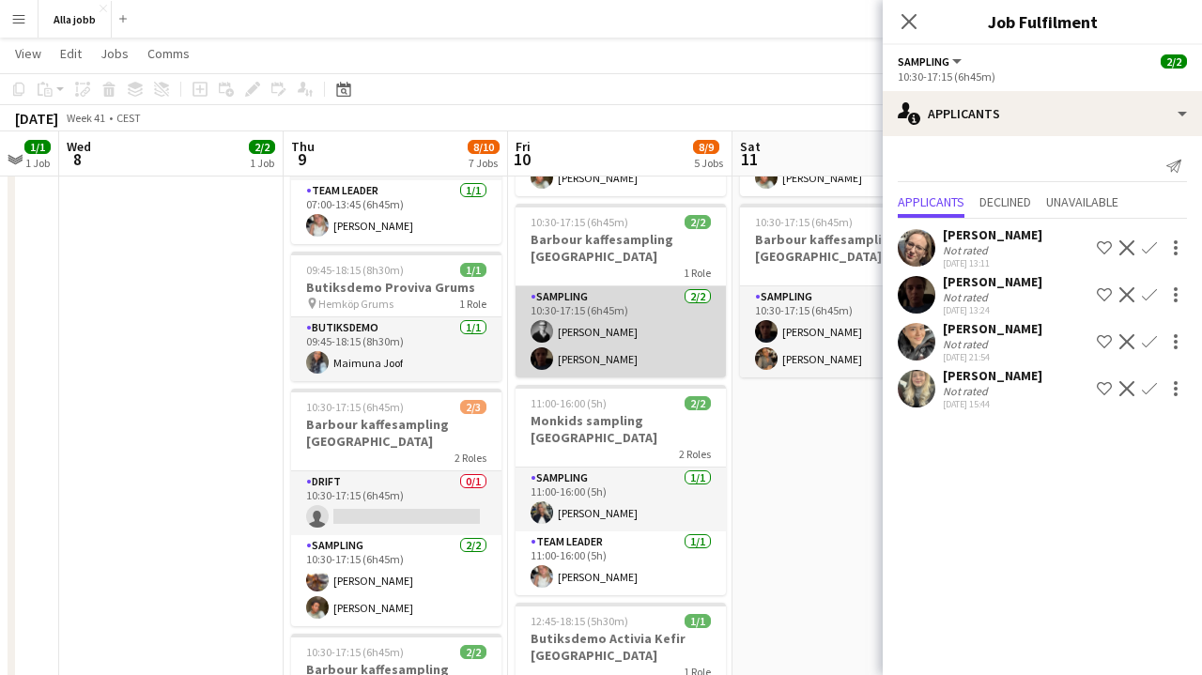
click at [639, 344] on app-card-role "Sampling [DATE] 10:30-17:15 (6h45m) [PERSON_NAME] [PERSON_NAME]" at bounding box center [621, 331] width 210 height 91
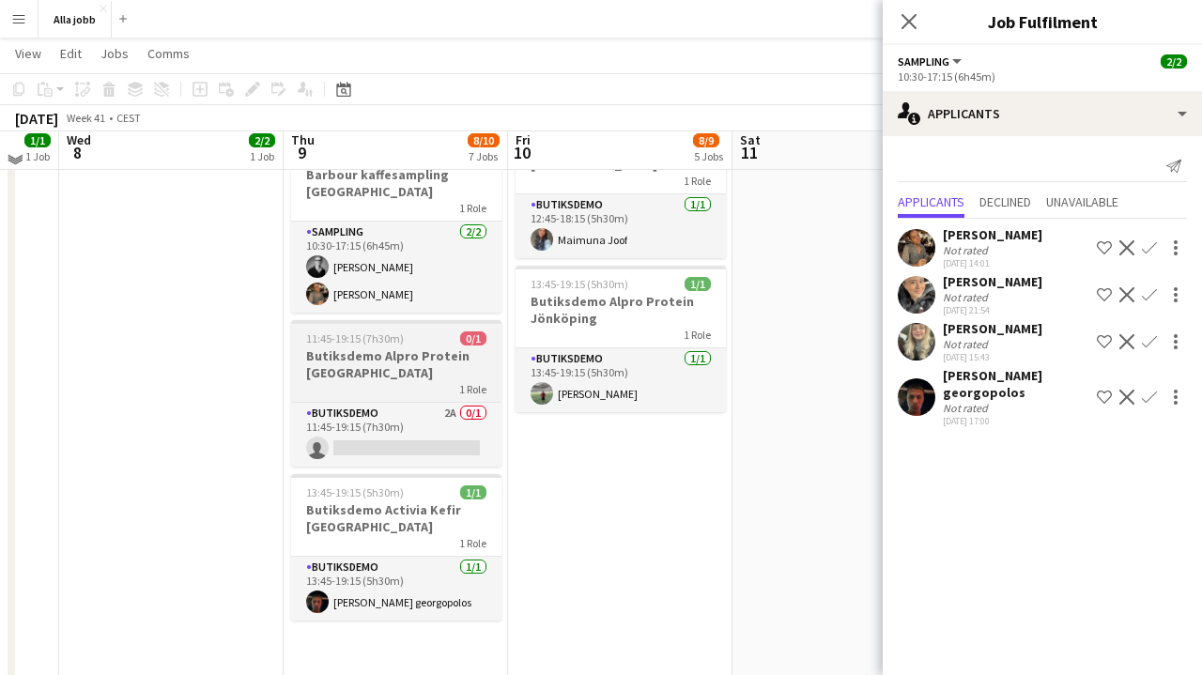
scroll to position [710, 0]
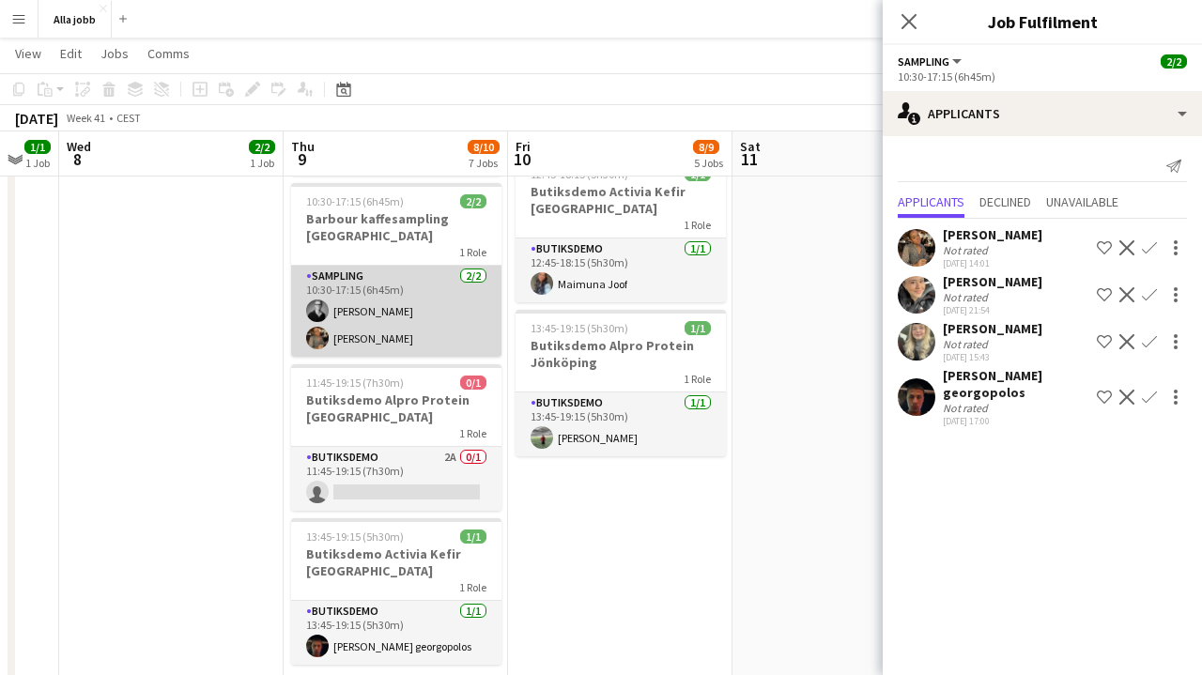
click at [444, 304] on app-card-role "Sampling [DATE] 10:30-17:15 (6h45m) [PERSON_NAME] [PERSON_NAME]" at bounding box center [396, 311] width 210 height 91
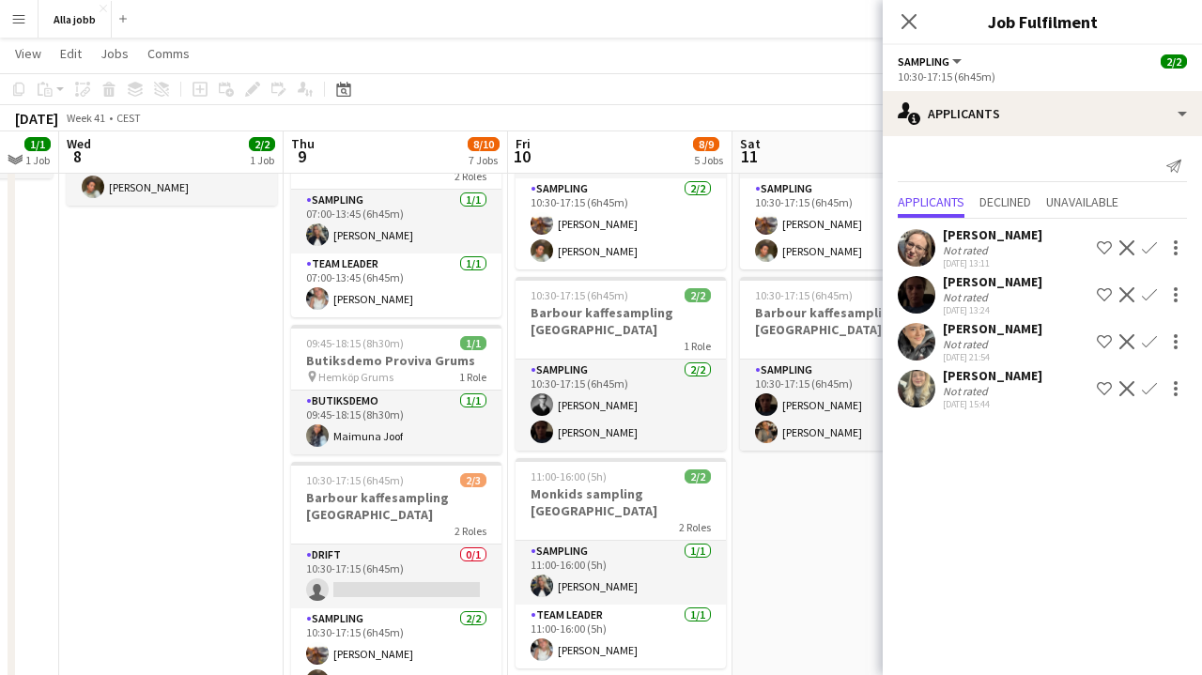
scroll to position [183, 0]
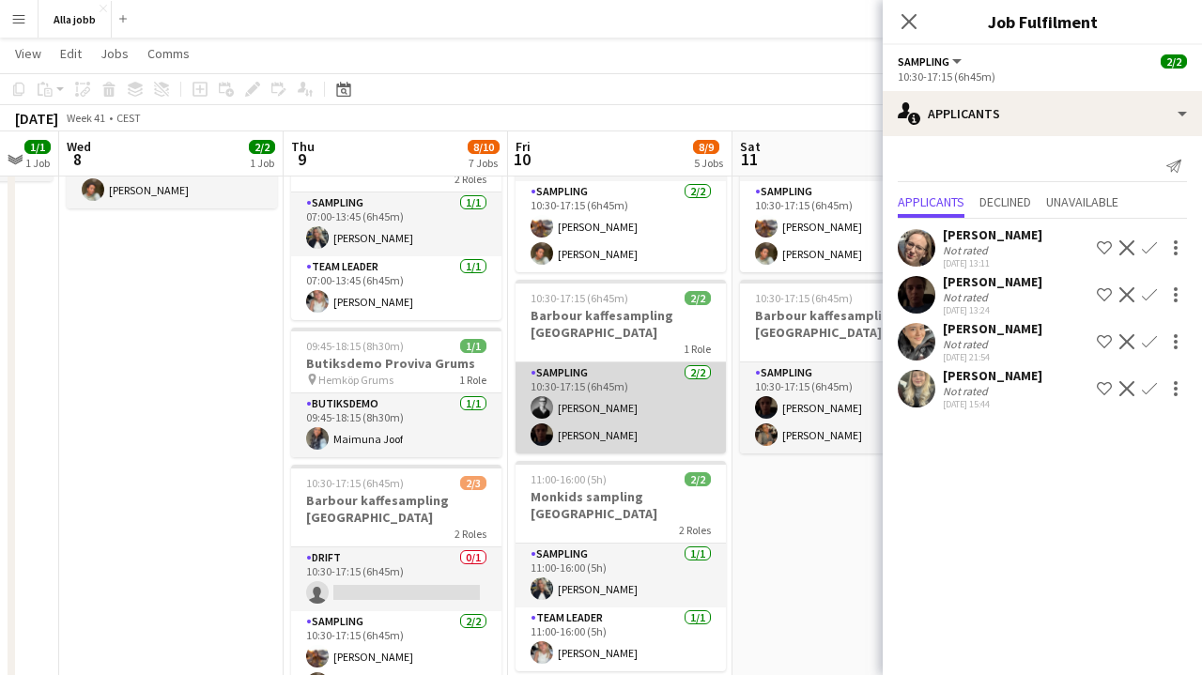
click at [590, 425] on app-card-role "Sampling [DATE] 10:30-17:15 (6h45m) [PERSON_NAME] [PERSON_NAME]" at bounding box center [621, 407] width 210 height 91
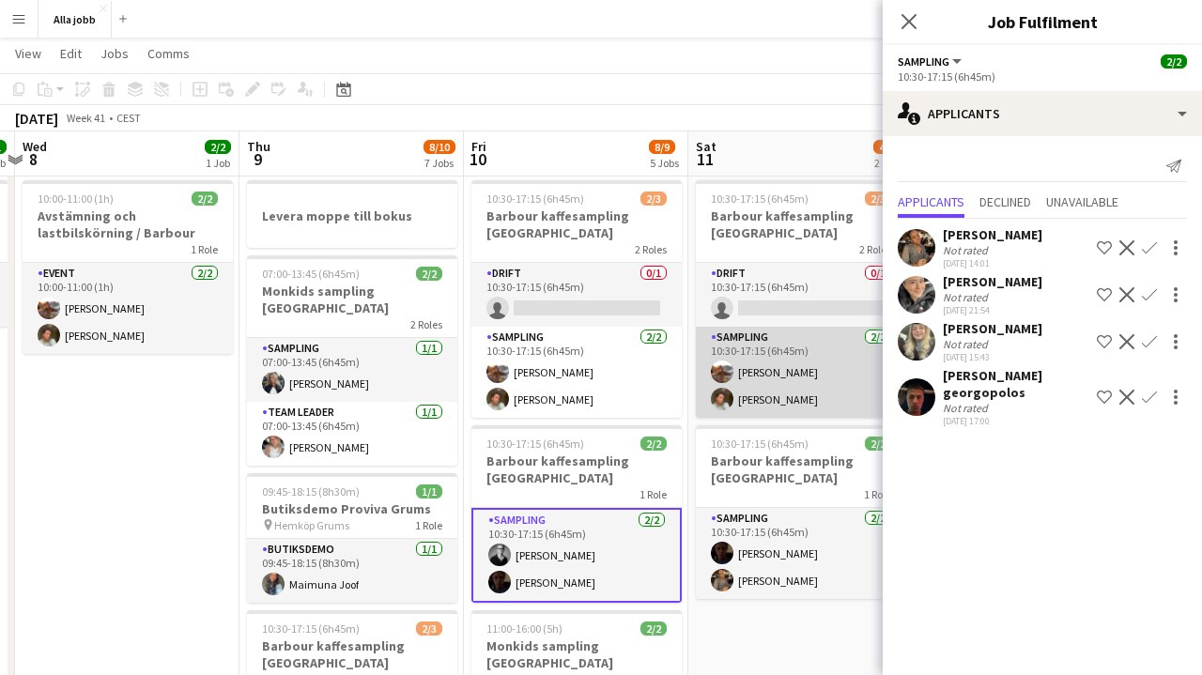
scroll to position [0, 713]
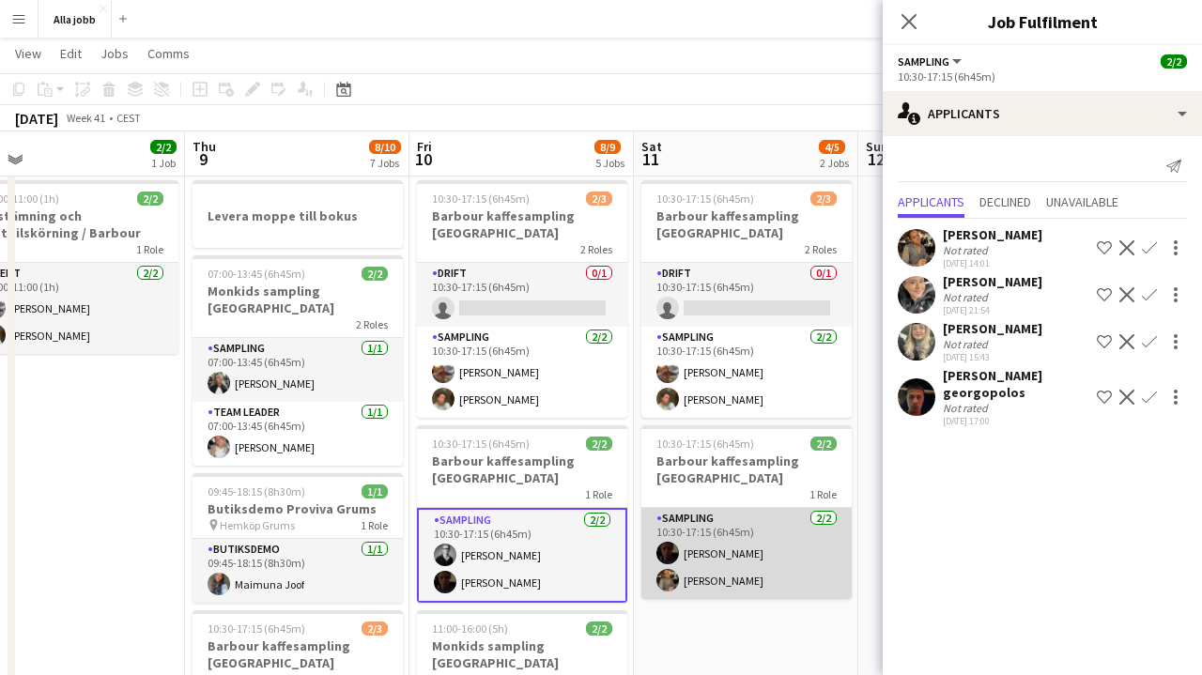
click at [723, 553] on app-card-role "Sampling [DATE] 10:30-17:15 (6h45m) [PERSON_NAME] [PERSON_NAME]" at bounding box center [746, 553] width 210 height 91
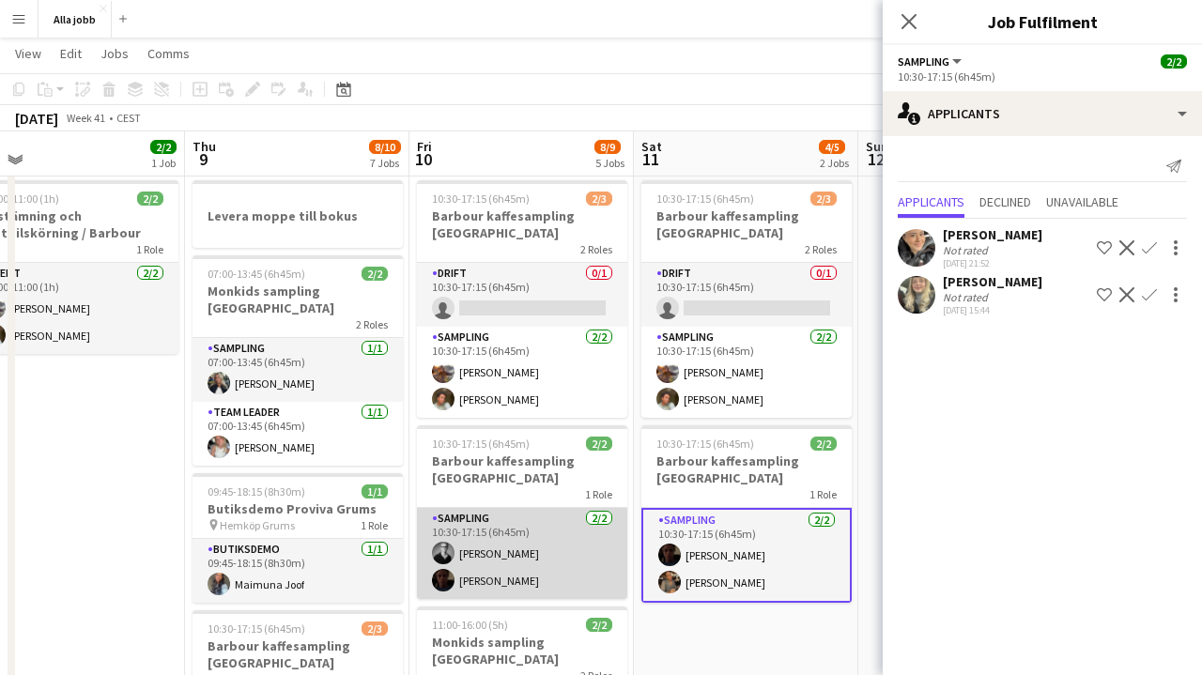
click at [564, 544] on app-card-role "Sampling [DATE] 10:30-17:15 (6h45m) [PERSON_NAME] [PERSON_NAME]" at bounding box center [522, 553] width 210 height 91
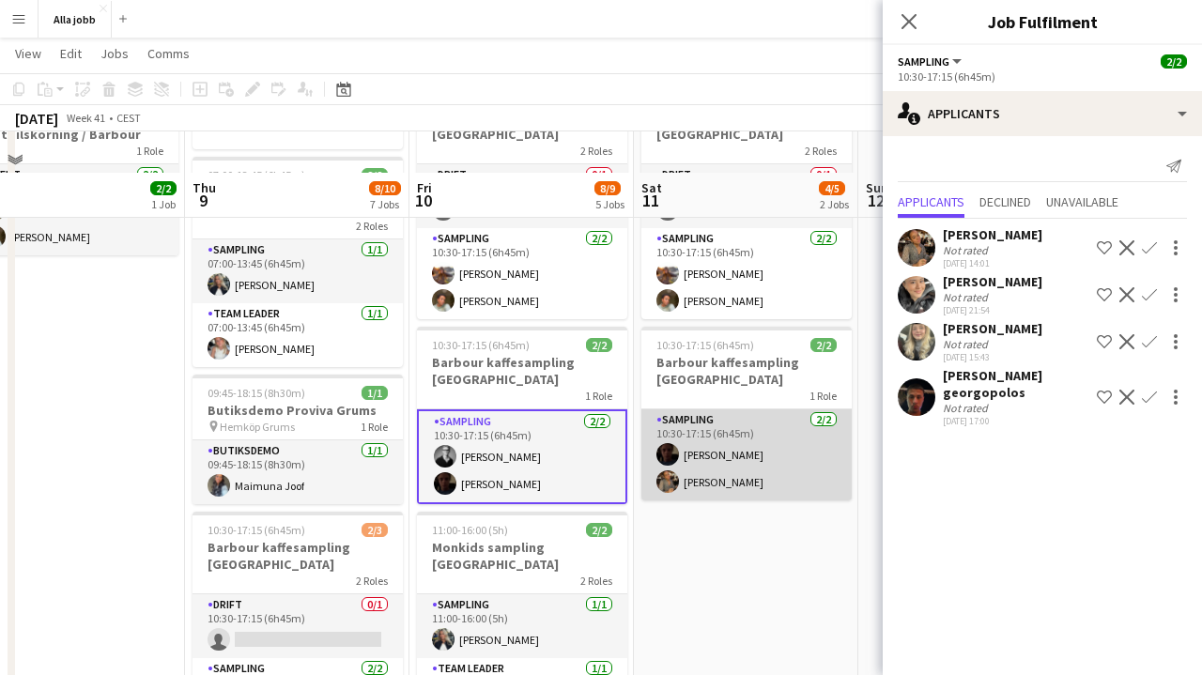
scroll to position [212, 0]
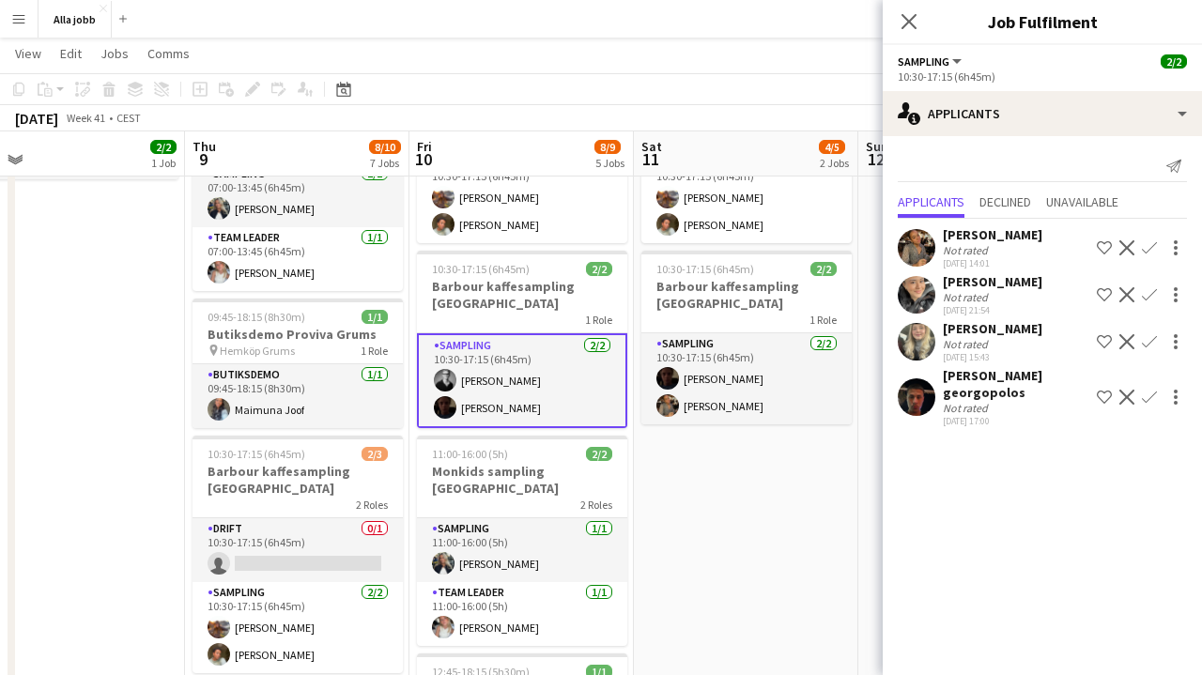
click at [731, 538] on app-date-cell "10:30-17:15 (6h45m) 2/3 Barbour kaffesampling Köpenhamn 2 Roles Drift 0/1 10:30…" at bounding box center [746, 619] width 224 height 1242
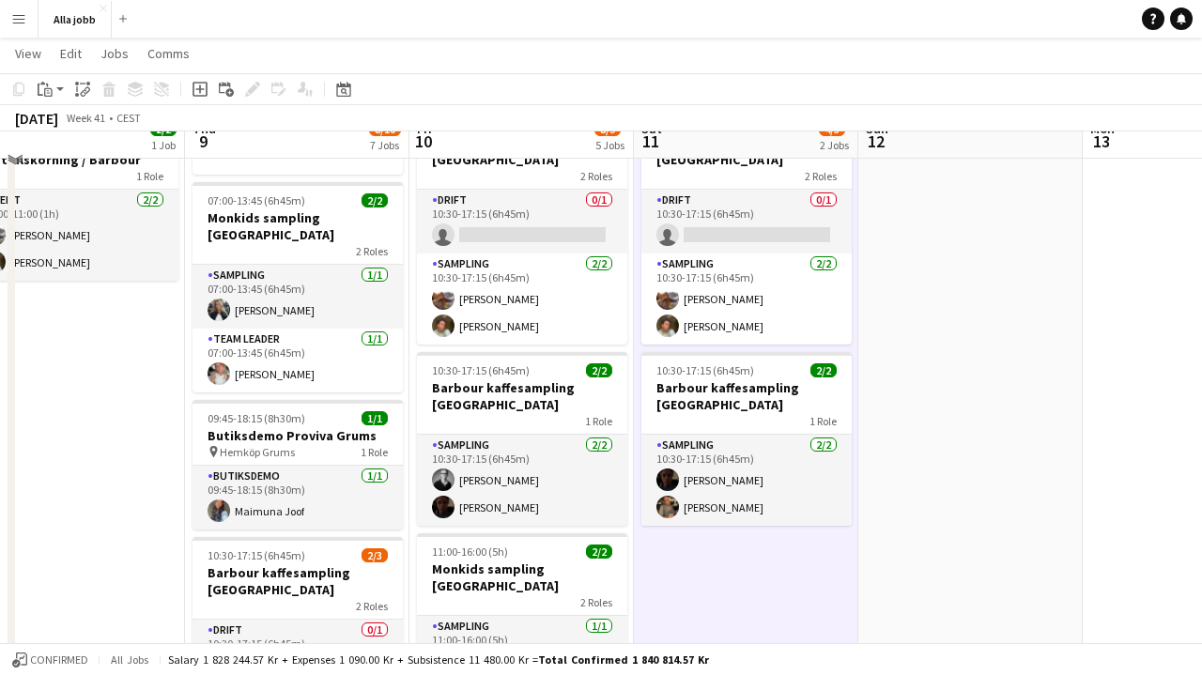
scroll to position [118, 0]
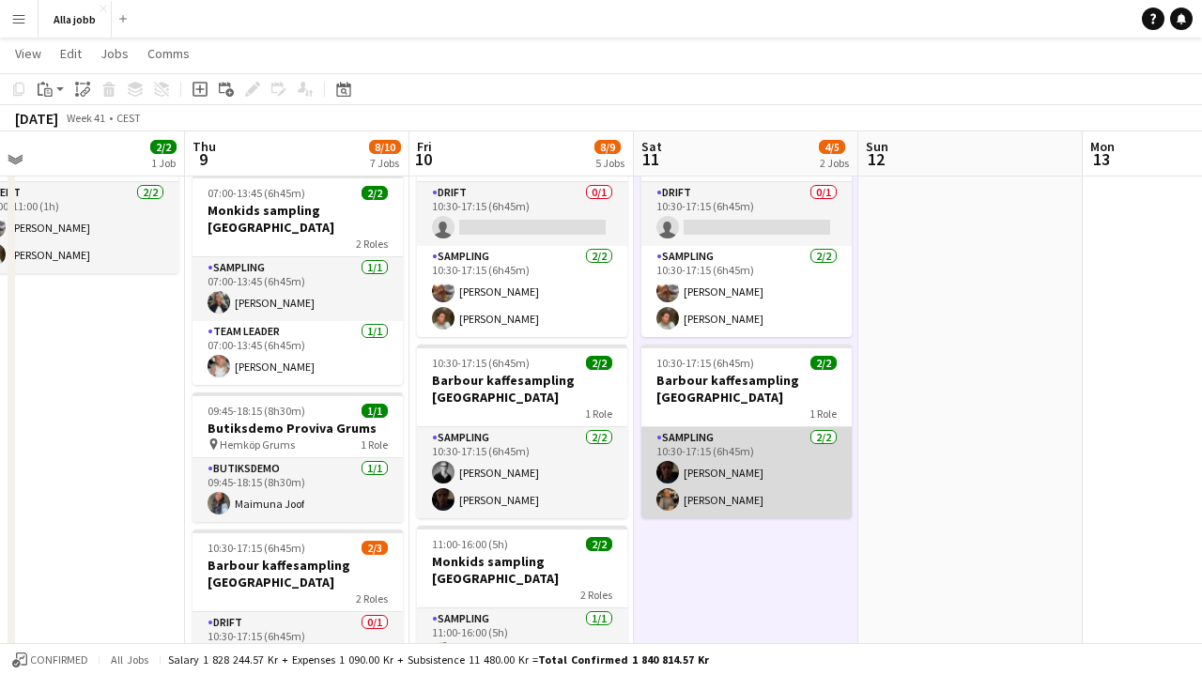
click at [715, 485] on app-card-role "Sampling [DATE] 10:30-17:15 (6h45m) [PERSON_NAME] [PERSON_NAME]" at bounding box center [746, 472] width 210 height 91
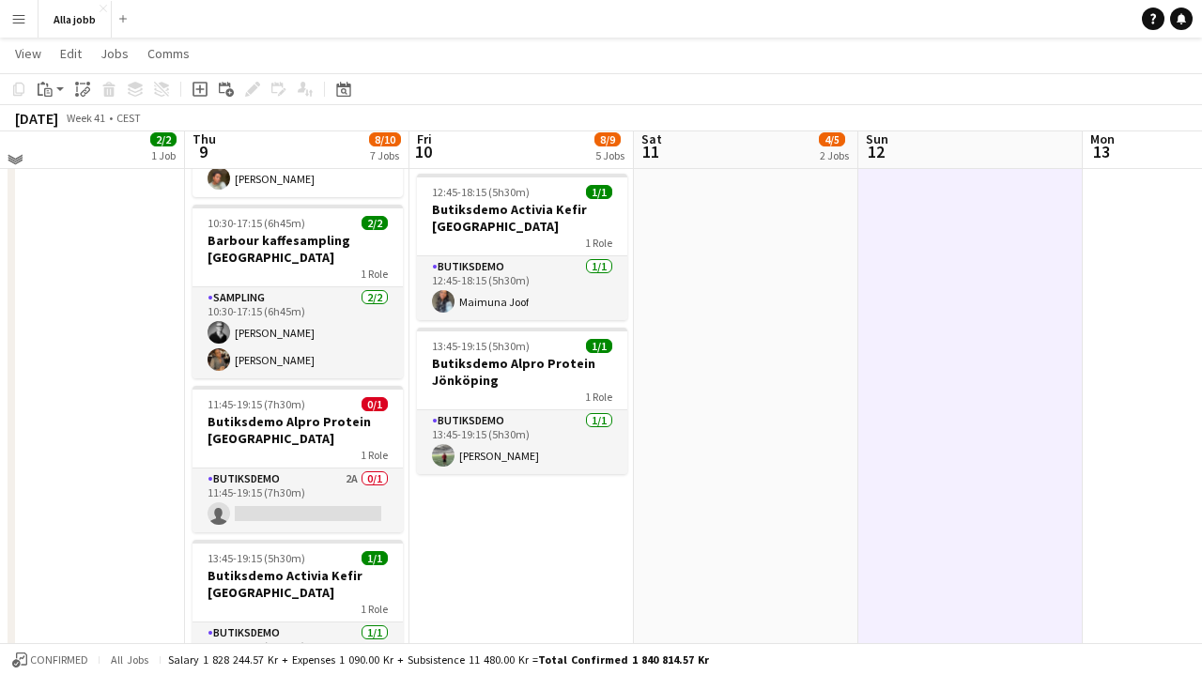
scroll to position [657, 0]
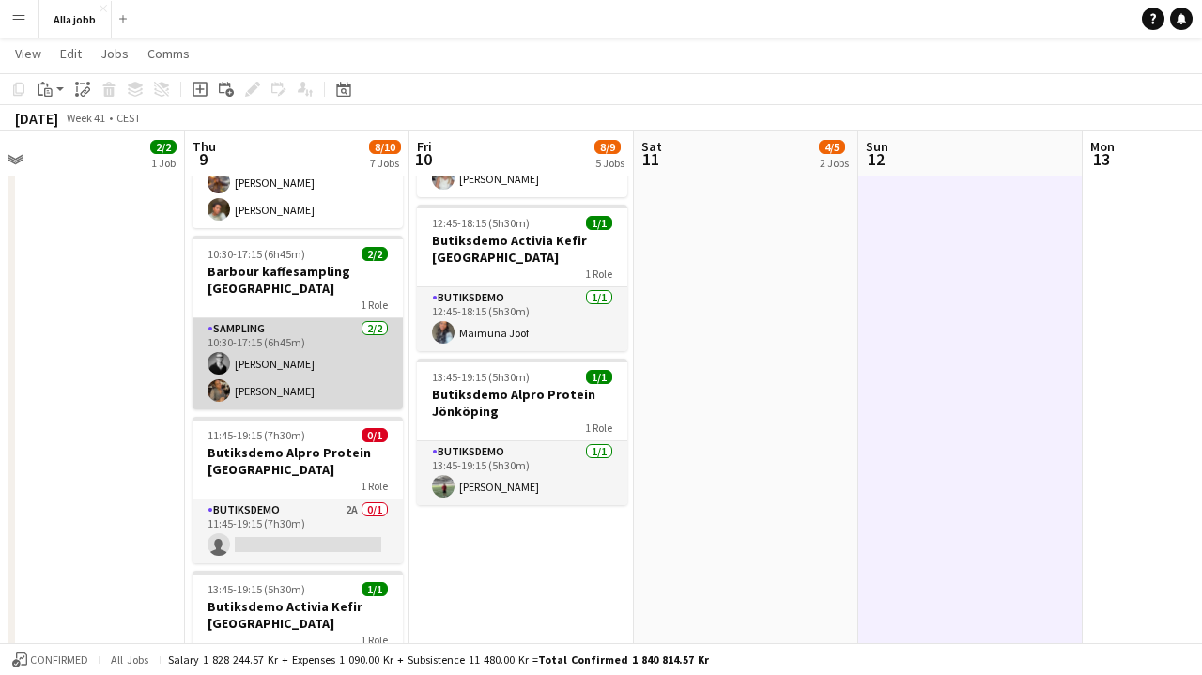
click at [304, 367] on app-card-role "Sampling [DATE] 10:30-17:15 (6h45m) [PERSON_NAME] [PERSON_NAME]" at bounding box center [297, 363] width 210 height 91
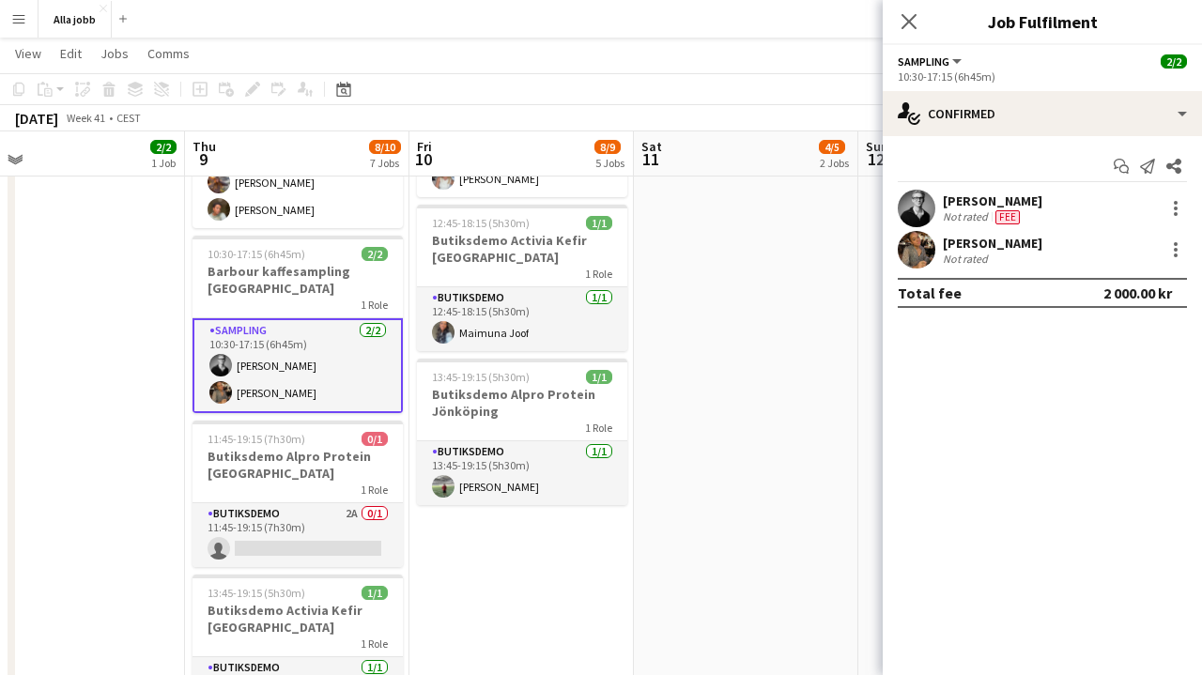
click at [770, 294] on app-date-cell "10:30-17:15 (6h45m) 2/3 Barbour kaffesampling Köpenhamn 2 Roles Drift 0/1 10:30…" at bounding box center [746, 174] width 224 height 1242
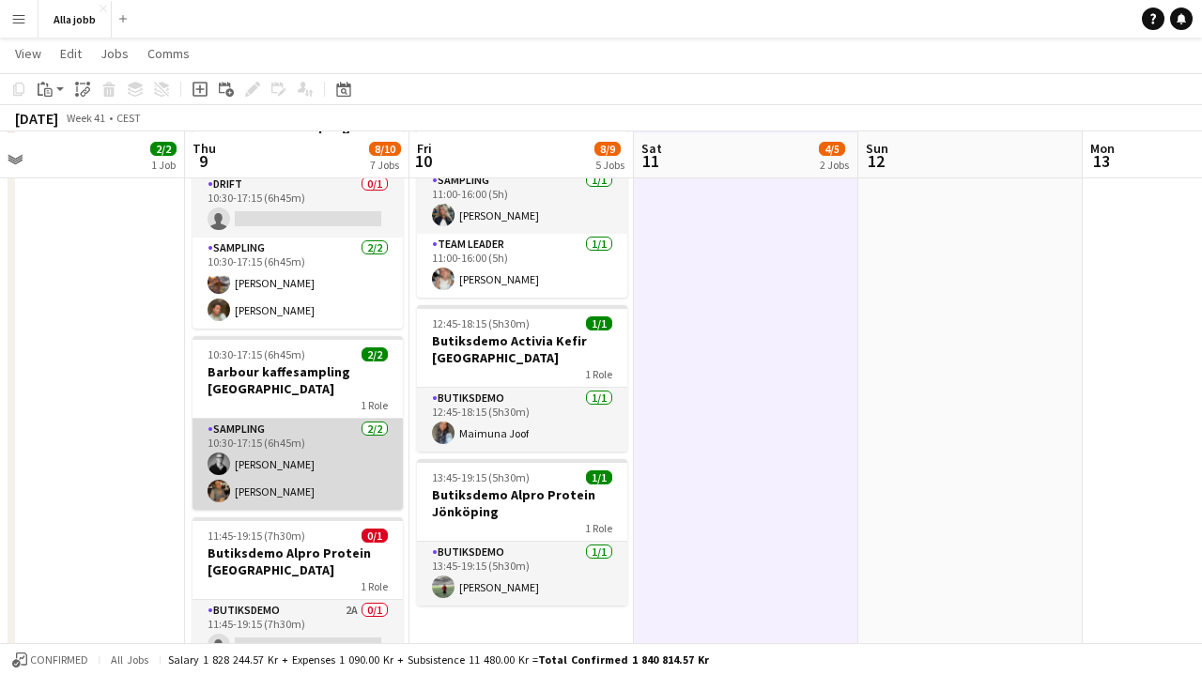
scroll to position [561, 0]
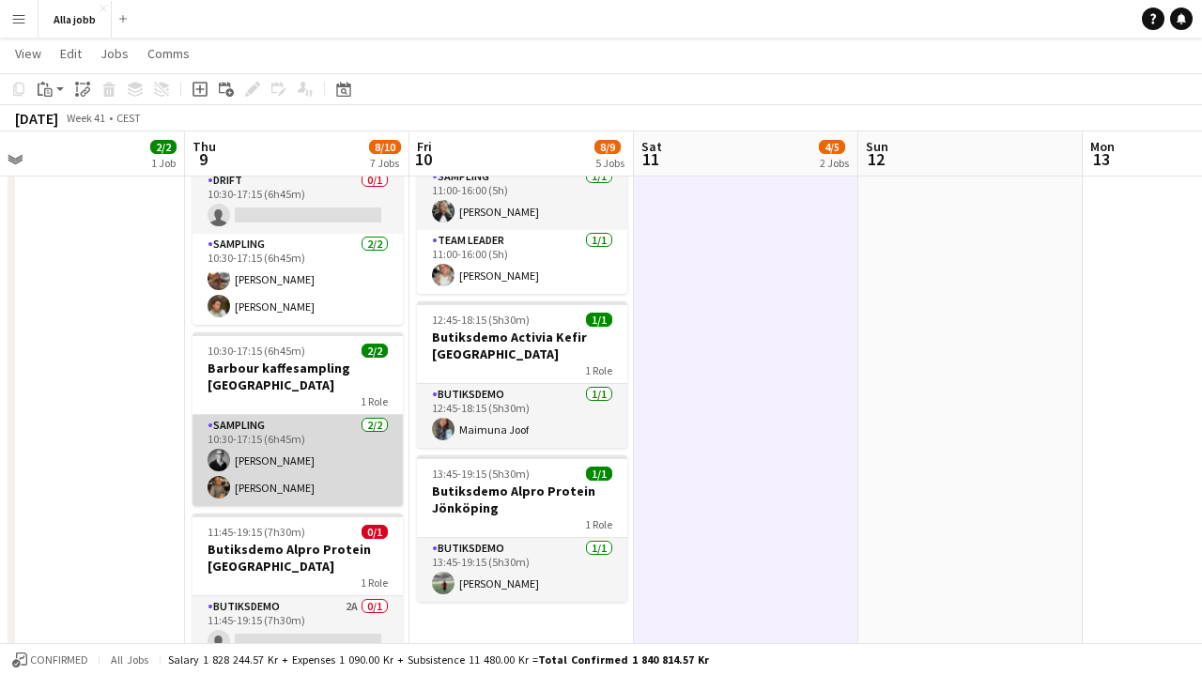
click at [346, 430] on app-card-role "Sampling [DATE] 10:30-17:15 (6h45m) [PERSON_NAME] [PERSON_NAME]" at bounding box center [297, 460] width 210 height 91
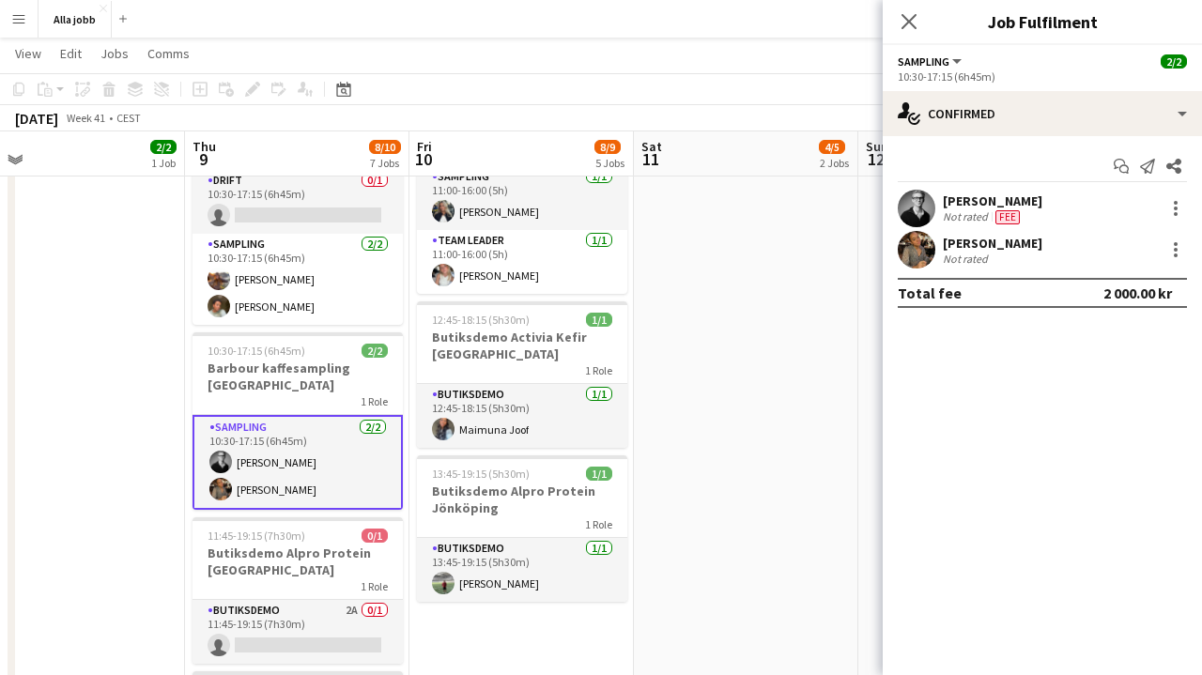
click at [747, 277] on app-date-cell "10:30-17:15 (6h45m) 2/3 Barbour kaffesampling Köpenhamn 2 Roles Drift 0/1 10:30…" at bounding box center [746, 271] width 224 height 1242
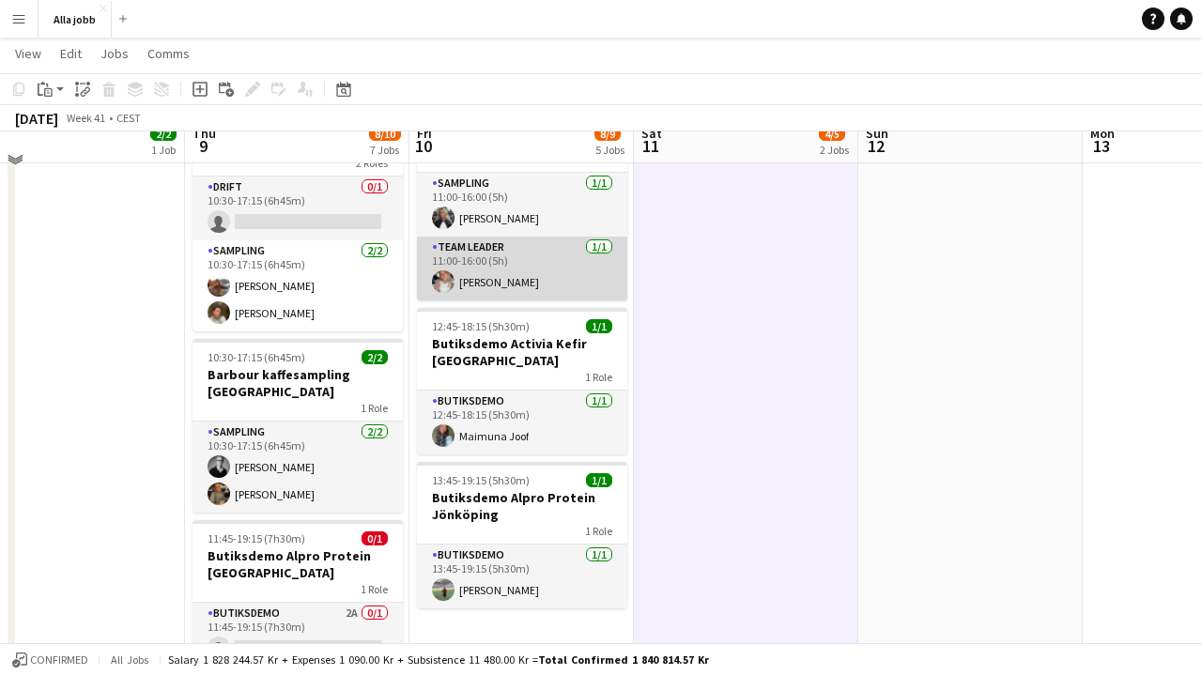
scroll to position [557, 0]
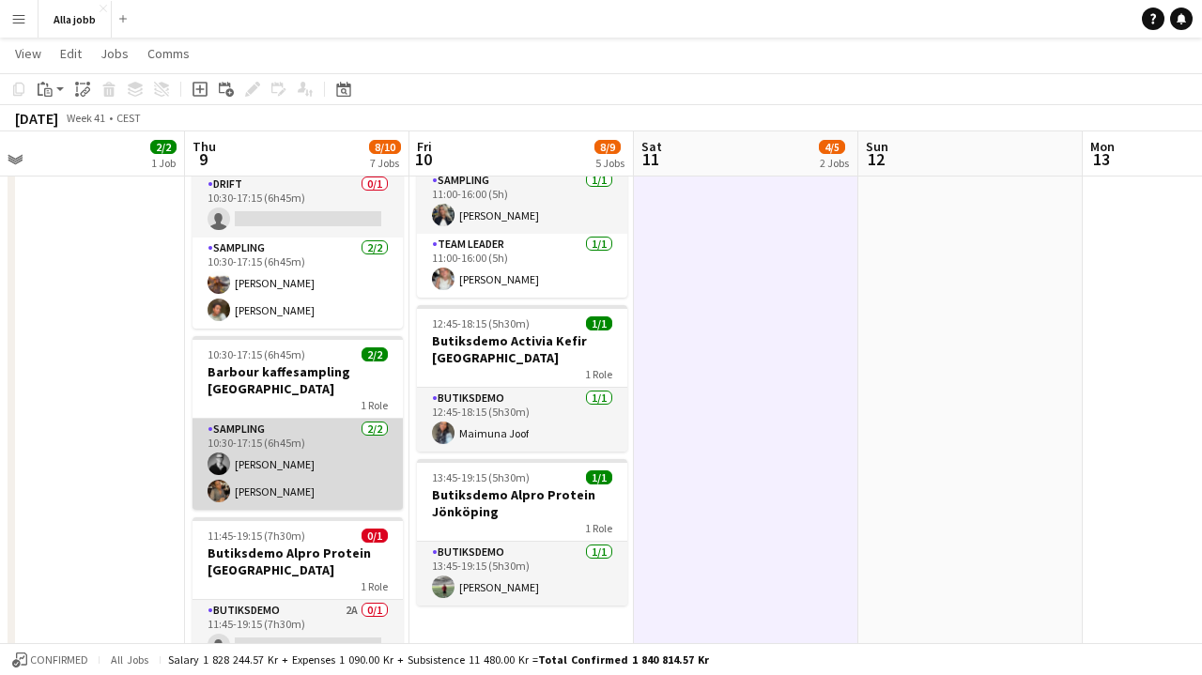
click at [301, 475] on app-card-role "Sampling [DATE] 10:30-17:15 (6h45m) [PERSON_NAME] [PERSON_NAME]" at bounding box center [297, 464] width 210 height 91
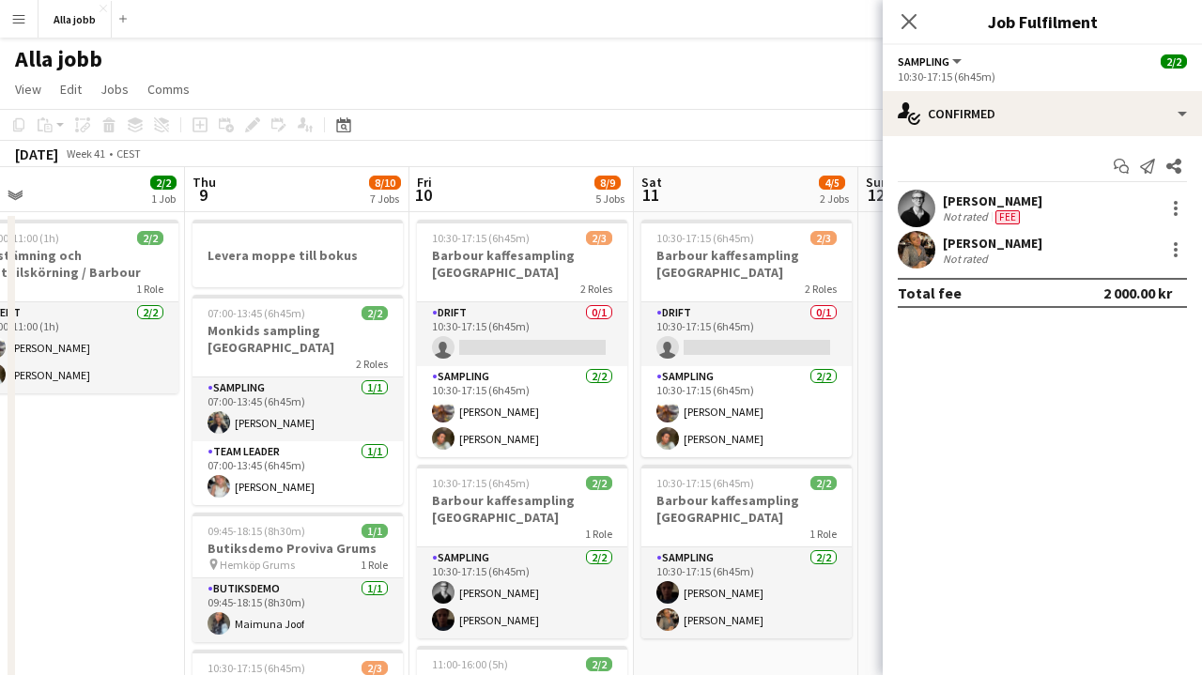
scroll to position [0, 0]
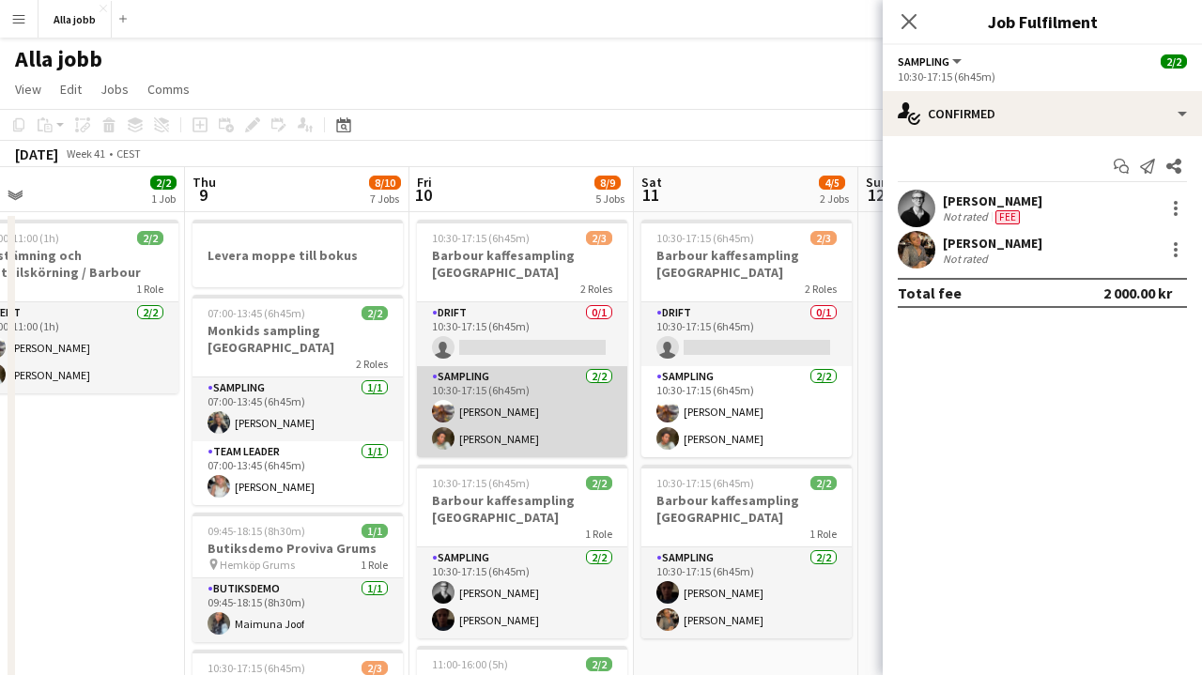
click at [518, 415] on app-card-role "Sampling [DATE] 10:30-17:15 (6h45m) [PERSON_NAME] [PERSON_NAME]" at bounding box center [522, 411] width 210 height 91
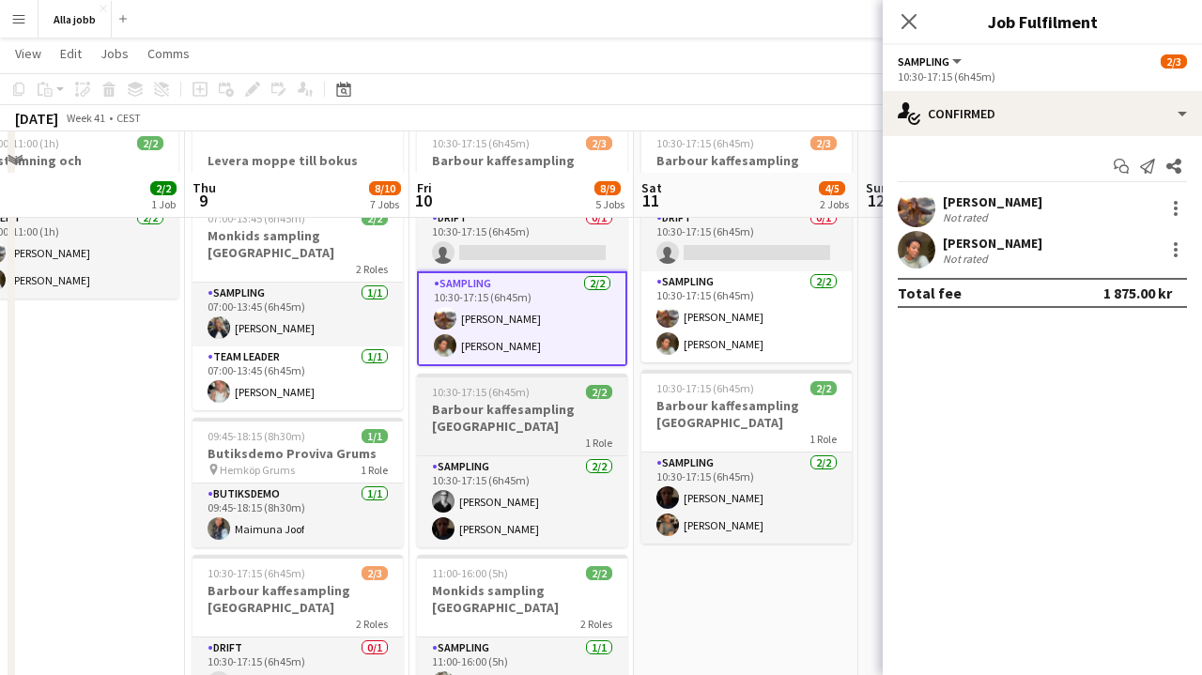
scroll to position [206, 0]
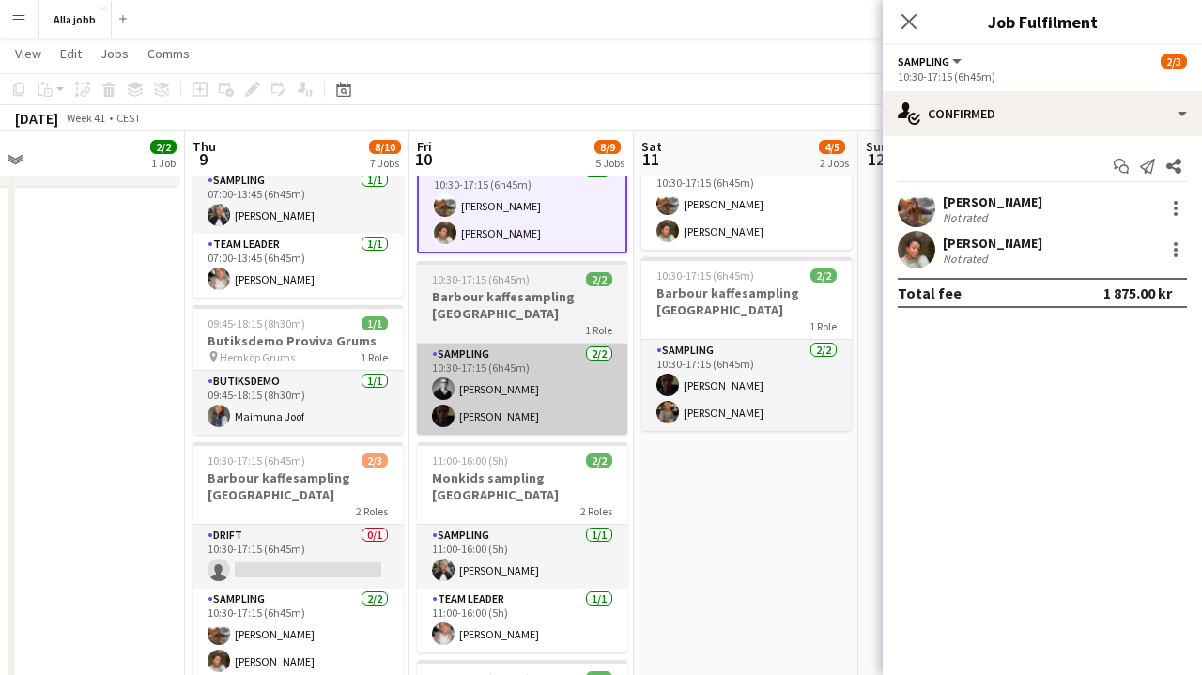
click at [543, 390] on app-card-role "Sampling [DATE] 10:30-17:15 (6h45m) [PERSON_NAME] [PERSON_NAME]" at bounding box center [522, 389] width 210 height 91
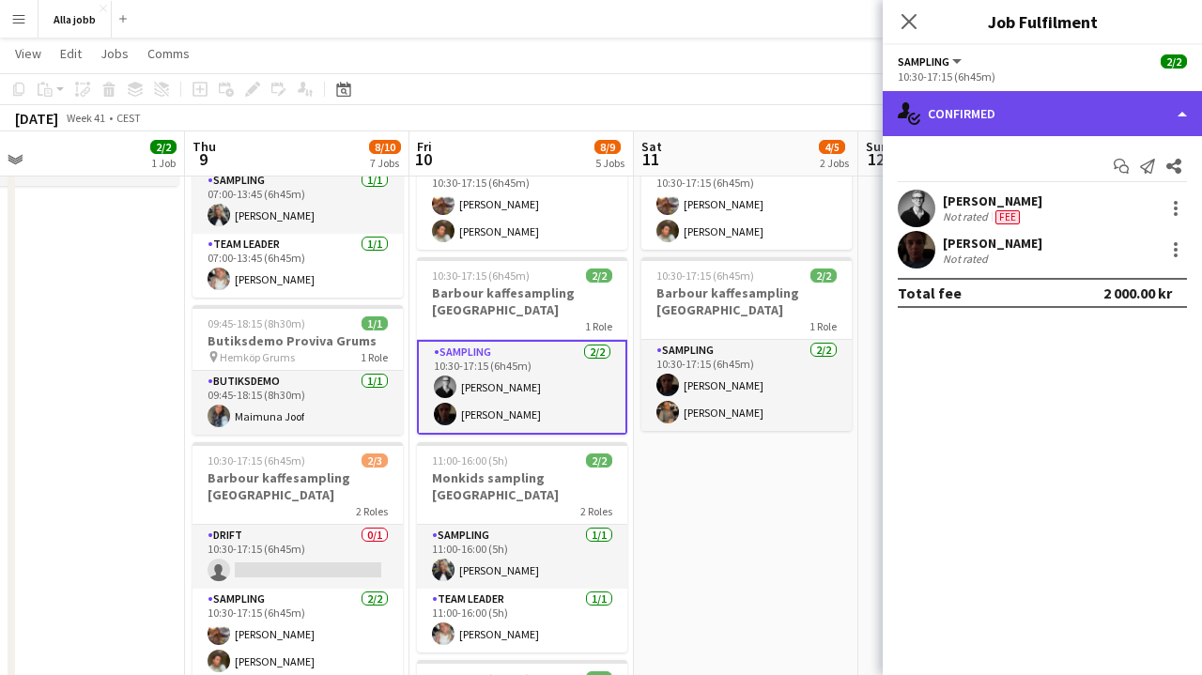
click at [1039, 91] on div "single-neutral-actions-check-2 Confirmed" at bounding box center [1042, 113] width 319 height 45
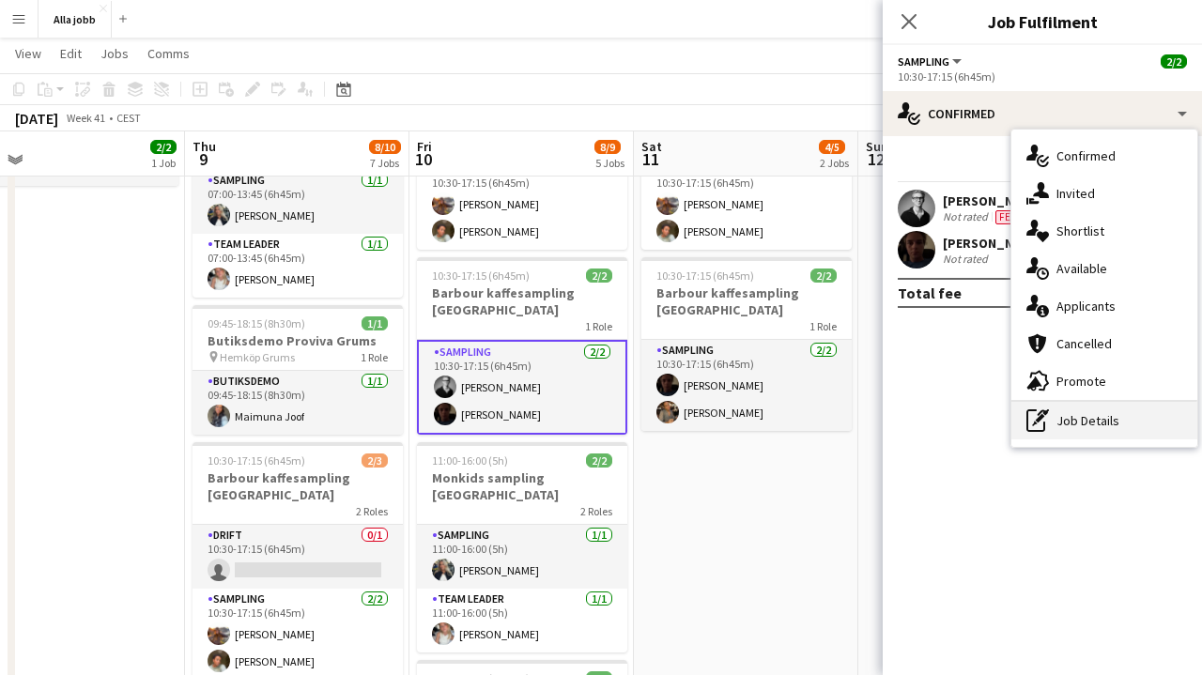
click at [1062, 423] on div "pen-write Job Details" at bounding box center [1104, 421] width 186 height 38
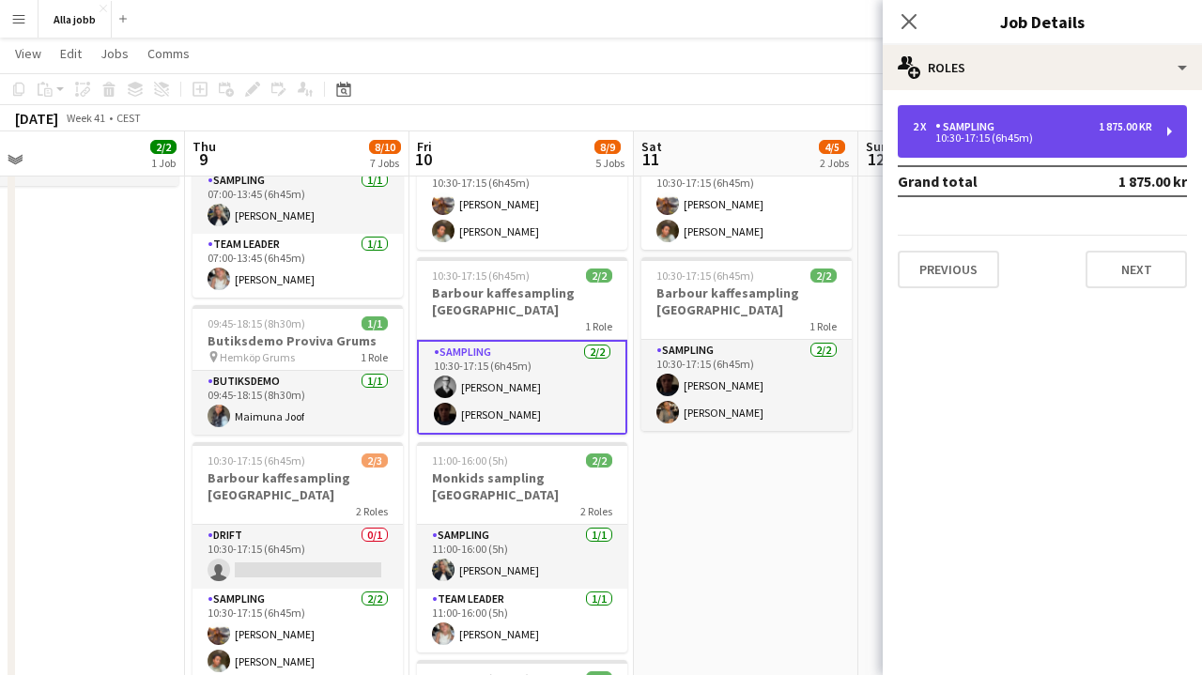
click at [1024, 115] on div "2 x Sampling 1 875.00 kr 10:30-17:15 (6h45m)" at bounding box center [1042, 131] width 289 height 53
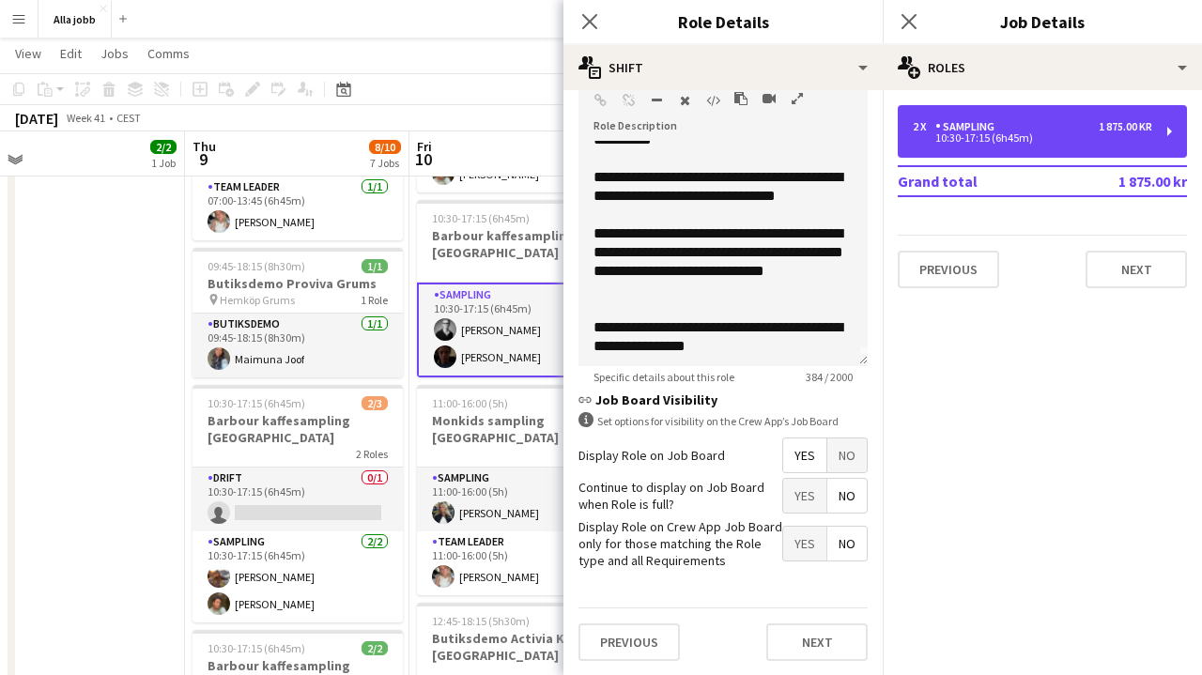
scroll to position [8, 0]
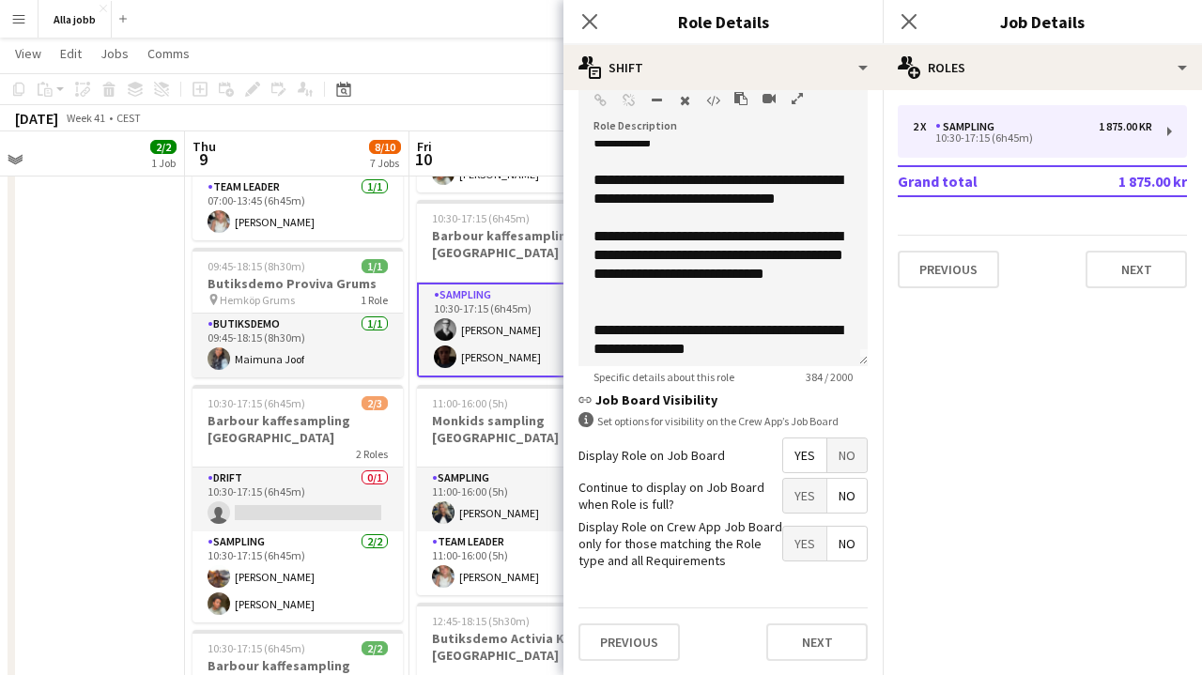
click at [135, 358] on app-date-cell "10:00-11:00 (1h) 2/2 Avstämning och lastbilskörning / Barbour 1 Role Event [DAT…" at bounding box center [73, 568] width 224 height 1242
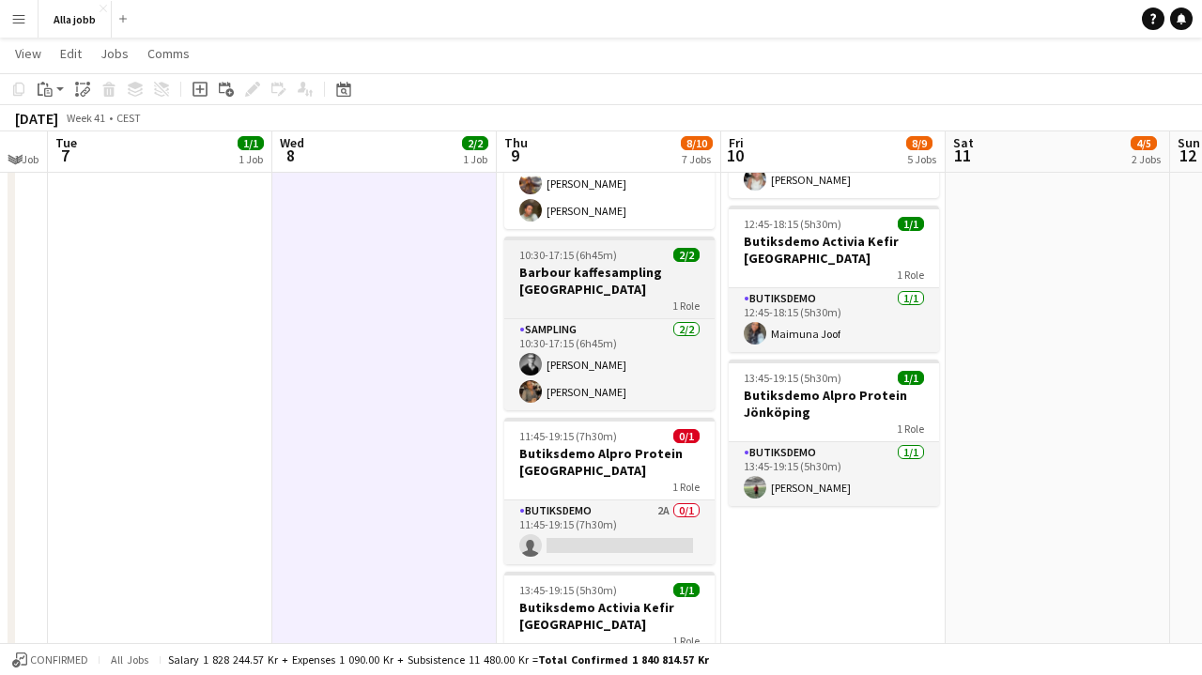
scroll to position [657, 0]
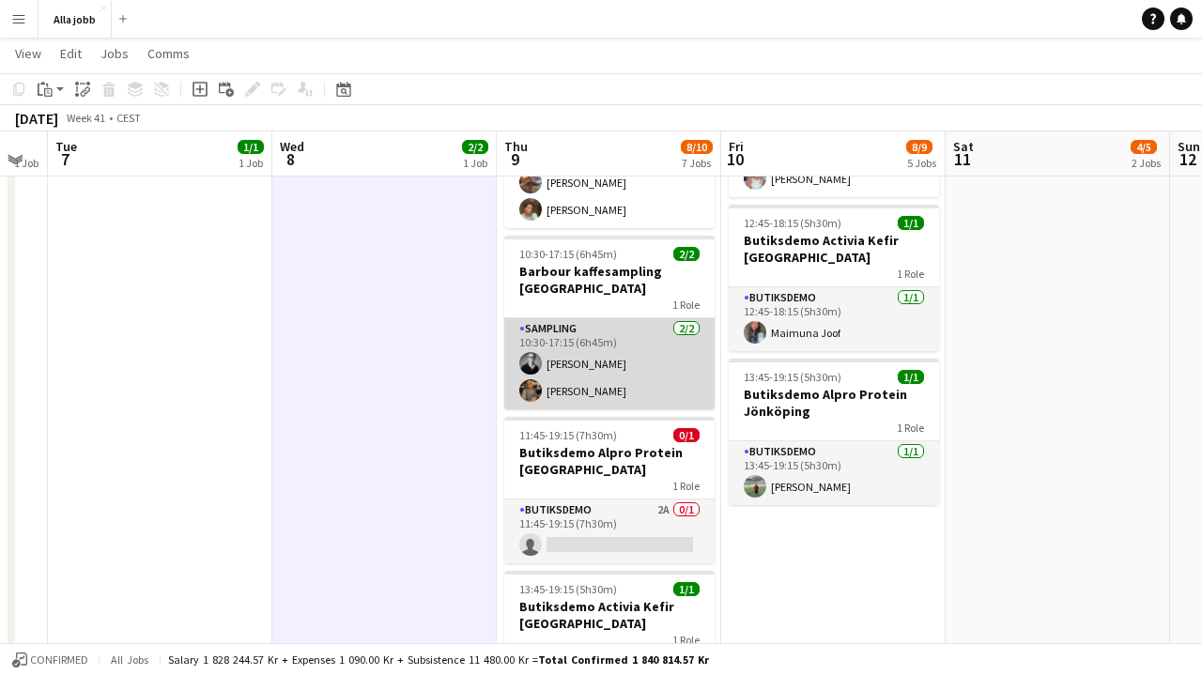
click at [581, 362] on app-card-role "Sampling [DATE] 10:30-17:15 (6h45m) [PERSON_NAME] [PERSON_NAME]" at bounding box center [609, 363] width 210 height 91
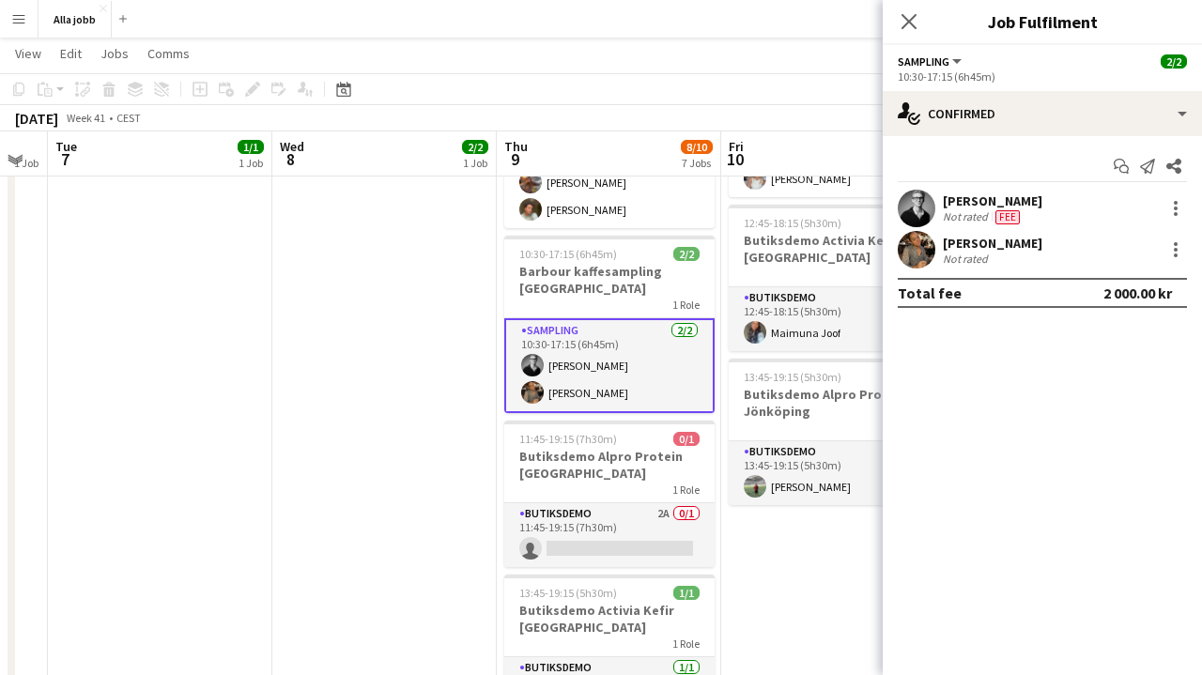
click at [385, 324] on app-date-cell "10:00-11:00 (1h) 2/2 Avstämning och lastbilskörning / Barbour 1 Role Event [DAT…" at bounding box center [384, 174] width 224 height 1242
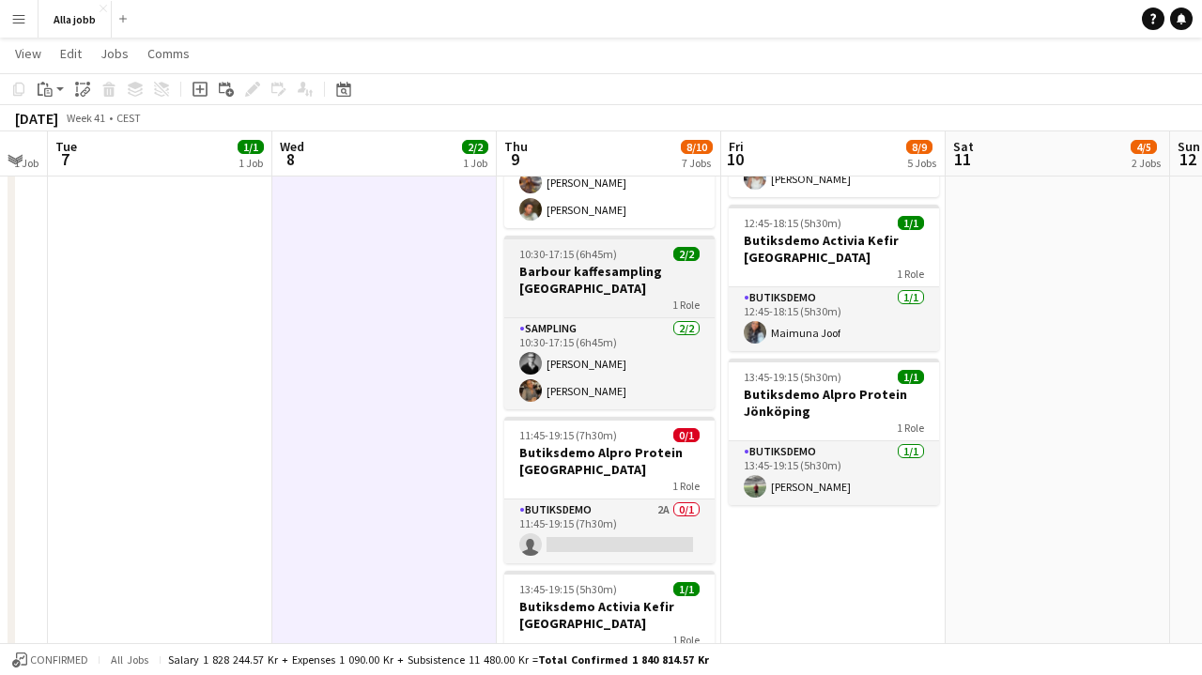
click at [624, 277] on h3 "Barbour kaffesampling [GEOGRAPHIC_DATA]" at bounding box center [609, 280] width 210 height 34
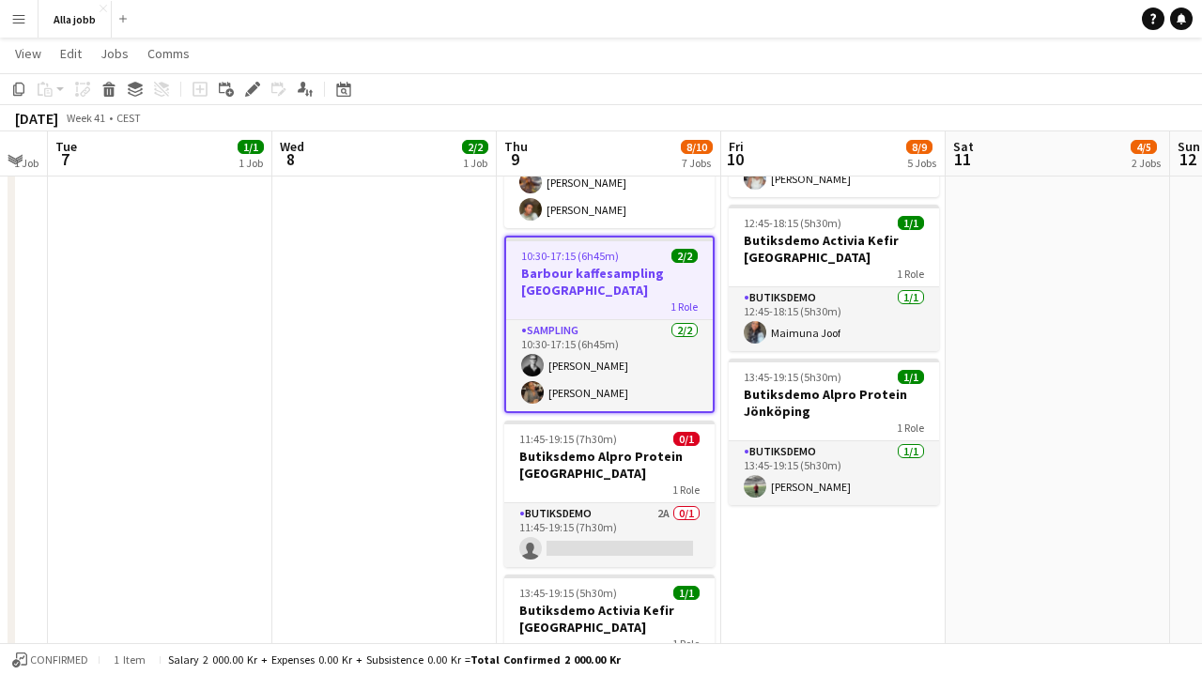
click at [377, 326] on app-date-cell "10:00-11:00 (1h) 2/2 Avstämning och lastbilskörning / Barbour 1 Role Event [DAT…" at bounding box center [384, 174] width 224 height 1242
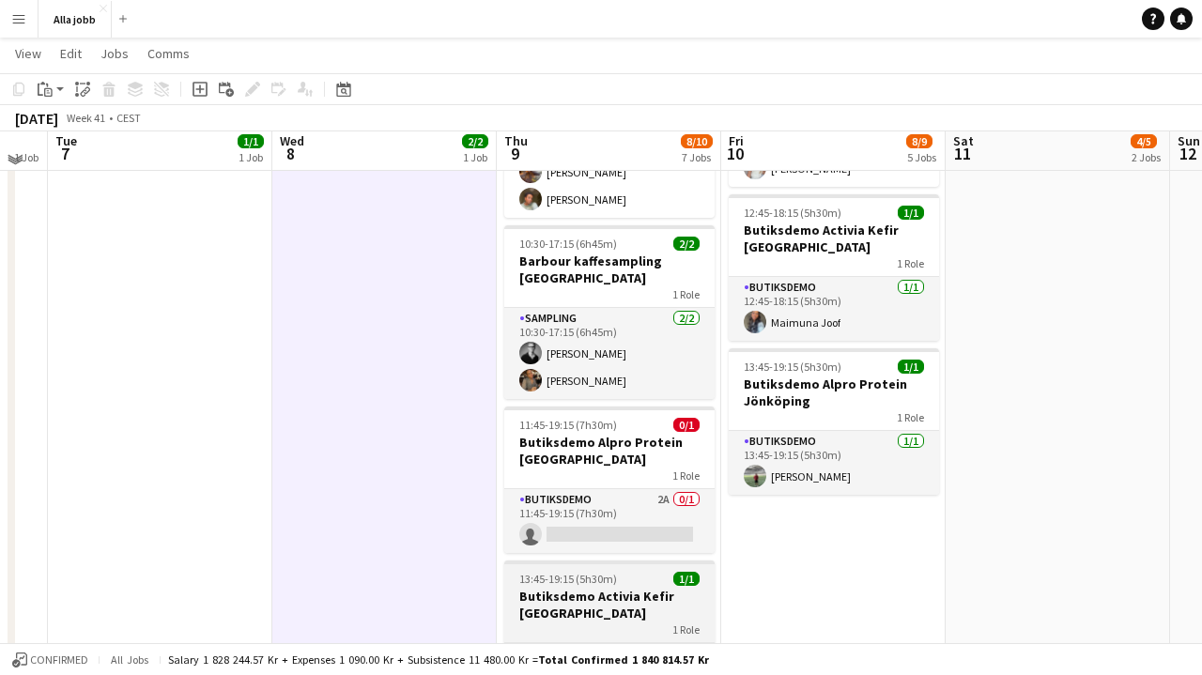
scroll to position [662, 0]
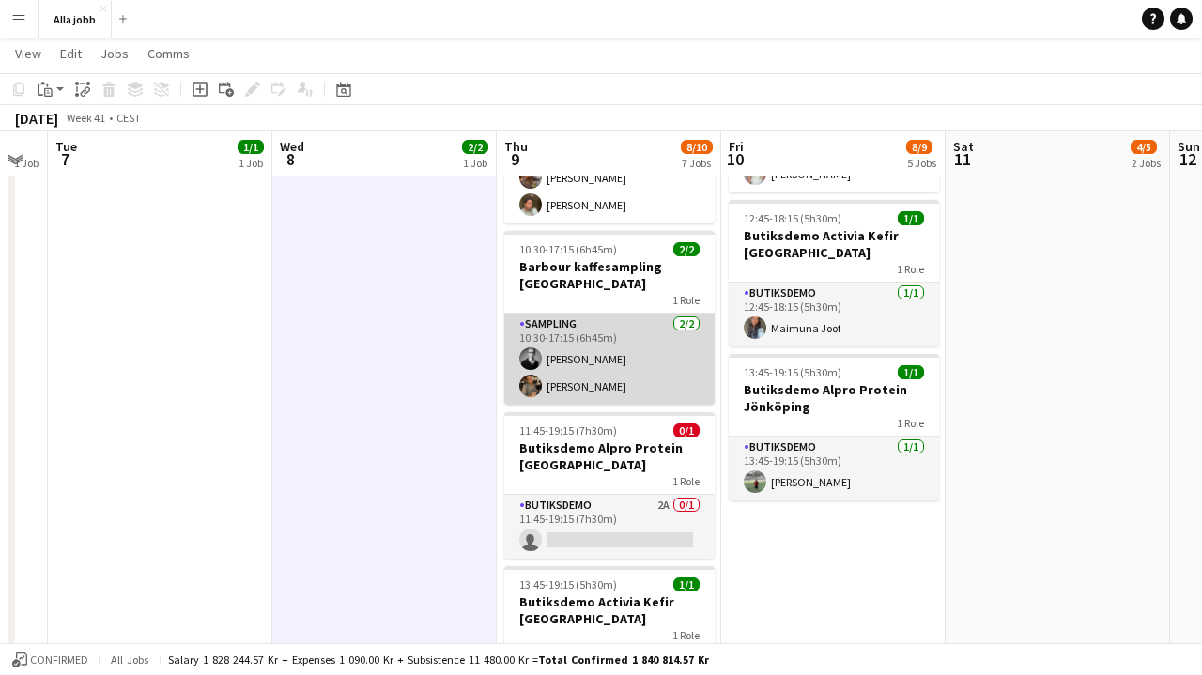
click at [598, 361] on app-card-role "Sampling [DATE] 10:30-17:15 (6h45m) [PERSON_NAME] [PERSON_NAME]" at bounding box center [609, 359] width 210 height 91
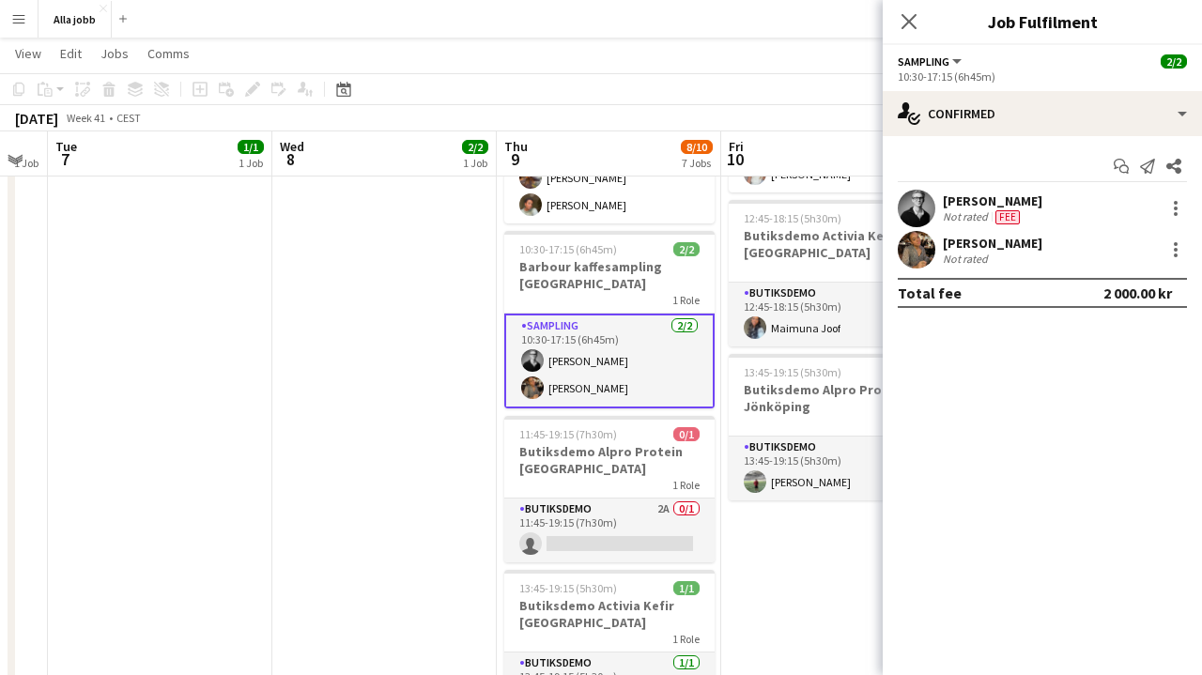
click at [457, 373] on app-date-cell "10:00-11:00 (1h) 2/2 Avstämning och lastbilskörning / Barbour 1 Role Event [DAT…" at bounding box center [384, 169] width 224 height 1242
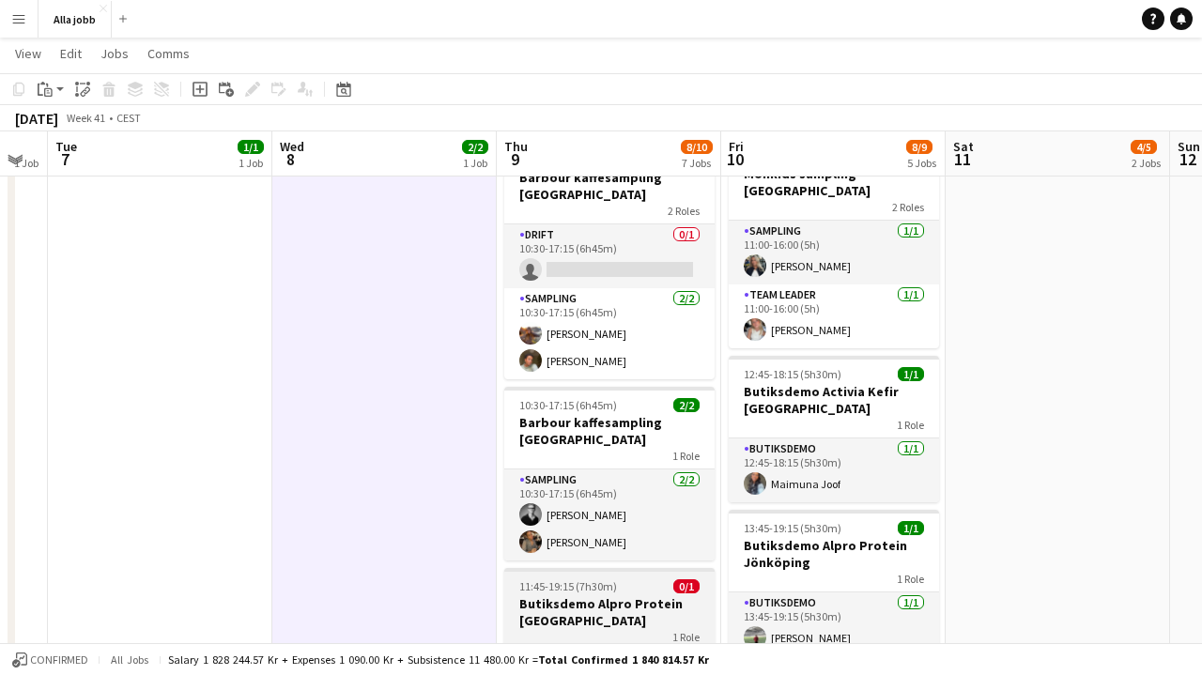
scroll to position [473, 0]
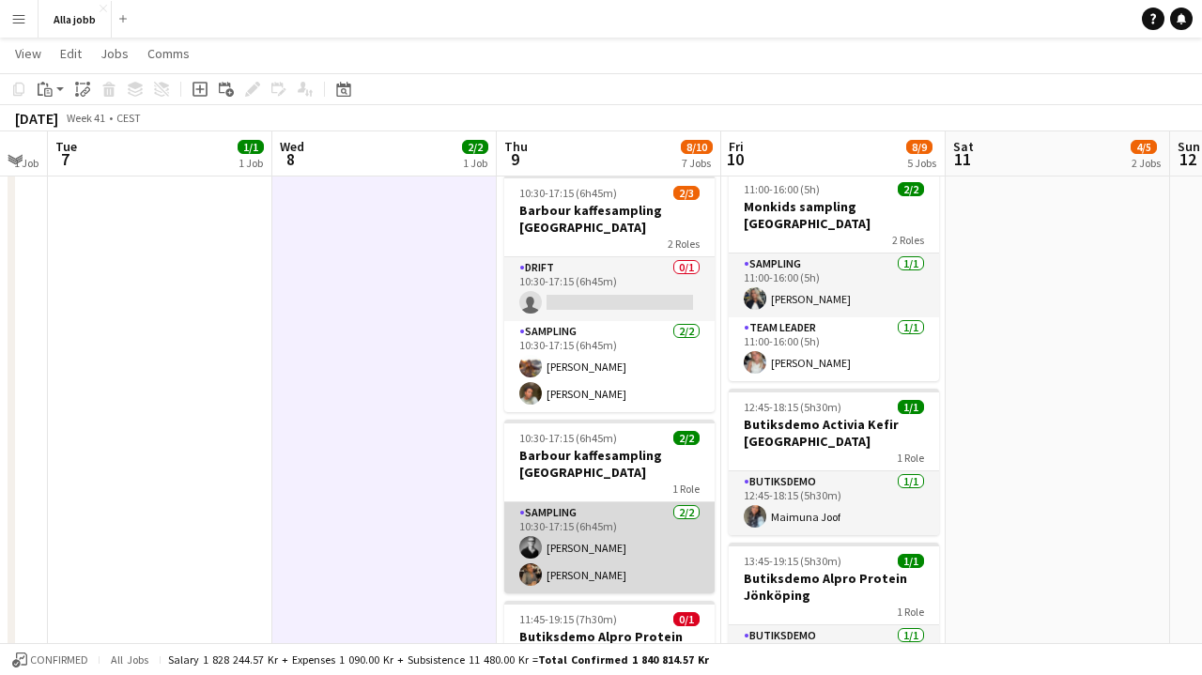
click at [560, 503] on app-card-role "Sampling [DATE] 10:30-17:15 (6h45m) [PERSON_NAME] [PERSON_NAME]" at bounding box center [609, 547] width 210 height 91
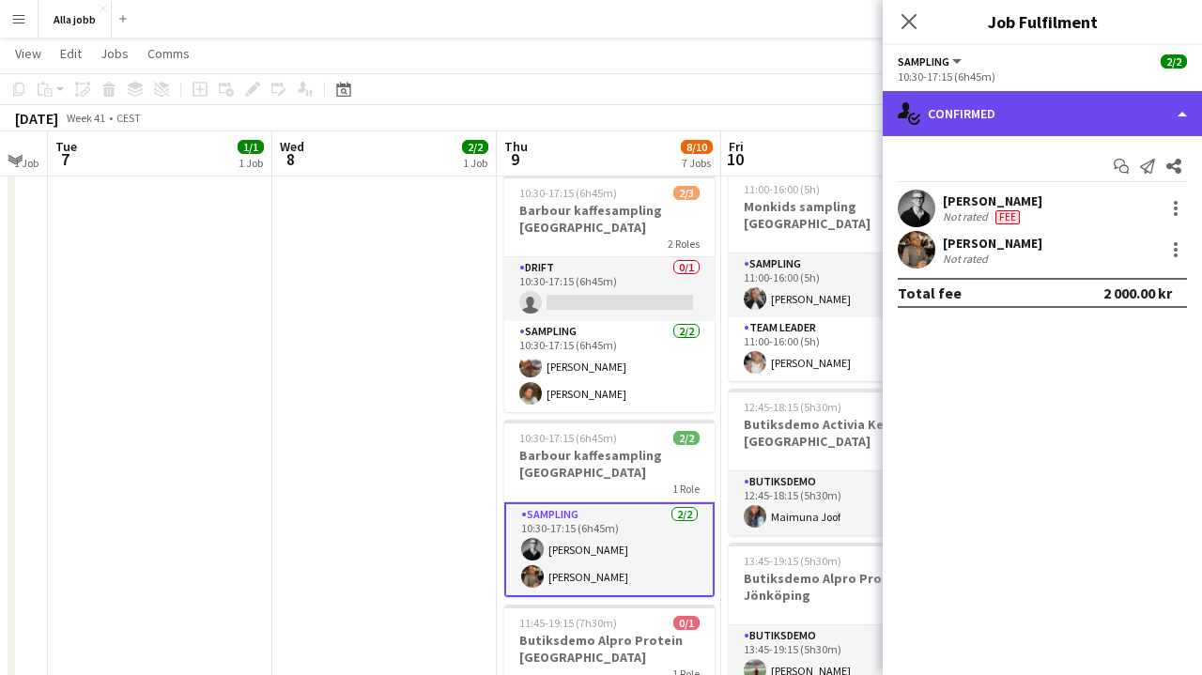
click at [1014, 112] on div "single-neutral-actions-check-2 Confirmed" at bounding box center [1042, 113] width 319 height 45
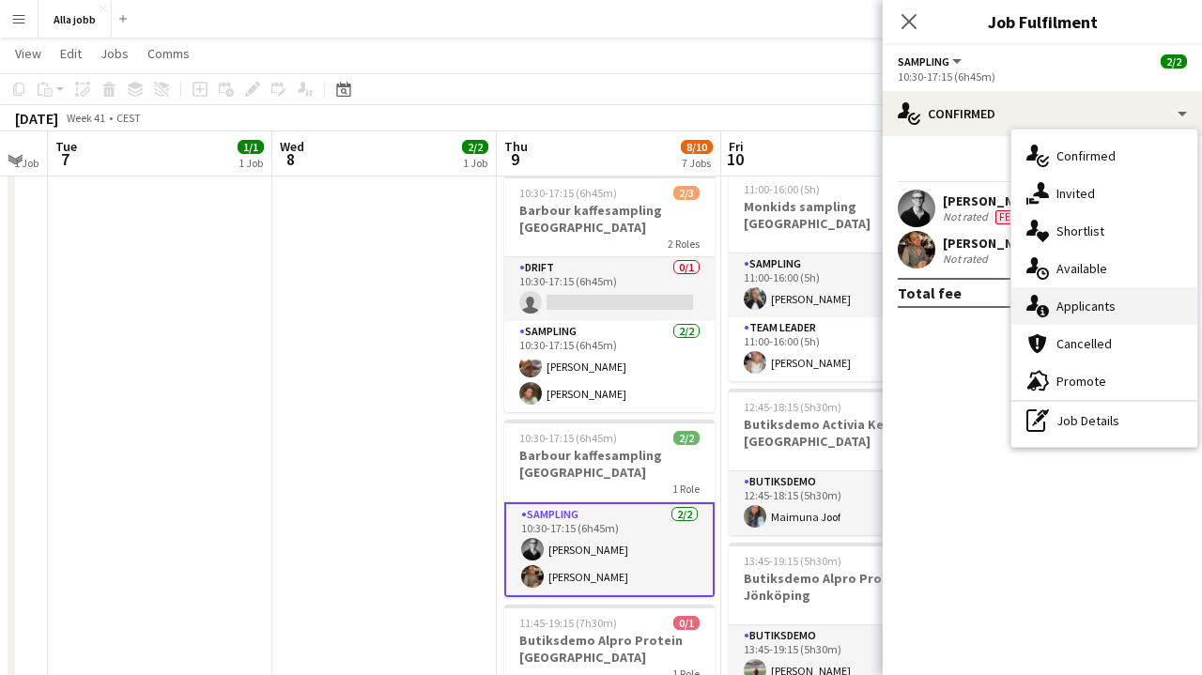
click at [1055, 302] on div "single-neutral-actions-information Applicants" at bounding box center [1104, 306] width 186 height 38
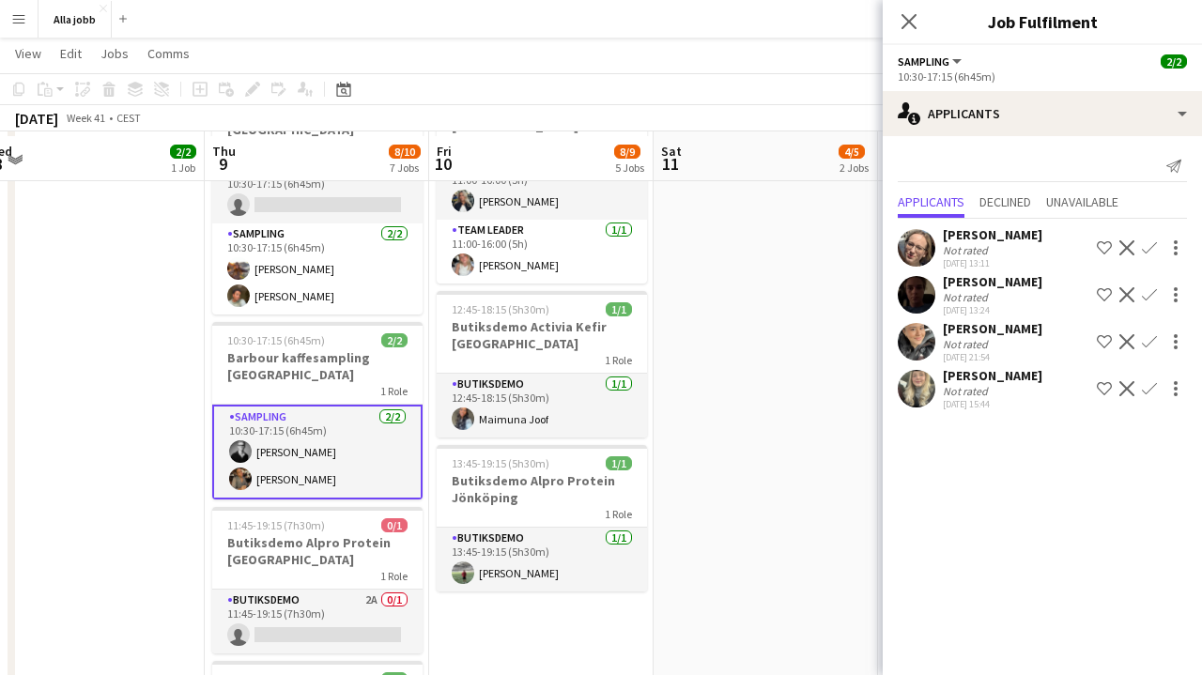
scroll to position [587, 0]
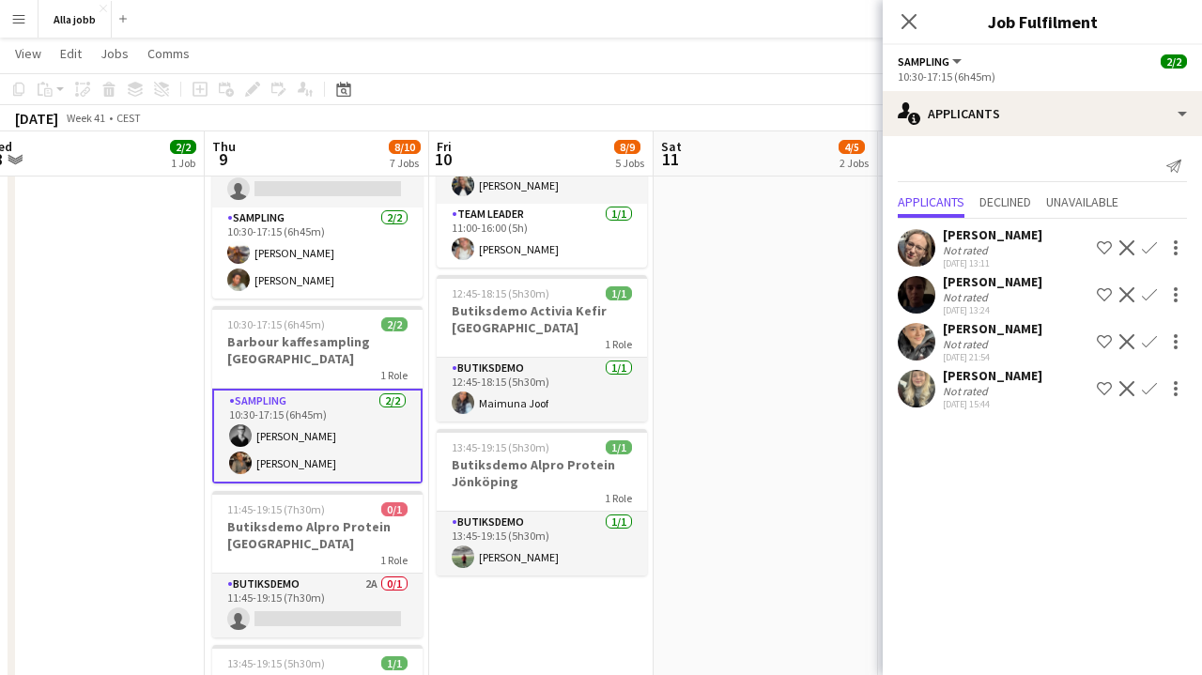
click at [841, 343] on app-date-cell "10:30-17:15 (6h45m) 2/3 Barbour kaffesampling Köpenhamn 2 Roles Drift 0/1 10:30…" at bounding box center [766, 244] width 224 height 1242
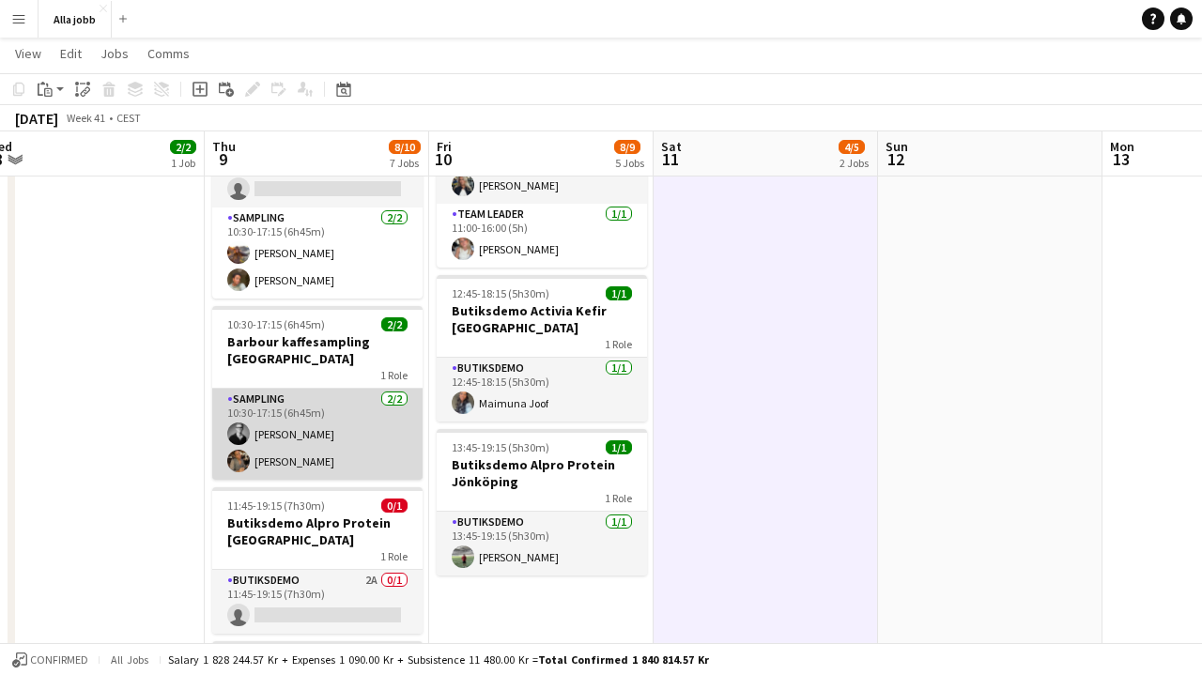
click at [325, 451] on app-card-role "Sampling [DATE] 10:30-17:15 (6h45m) [PERSON_NAME] [PERSON_NAME]" at bounding box center [317, 434] width 210 height 91
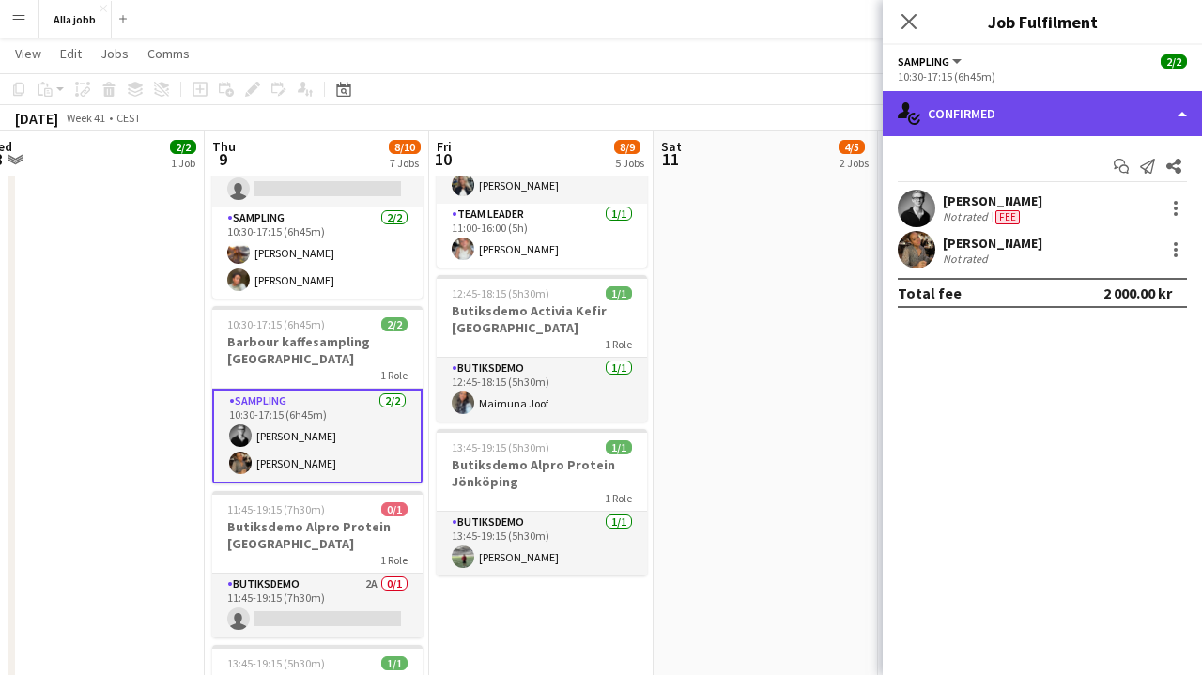
click at [1105, 116] on div "single-neutral-actions-check-2 Confirmed" at bounding box center [1042, 113] width 319 height 45
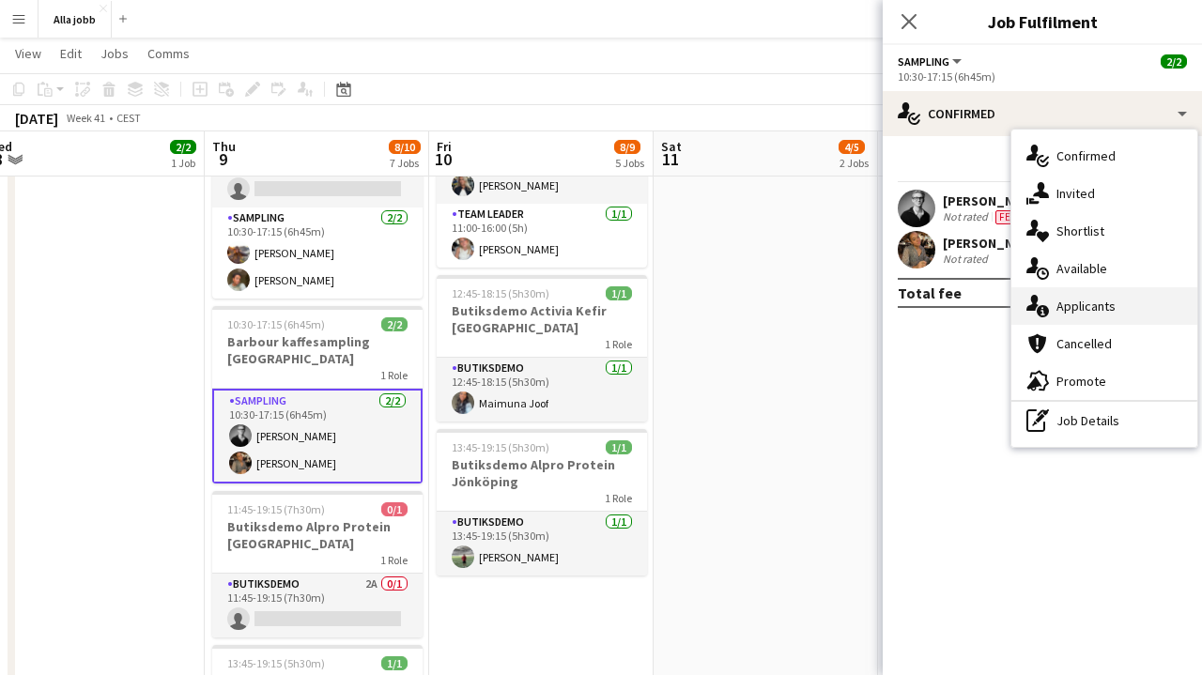
click at [1099, 308] on span "Applicants" at bounding box center [1085, 306] width 59 height 17
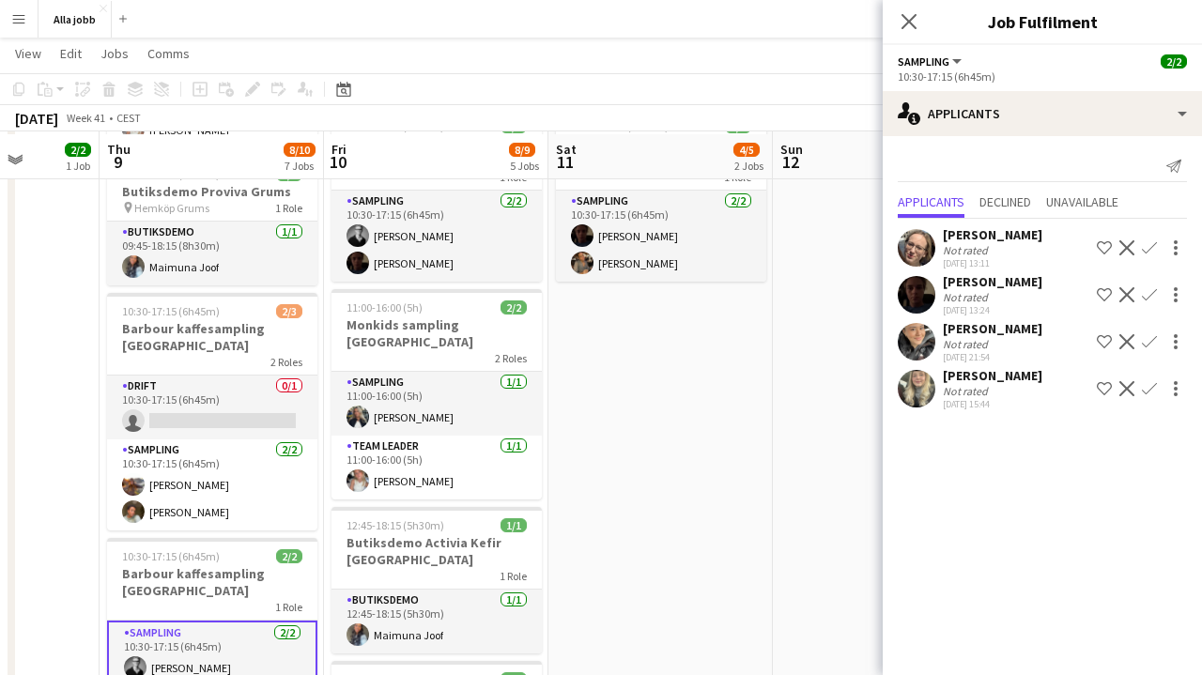
scroll to position [359, 0]
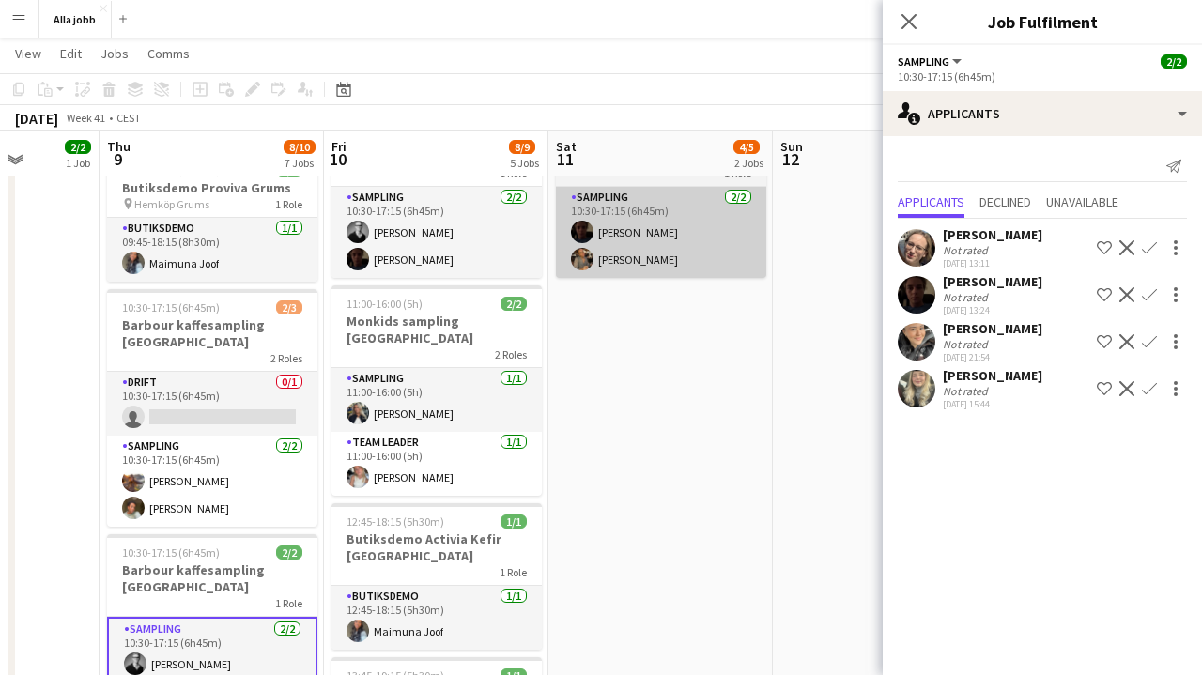
click at [622, 267] on app-card-role "Sampling [DATE] 10:30-17:15 (6h45m) [PERSON_NAME] [PERSON_NAME]" at bounding box center [661, 232] width 210 height 91
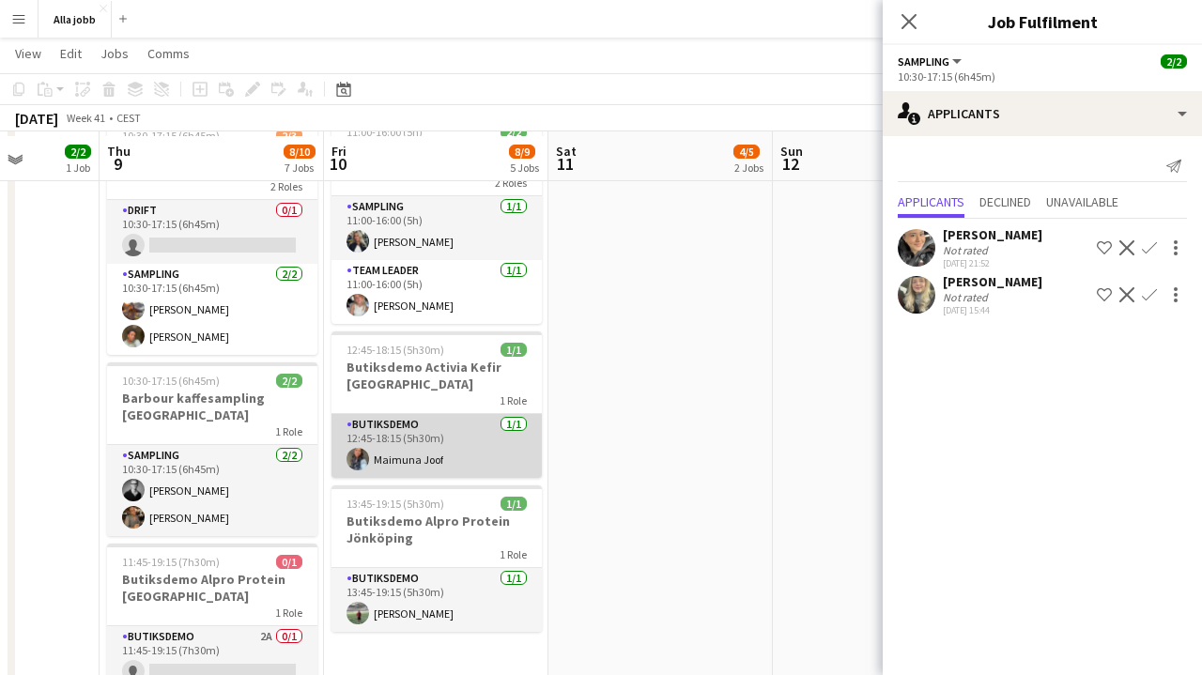
scroll to position [560, 0]
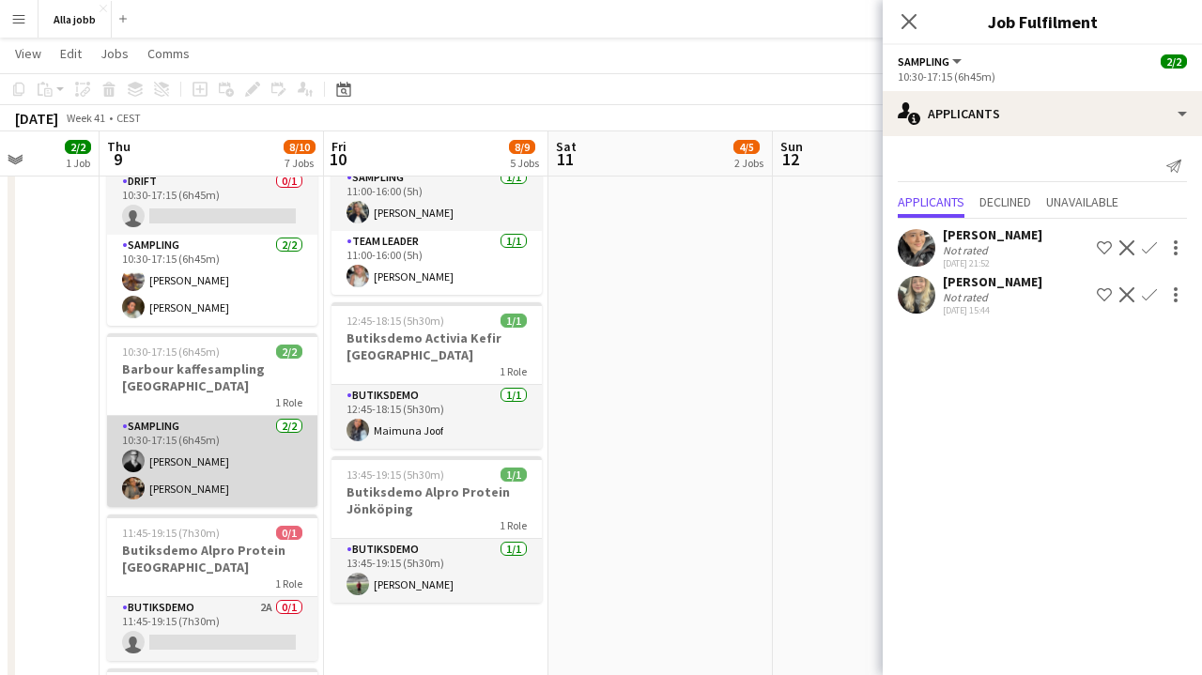
click at [239, 463] on app-card-role "Sampling [DATE] 10:30-17:15 (6h45m) [PERSON_NAME] [PERSON_NAME]" at bounding box center [212, 461] width 210 height 91
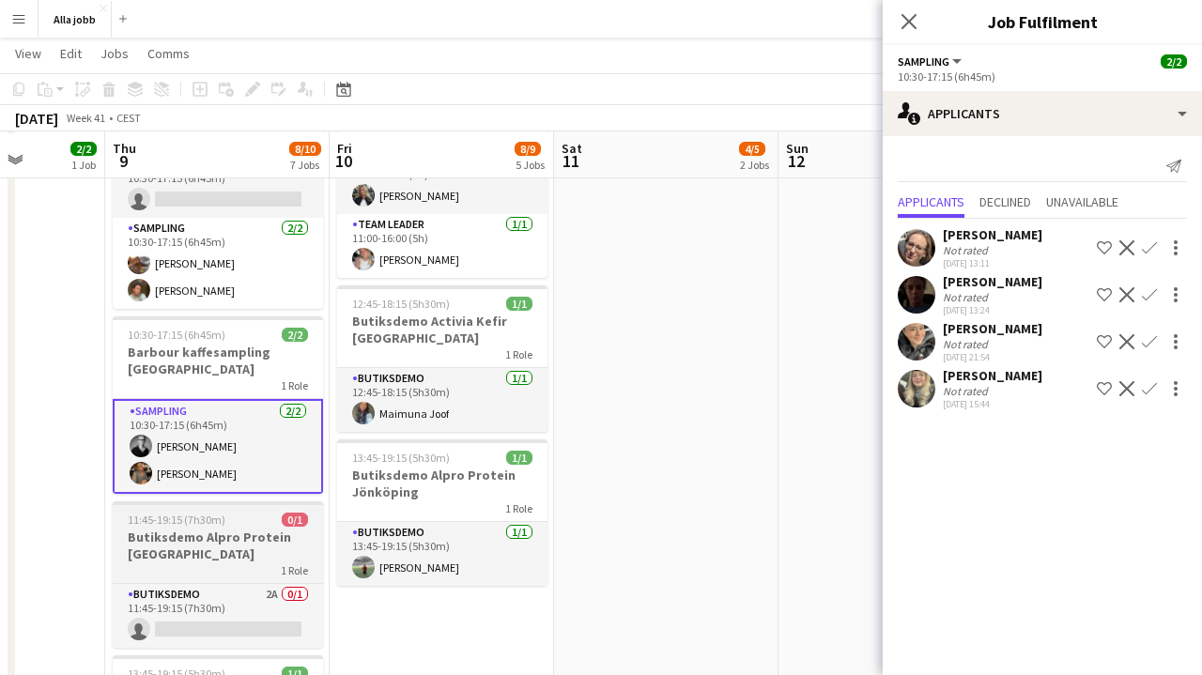
scroll to position [578, 0]
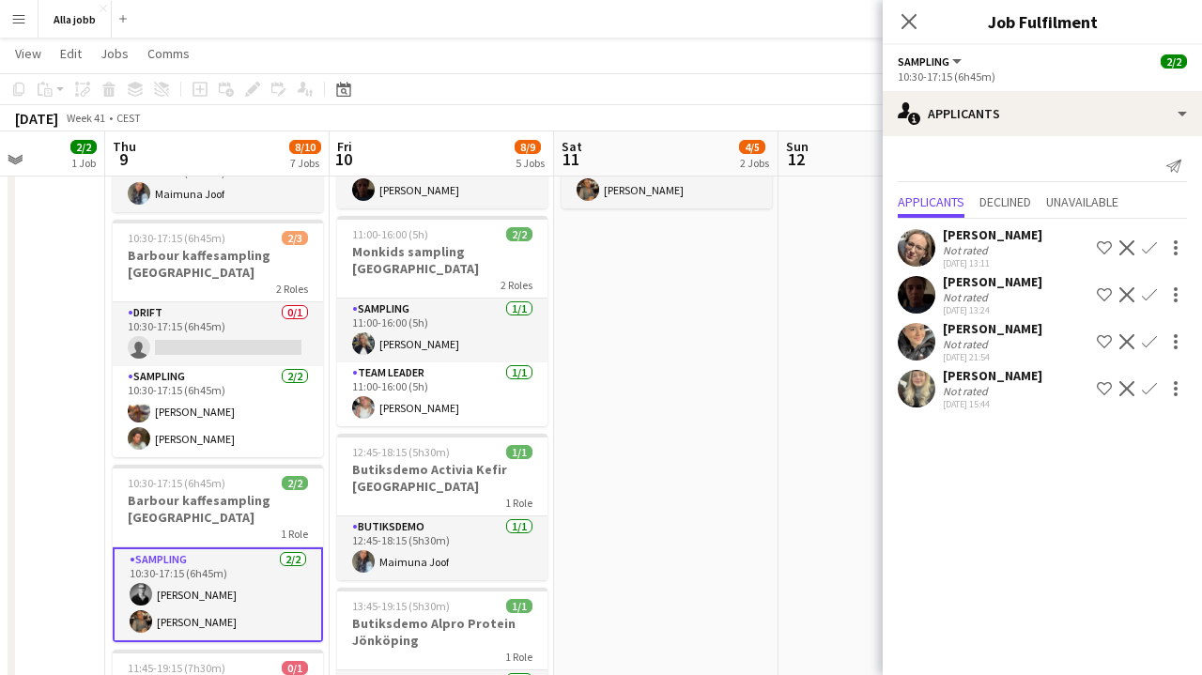
click at [641, 349] on app-date-cell "10:30-17:15 (6h45m) 2/3 Barbour kaffesampling Köpenhamn 2 Roles Drift 0/1 10:30…" at bounding box center [666, 403] width 224 height 1242
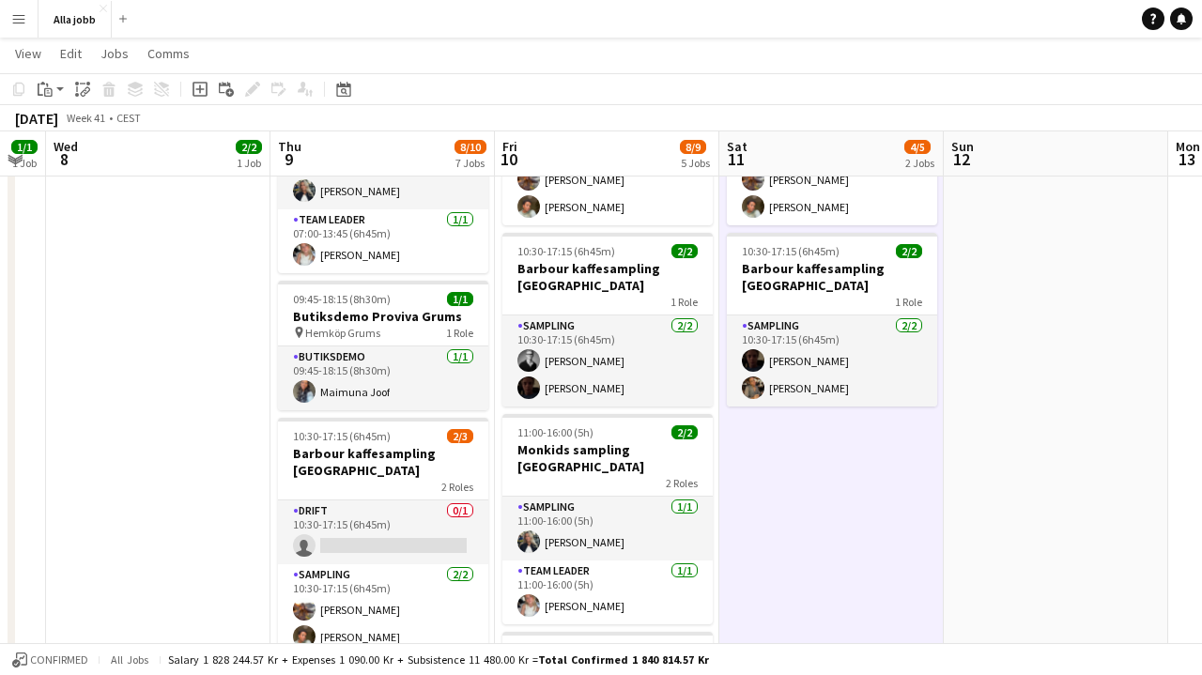
scroll to position [244, 0]
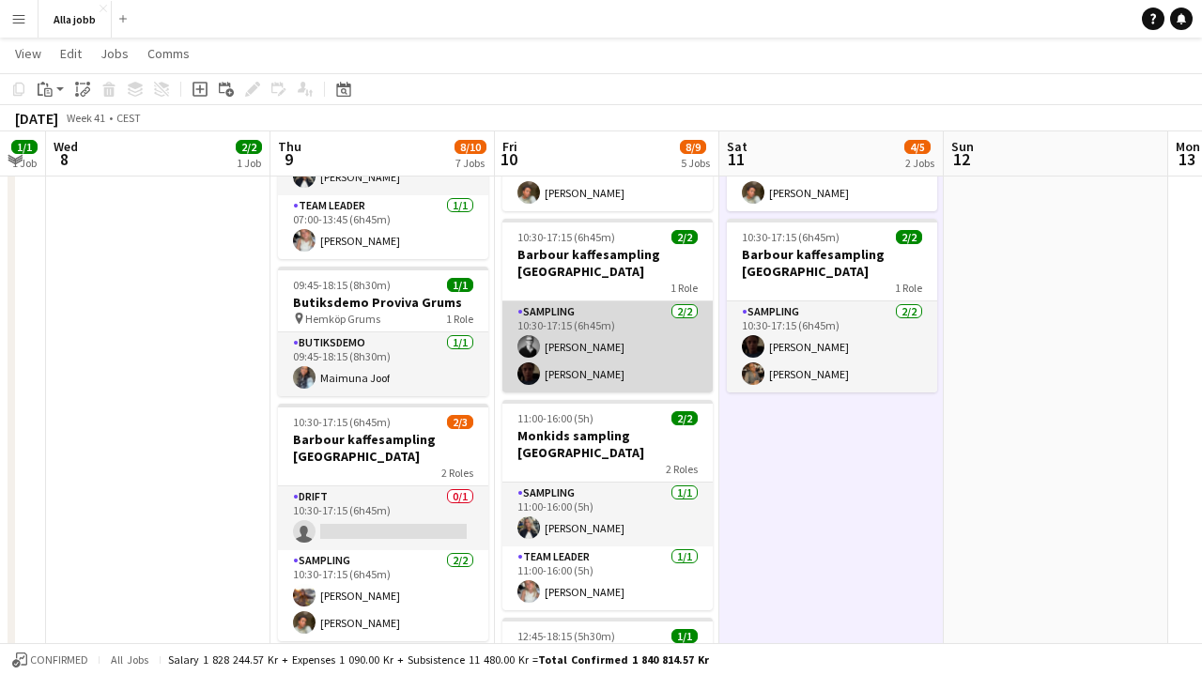
click at [646, 320] on app-card-role "Sampling [DATE] 10:30-17:15 (6h45m) [PERSON_NAME] [PERSON_NAME]" at bounding box center [607, 346] width 210 height 91
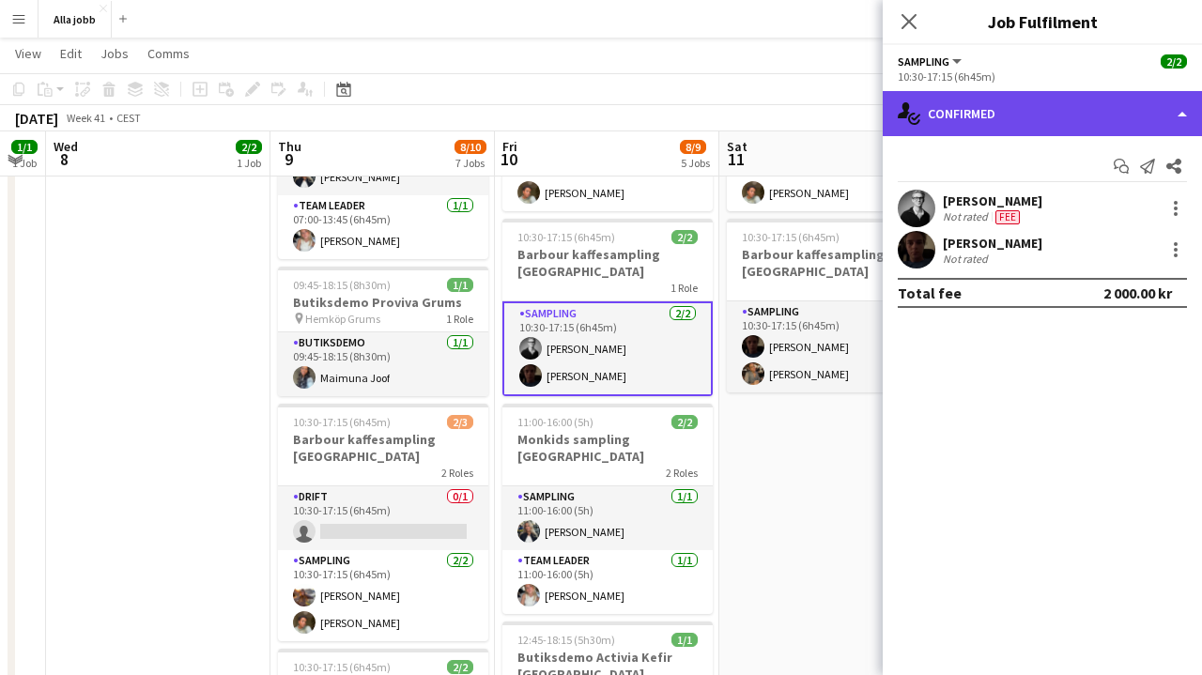
click at [1031, 113] on div "single-neutral-actions-check-2 Confirmed" at bounding box center [1042, 113] width 319 height 45
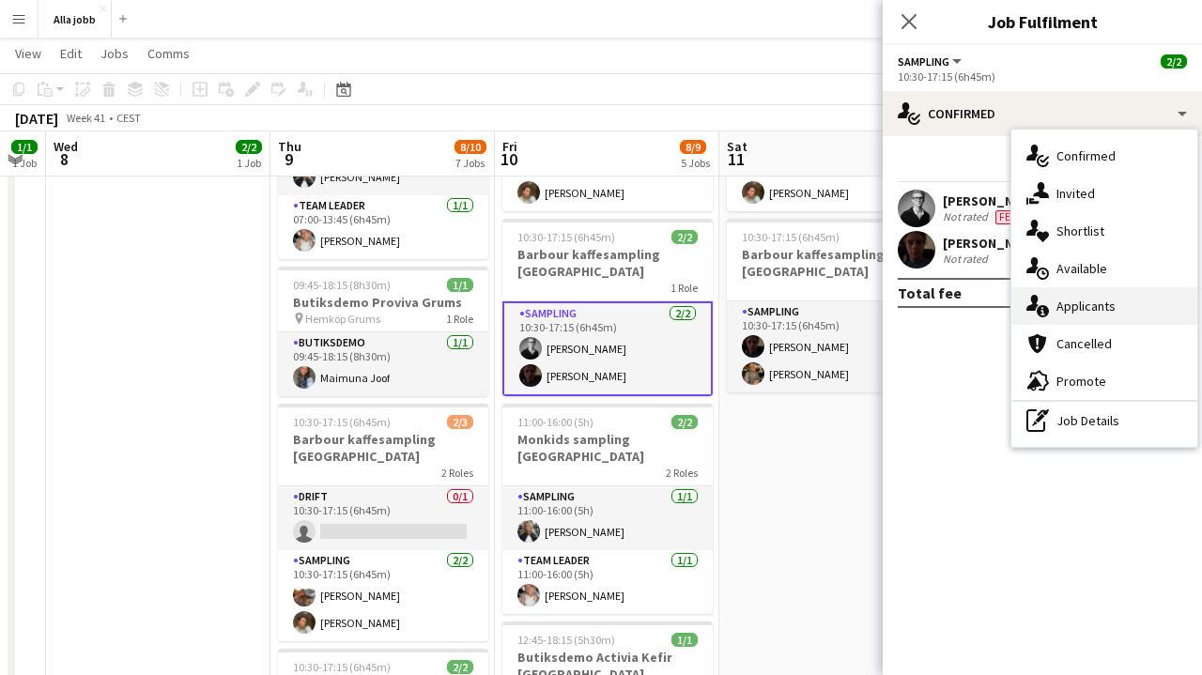
click at [1081, 316] on div "single-neutral-actions-information Applicants" at bounding box center [1104, 306] width 186 height 38
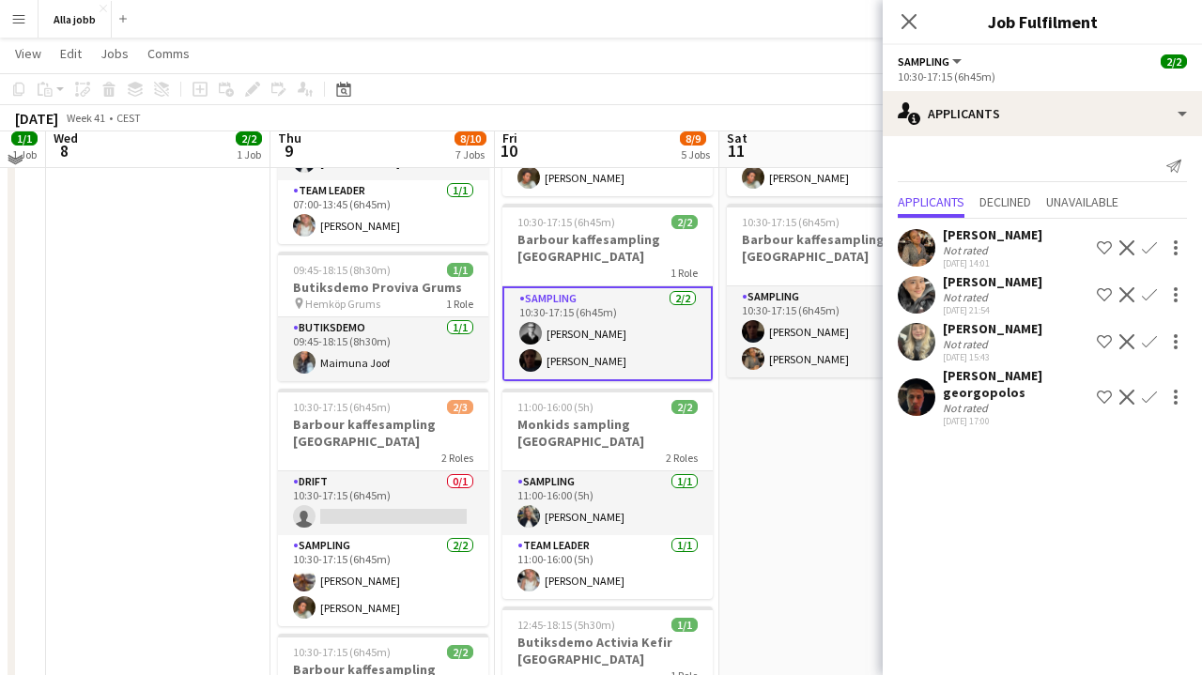
scroll to position [248, 0]
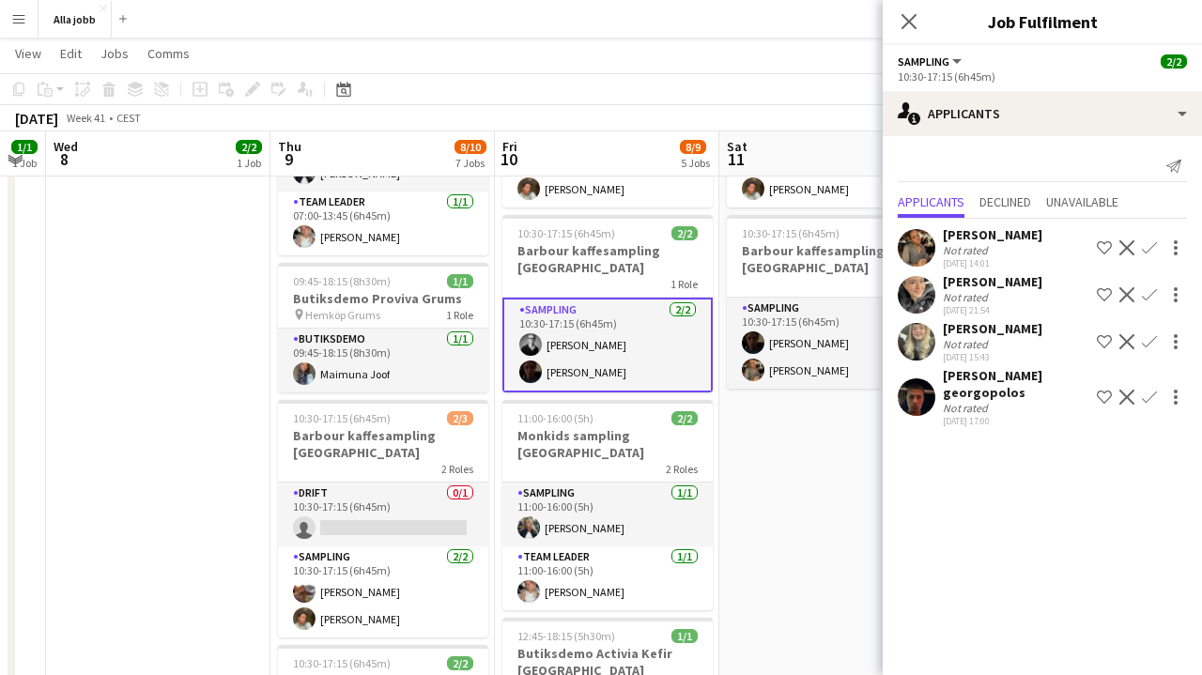
click at [791, 470] on app-date-cell "10:30-17:15 (6h45m) 2/3 Barbour kaffesampling Köpenhamn 2 Roles Drift 0/1 10:30…" at bounding box center [831, 583] width 224 height 1242
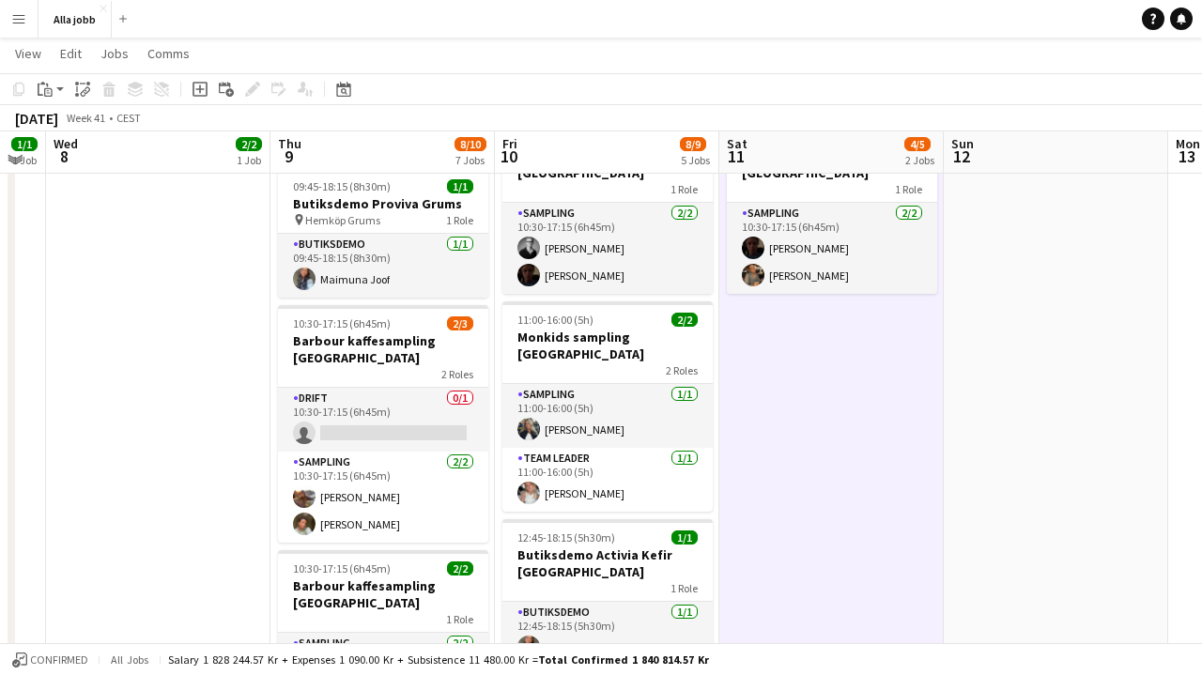
scroll to position [340, 0]
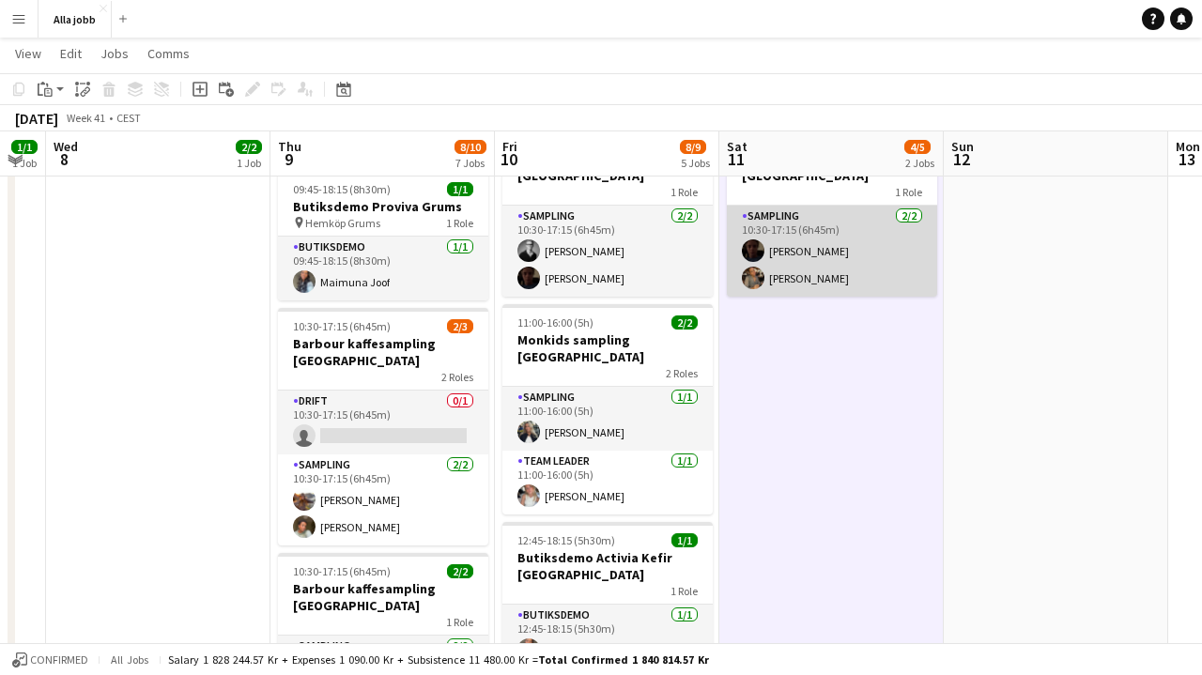
click at [813, 257] on app-card-role "Sampling [DATE] 10:30-17:15 (6h45m) [PERSON_NAME] [PERSON_NAME]" at bounding box center [832, 251] width 210 height 91
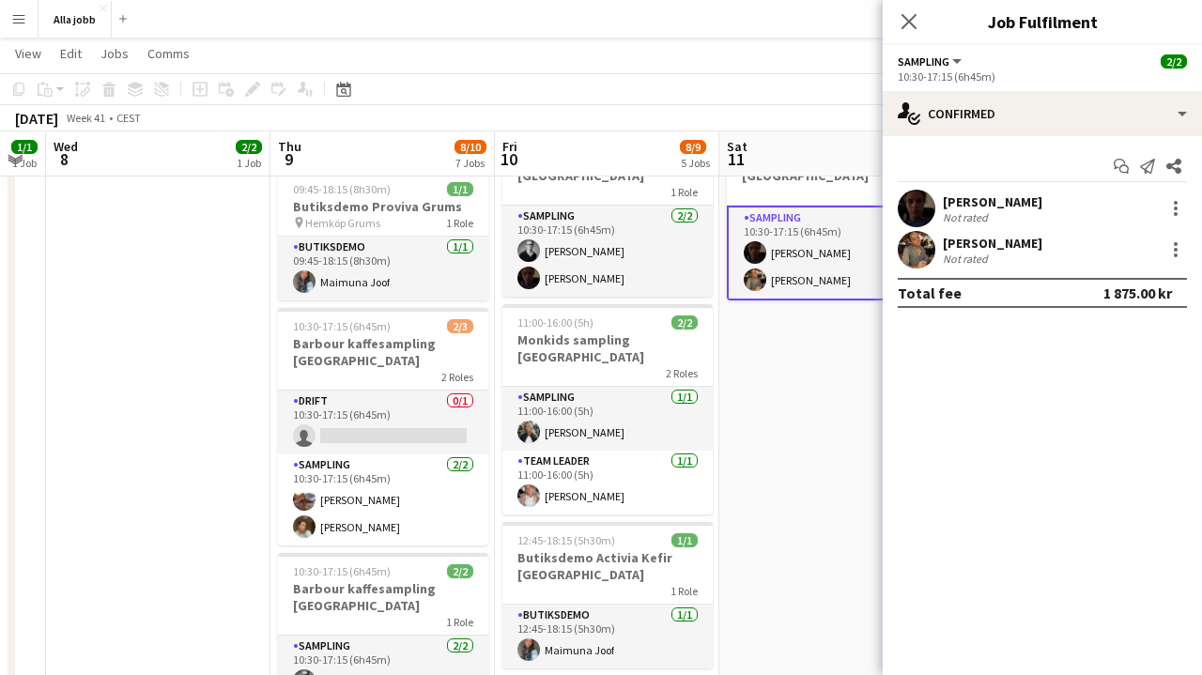
click at [786, 415] on app-date-cell "10:30-17:15 (6h45m) 2/3 Barbour kaffesampling Köpenhamn 2 Roles Drift 0/1 10:30…" at bounding box center [831, 491] width 224 height 1242
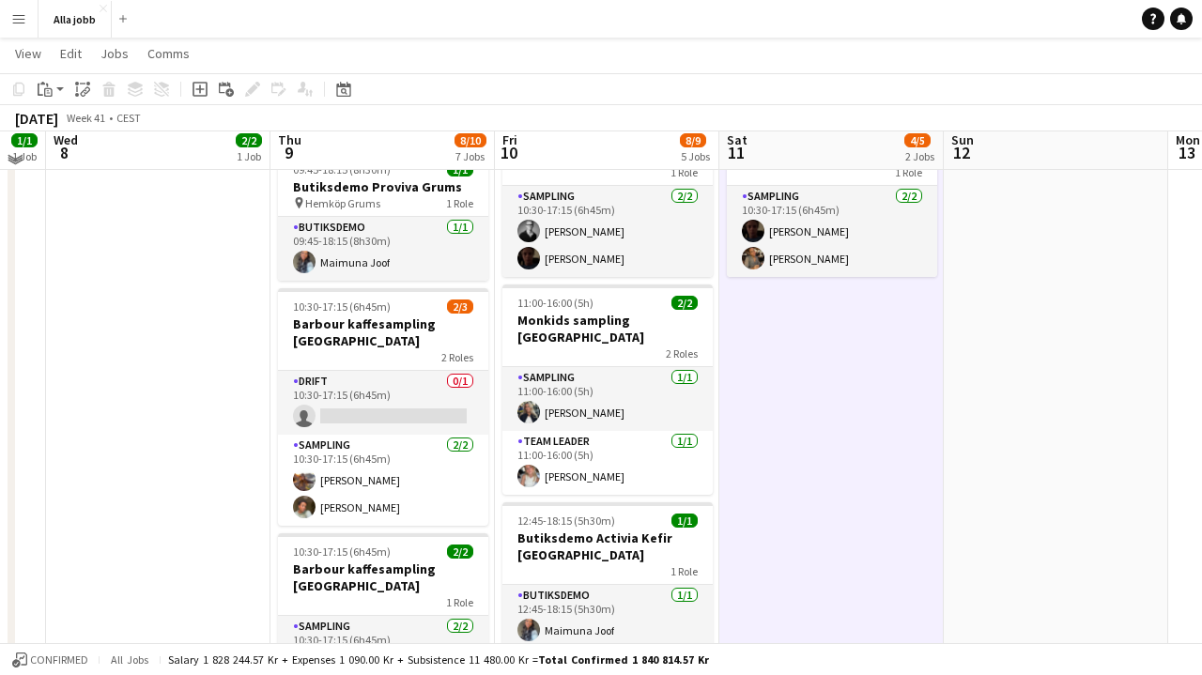
scroll to position [353, 0]
